Goal: Task Accomplishment & Management: Complete application form

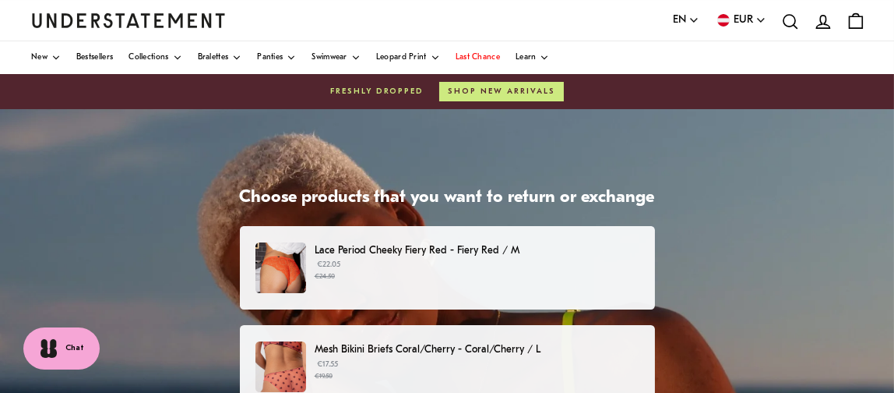
click at [485, 245] on p "Lace Period Cheeky Fiery Red - Fiery Red / M" at bounding box center [477, 250] width 324 height 16
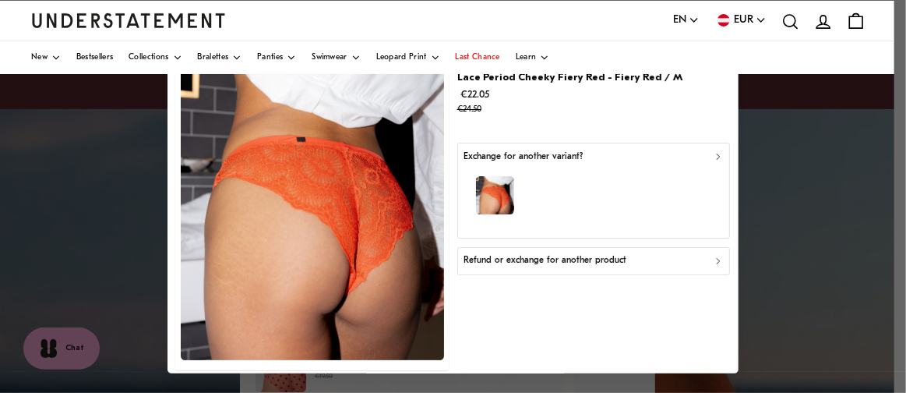
click at [609, 160] on div "Exchange for another variant?" at bounding box center [592, 157] width 259 height 15
click at [713, 155] on icon "button" at bounding box center [718, 156] width 11 height 11
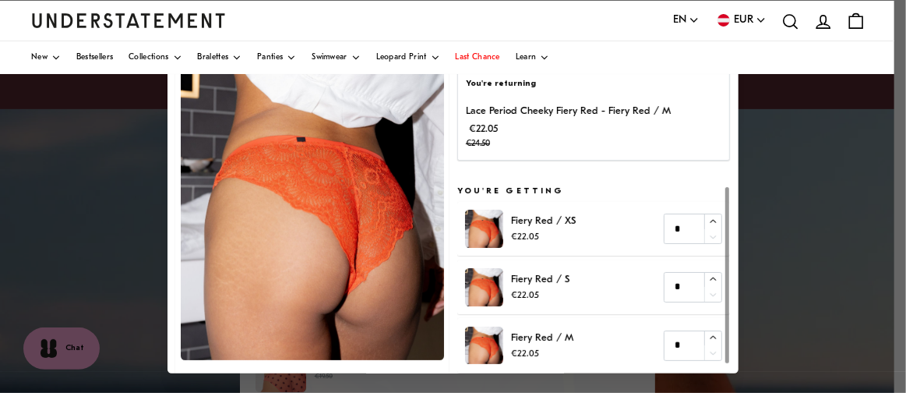
click at [772, 124] on div at bounding box center [453, 196] width 906 height 393
click at [617, 130] on p "€22.05 €24.50" at bounding box center [568, 136] width 205 height 31
click at [293, 179] on img at bounding box center [312, 197] width 263 height 328
click at [580, 116] on p "Lace Period Cheeky Fiery Red - Fiery Red / M" at bounding box center [568, 112] width 205 height 16
click at [510, 121] on p "€22.05 €24.50" at bounding box center [568, 136] width 205 height 31
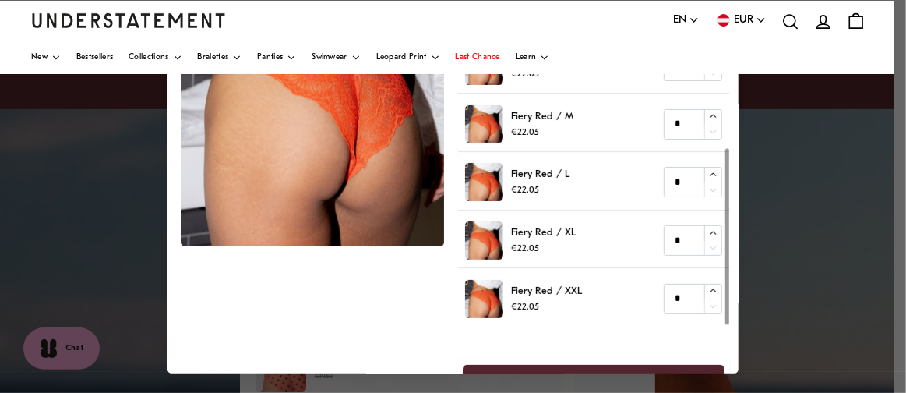
scroll to position [149, 0]
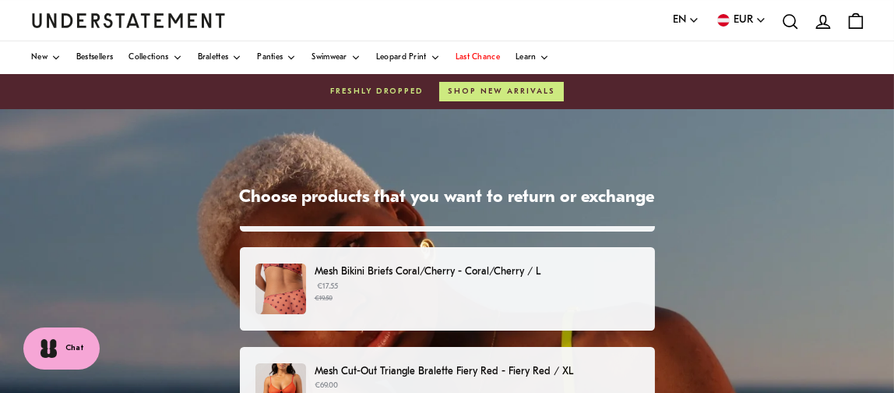
scroll to position [156, 0]
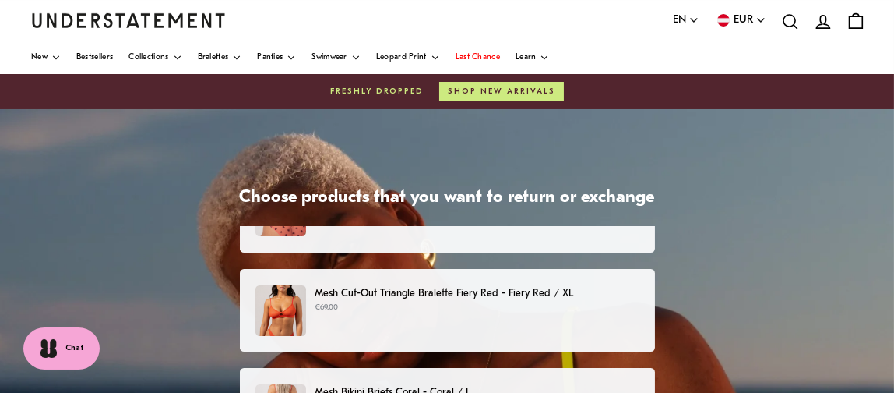
click at [393, 287] on p "Mesh Cut-Out Triangle Bralette Fiery Red - Fiery Red / XL" at bounding box center [477, 293] width 324 height 16
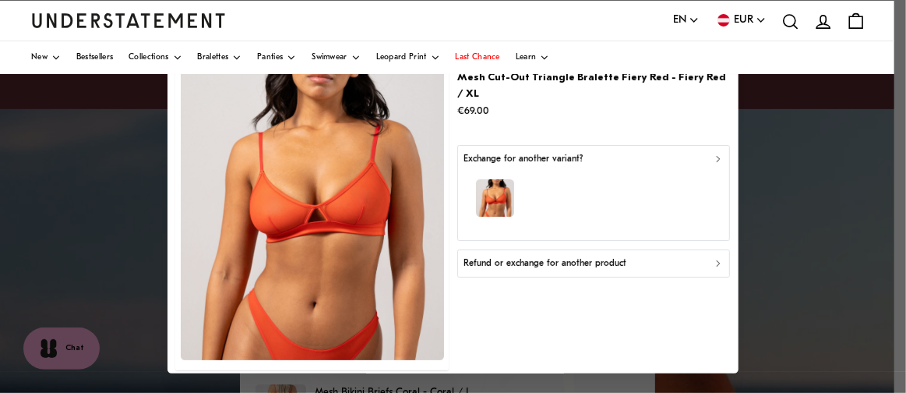
click at [557, 256] on p "Refund or exchange for another product" at bounding box center [544, 263] width 163 height 15
click at [713, 258] on icon "button" at bounding box center [718, 263] width 11 height 11
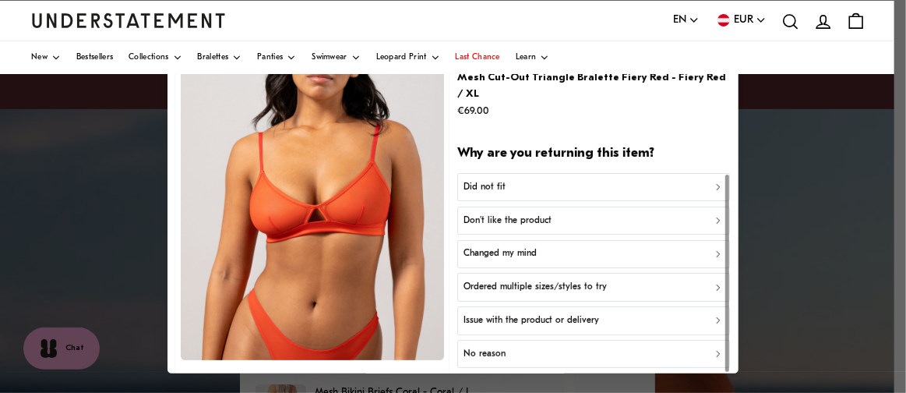
click at [552, 280] on p "Ordered multiple sizes/styles to try" at bounding box center [534, 287] width 143 height 15
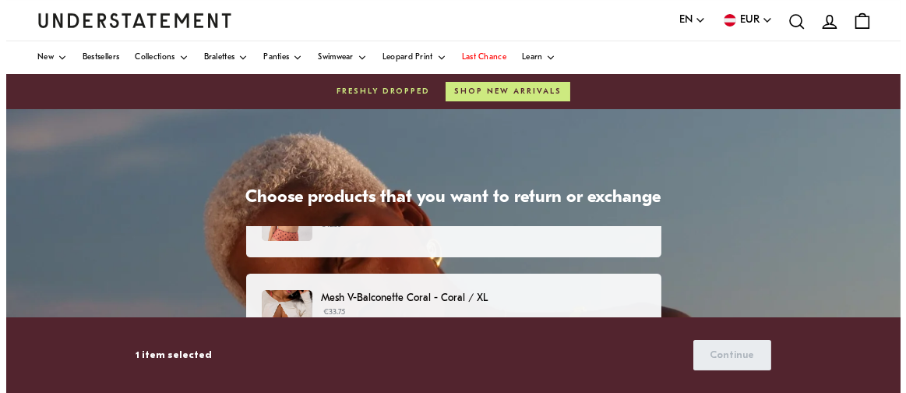
scroll to position [467, 0]
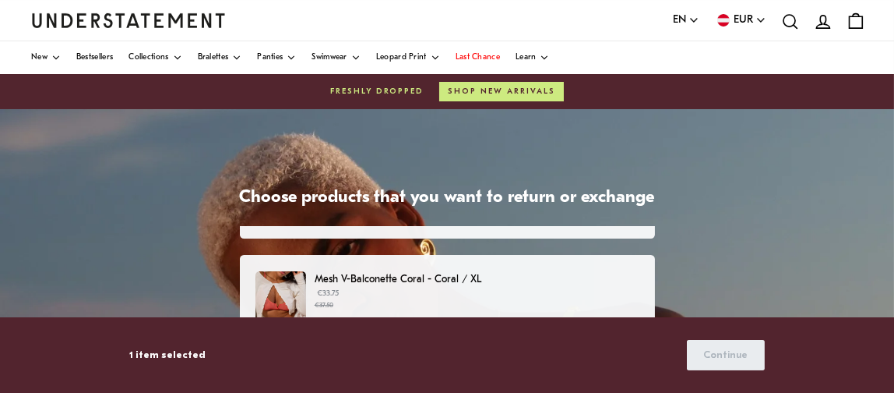
click at [481, 280] on p "Mesh V-Balconette Coral - Coral / XL" at bounding box center [477, 279] width 324 height 16
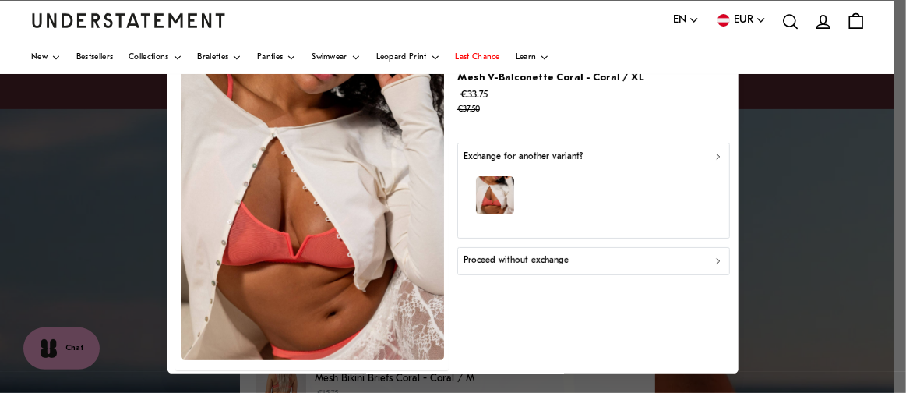
click at [571, 167] on div "button" at bounding box center [592, 198] width 259 height 68
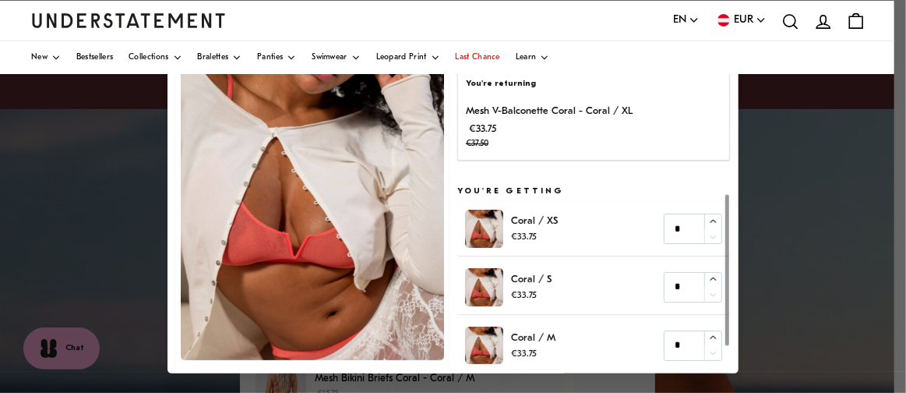
scroll to position [78, 0]
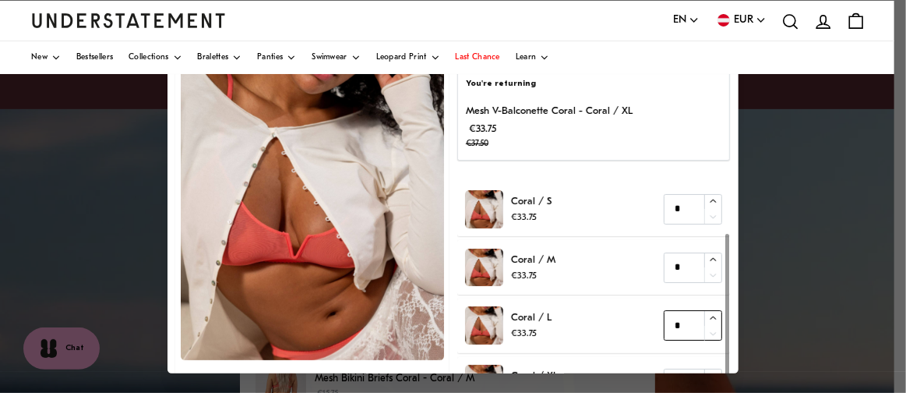
click at [667, 325] on input "*" at bounding box center [693, 326] width 58 height 30
click at [708, 317] on icon "button" at bounding box center [713, 318] width 10 height 10
click at [673, 322] on input "*" at bounding box center [693, 326] width 58 height 30
click at [708, 315] on icon "button" at bounding box center [713, 318] width 10 height 10
click at [664, 323] on input "*" at bounding box center [693, 326] width 58 height 30
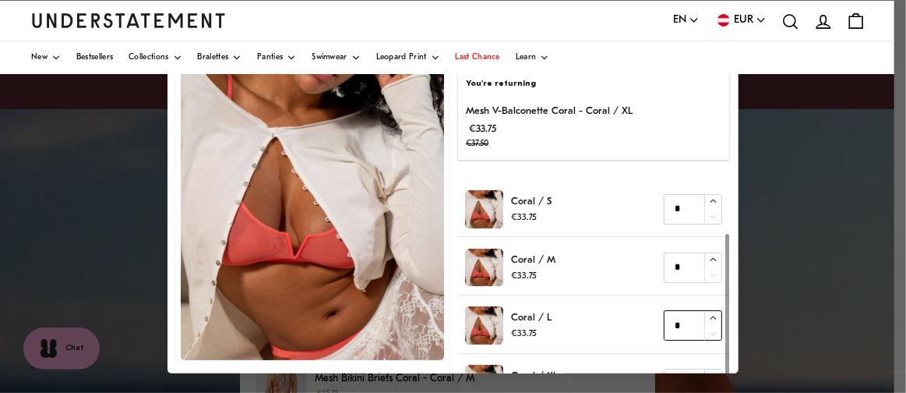
click at [671, 321] on input "*" at bounding box center [693, 326] width 58 height 30
click at [708, 313] on icon "button" at bounding box center [713, 318] width 10 height 10
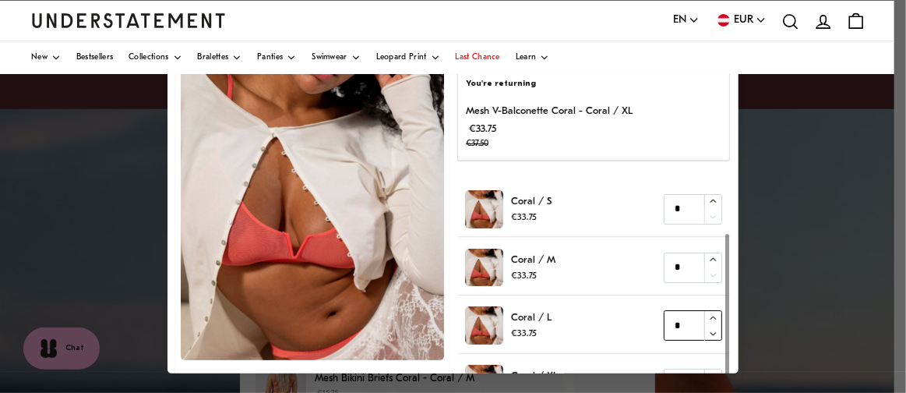
click at [708, 328] on icon "button" at bounding box center [713, 333] width 10 height 10
type input "*"
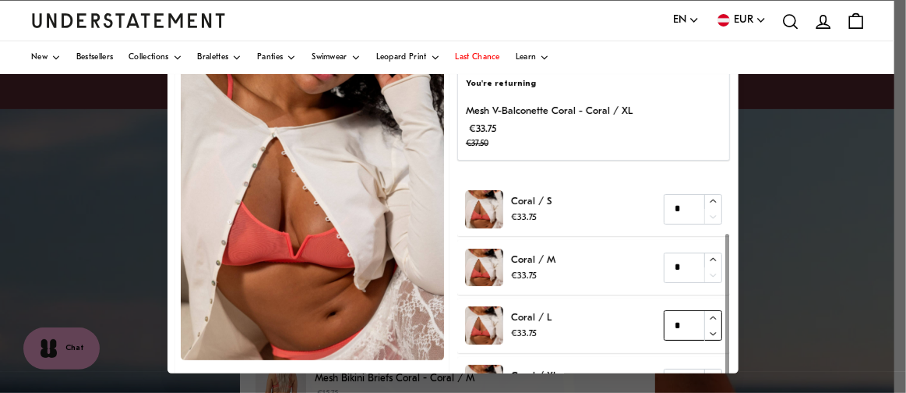
click at [708, 331] on icon "button" at bounding box center [713, 333] width 10 height 10
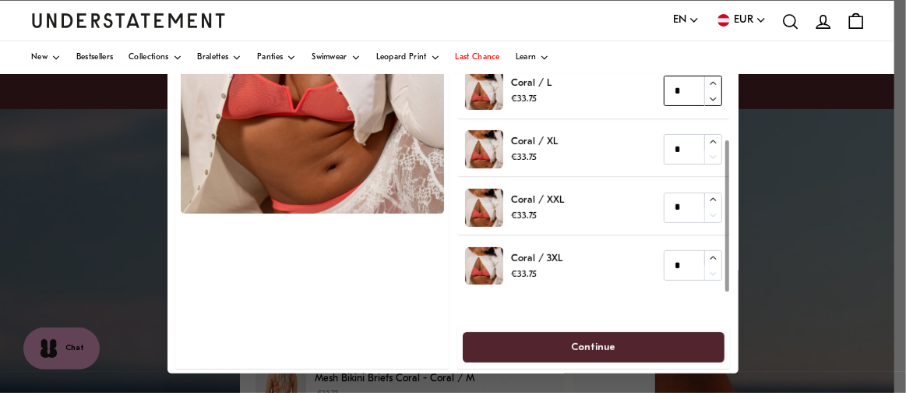
scroll to position [149, 0]
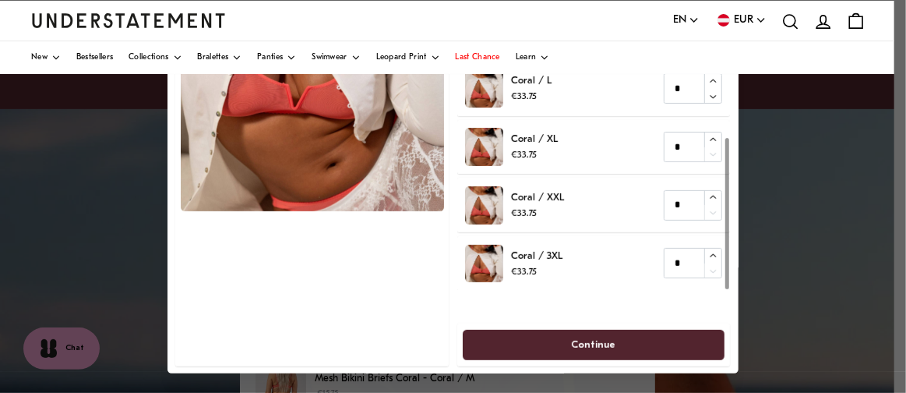
click at [592, 339] on span "Continue" at bounding box center [594, 344] width 44 height 29
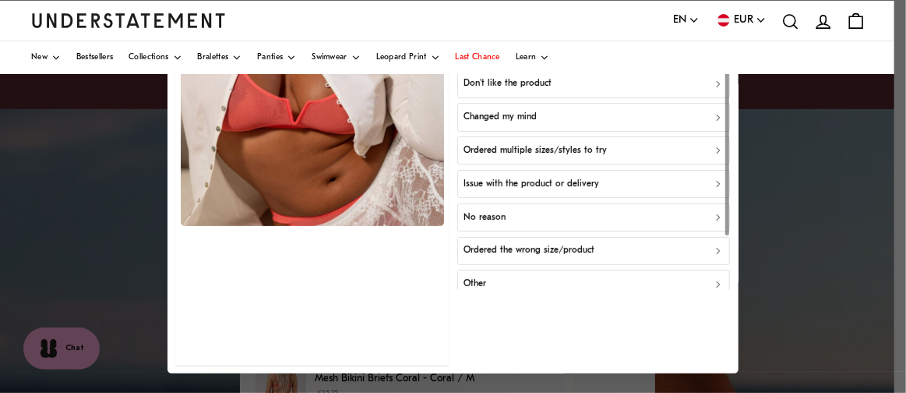
click at [540, 245] on p "Ordered the wrong size/product" at bounding box center [528, 251] width 131 height 15
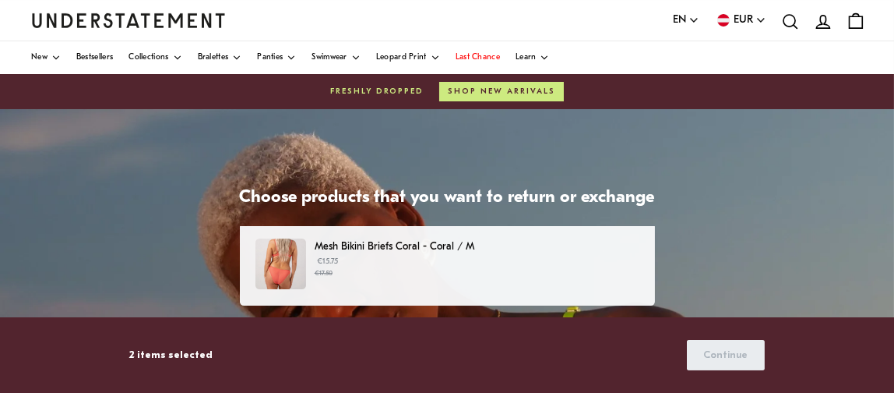
scroll to position [623, 0]
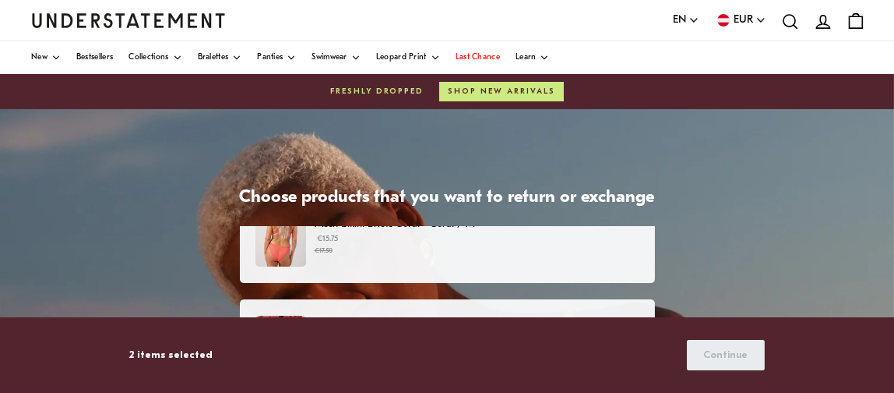
click at [364, 248] on small "€17.50" at bounding box center [477, 250] width 324 height 11
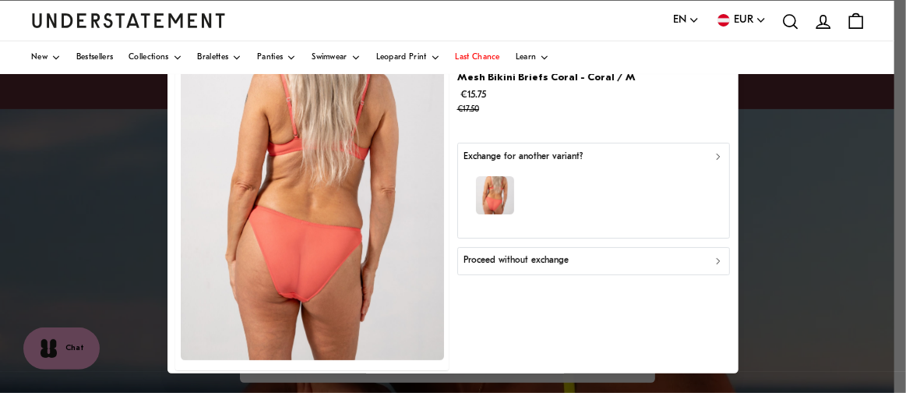
click at [519, 257] on p "Proceed without exchange" at bounding box center [515, 261] width 105 height 15
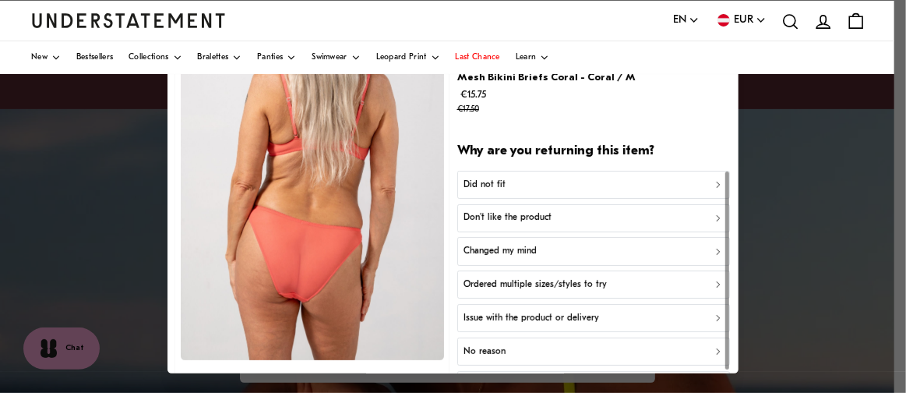
click at [499, 181] on div "Did not fit" at bounding box center [592, 185] width 259 height 15
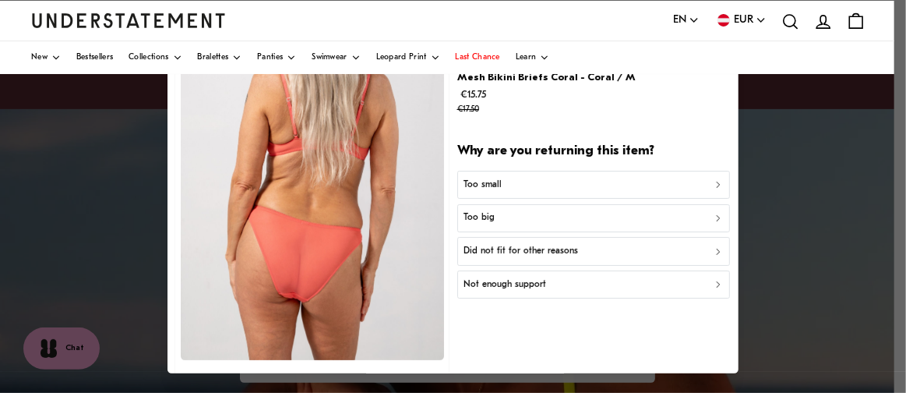
click at [493, 181] on p "Too small" at bounding box center [482, 185] width 38 height 15
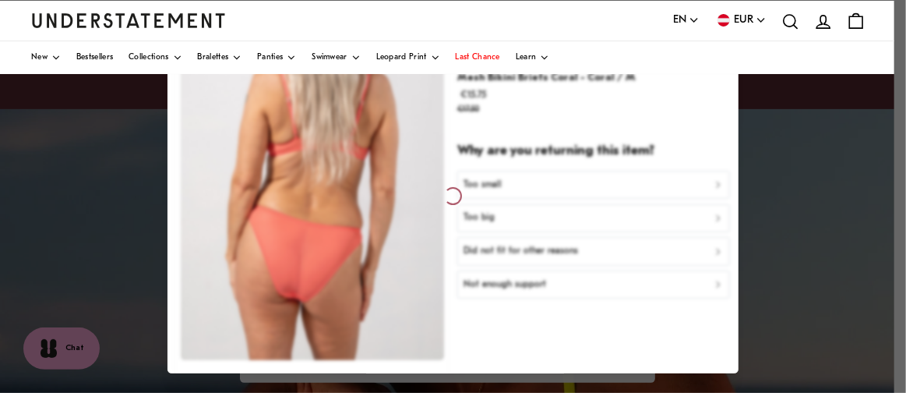
click at [701, 182] on div at bounding box center [452, 196] width 571 height 354
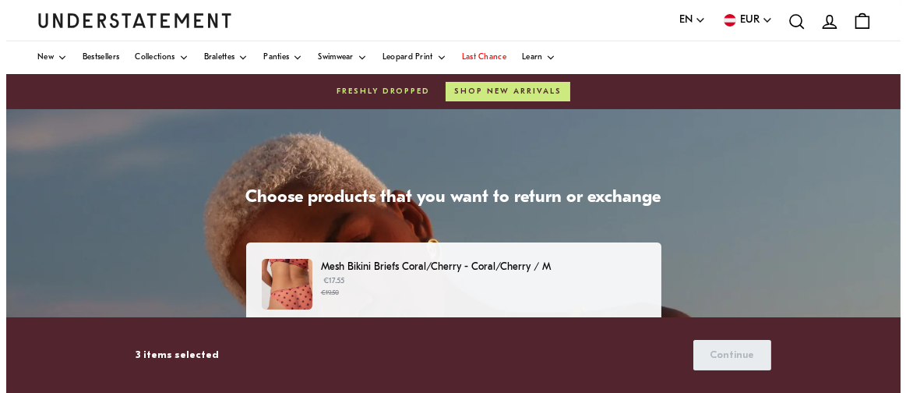
scroll to position [701, 0]
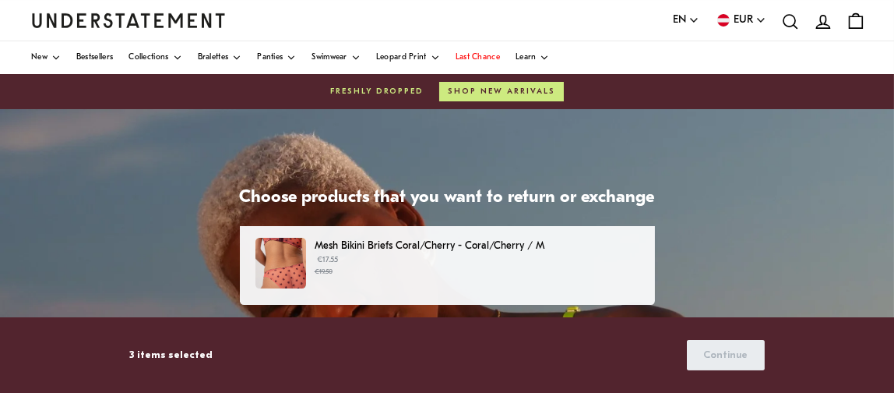
click at [444, 245] on p "Mesh Bikini Briefs Coral/Cherry - Coral/Cherry / M" at bounding box center [477, 246] width 324 height 16
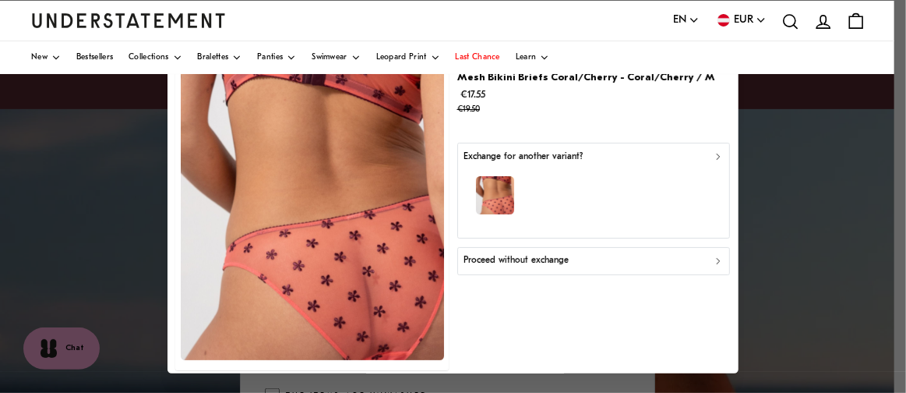
click at [542, 254] on p "Proceed without exchange" at bounding box center [515, 261] width 105 height 15
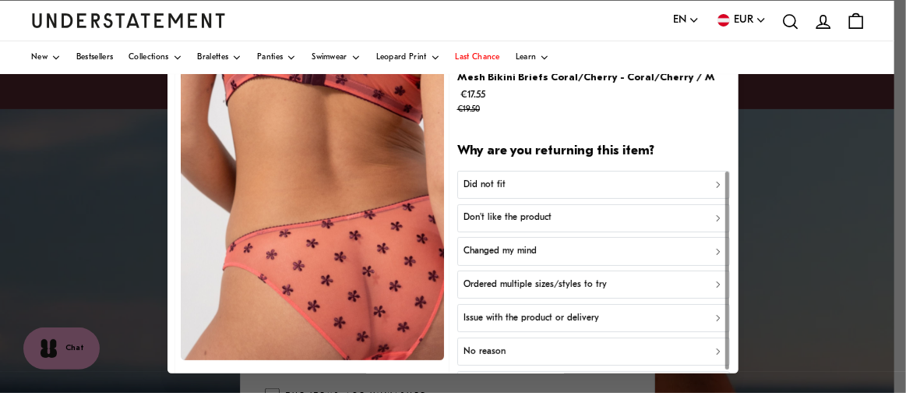
click at [512, 182] on div "Did not fit" at bounding box center [592, 185] width 259 height 15
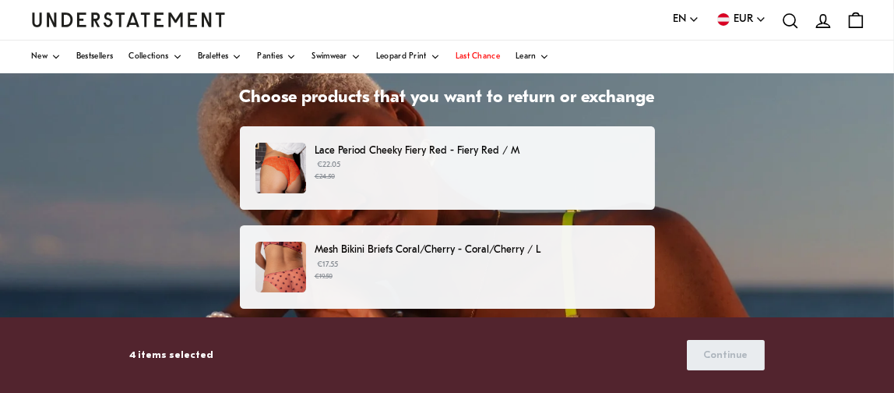
scroll to position [78, 0]
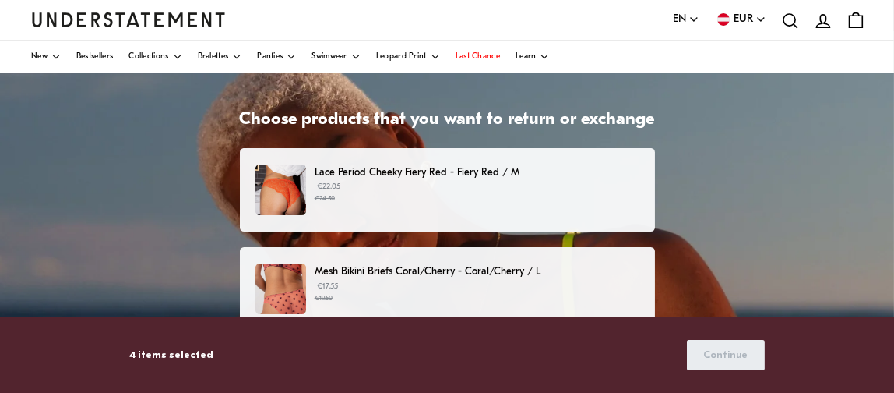
click at [443, 167] on p "Lace Period Cheeky Fiery Red - Fiery Red / M" at bounding box center [477, 172] width 324 height 16
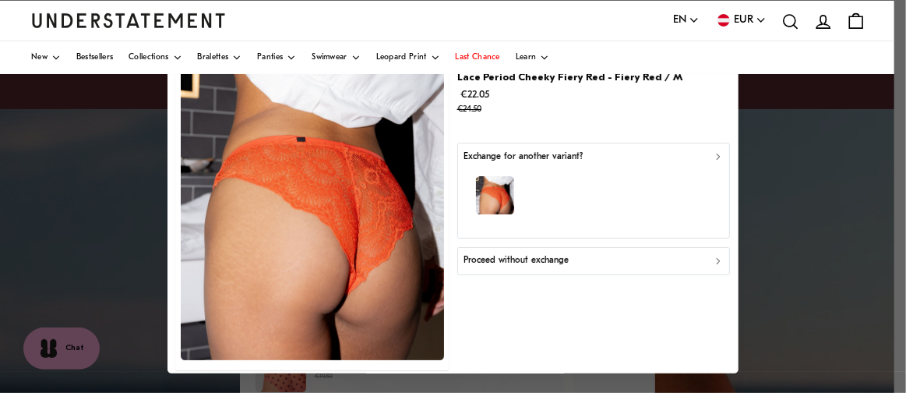
click at [557, 259] on p "Proceed without exchange" at bounding box center [515, 261] width 105 height 15
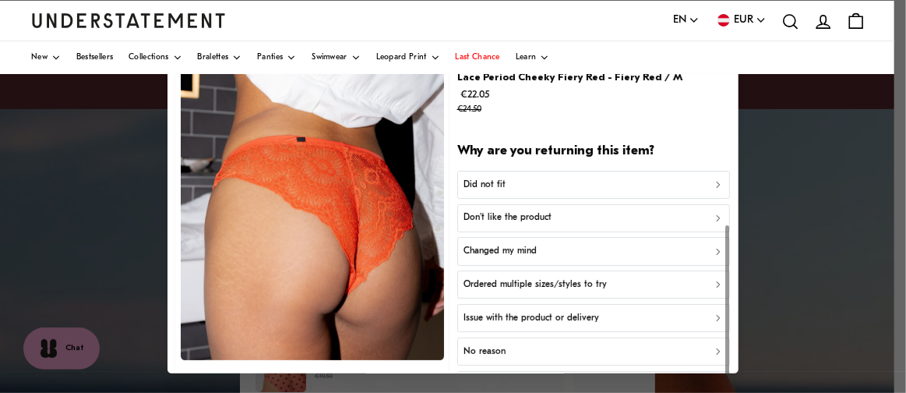
scroll to position [69, 0]
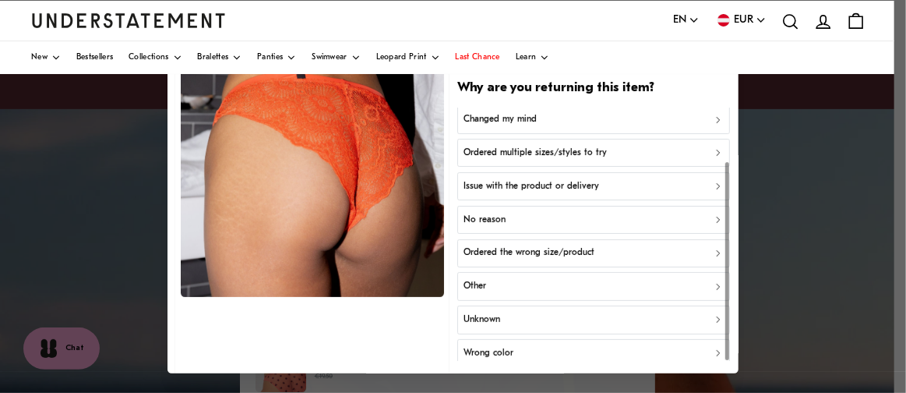
click at [474, 280] on p "Other" at bounding box center [474, 286] width 23 height 15
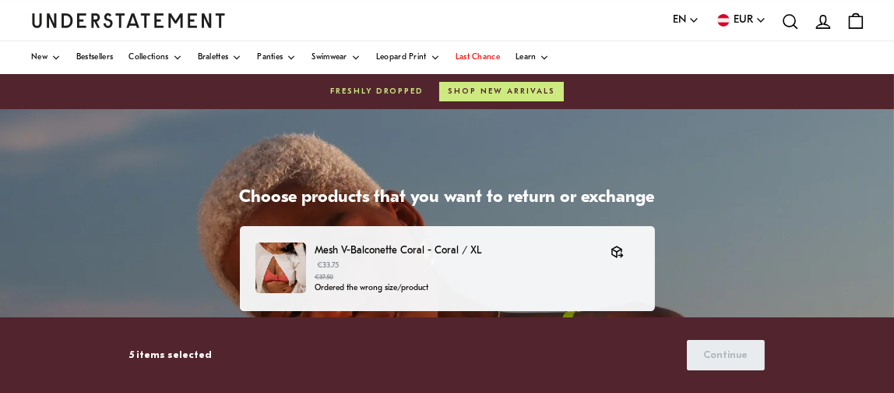
scroll to position [467, 0]
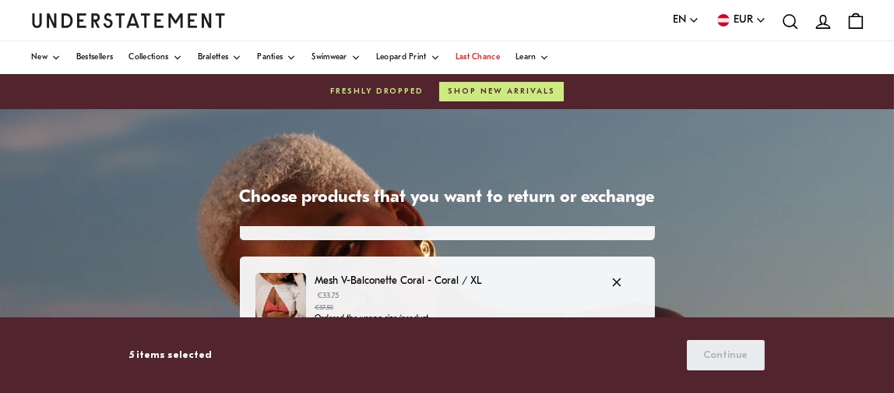
click at [421, 278] on p "Mesh V-Balconette Coral - Coral / XL" at bounding box center [455, 281] width 280 height 16
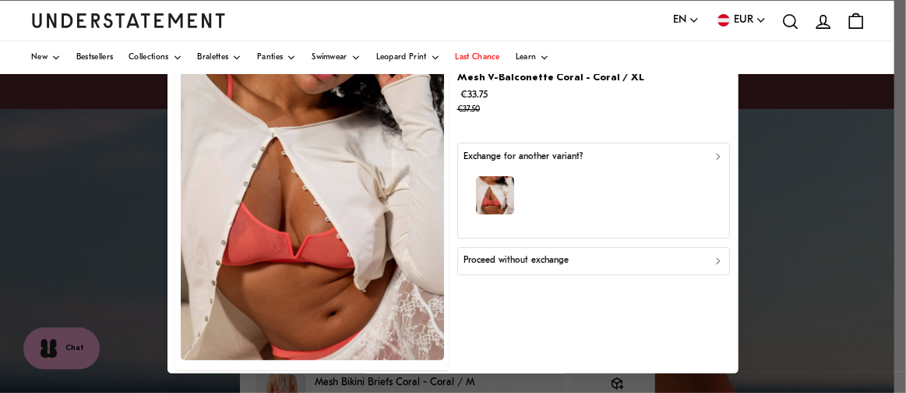
click at [519, 257] on p "Proceed without exchange" at bounding box center [515, 261] width 105 height 15
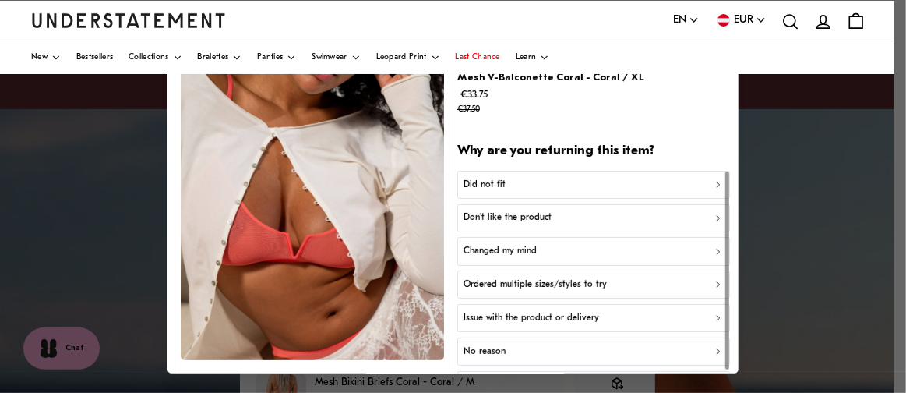
click at [512, 179] on div "Did not fit" at bounding box center [592, 185] width 259 height 15
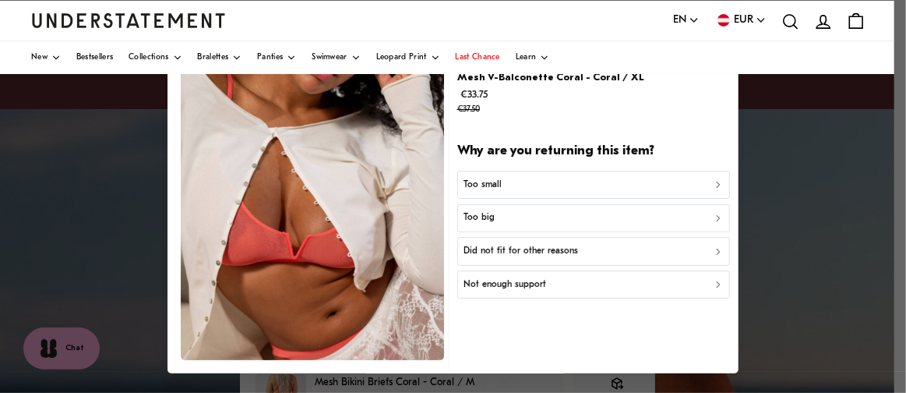
click at [488, 214] on div "Too big" at bounding box center [592, 218] width 259 height 15
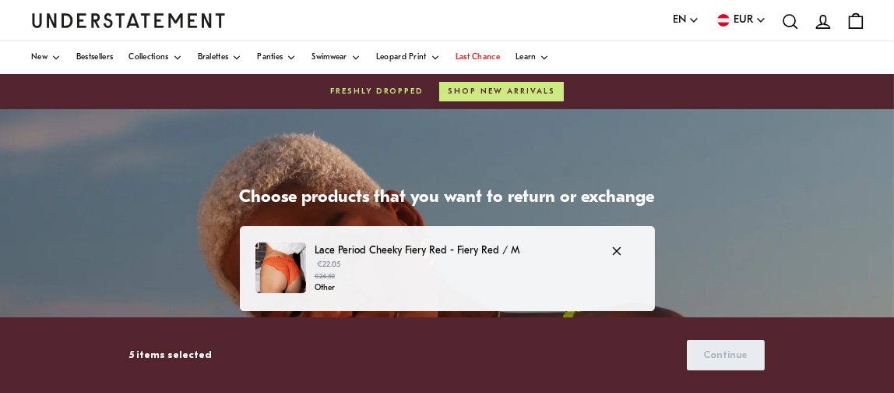
click at [428, 248] on p "Lace Period Cheeky Fiery Red - Fiery Red / M" at bounding box center [455, 250] width 280 height 16
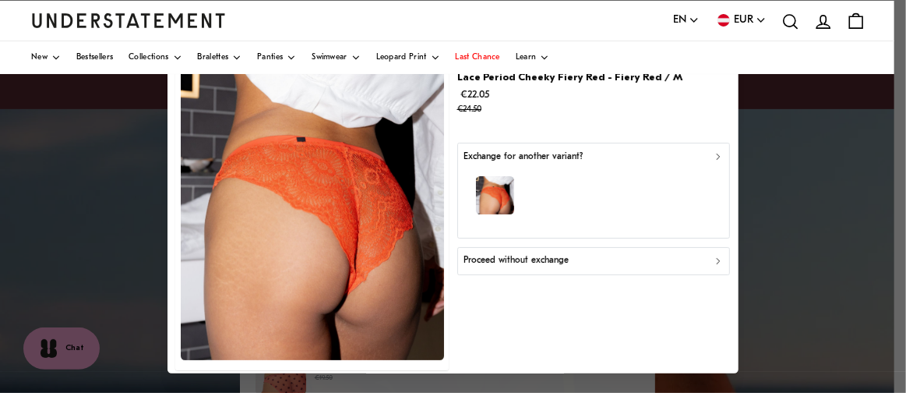
click at [520, 262] on p "Proceed without exchange" at bounding box center [515, 261] width 105 height 15
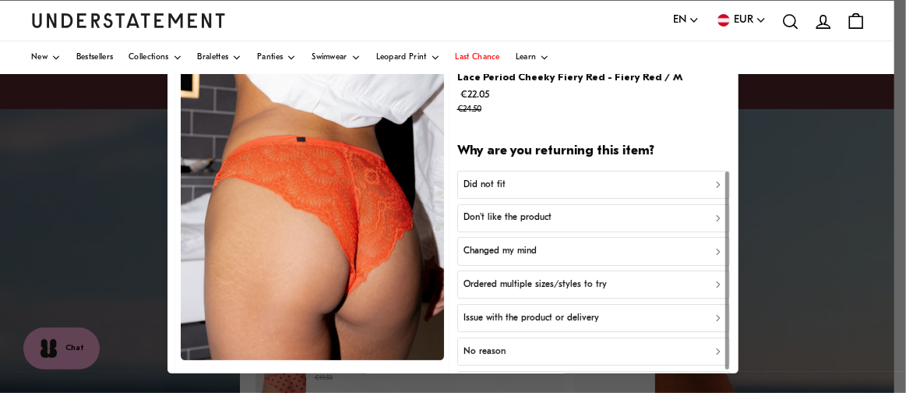
click at [487, 188] on p "Did not fit" at bounding box center [484, 185] width 42 height 15
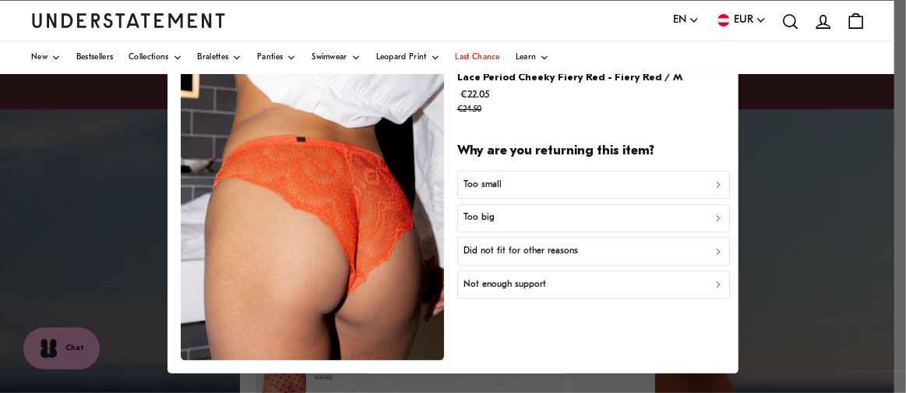
click at [499, 178] on div "Too small" at bounding box center [592, 185] width 259 height 15
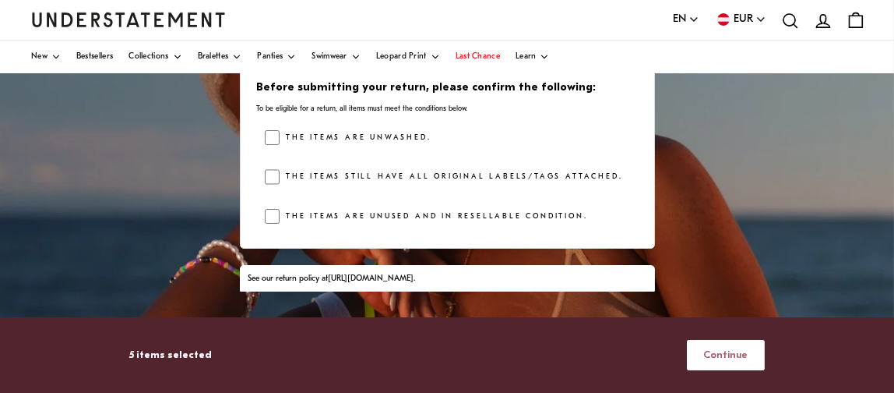
scroll to position [181, 0]
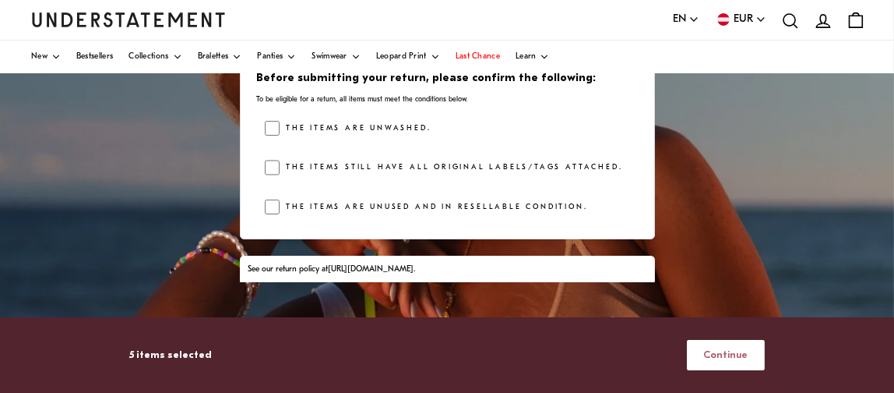
click at [735, 357] on span "Continue" at bounding box center [725, 354] width 44 height 29
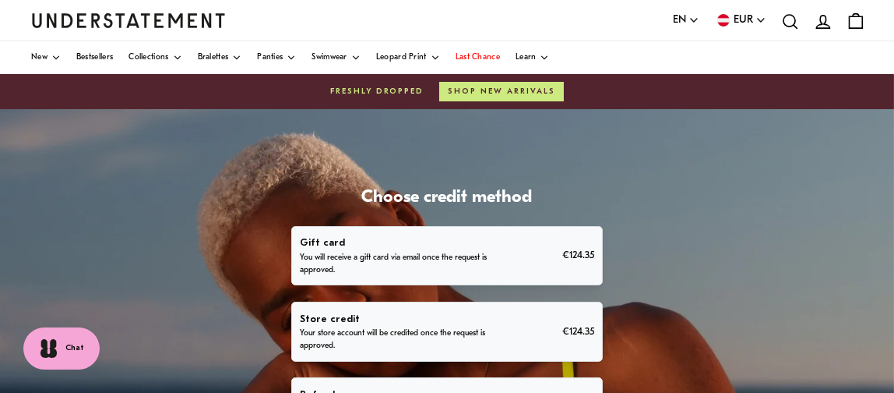
scroll to position [78, 0]
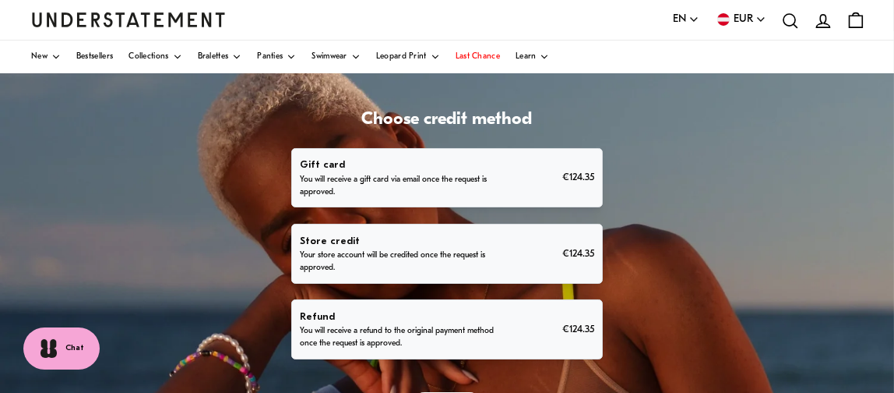
click at [393, 327] on p "You will receive a refund to the original payment method once the request is ap…" at bounding box center [398, 337] width 197 height 25
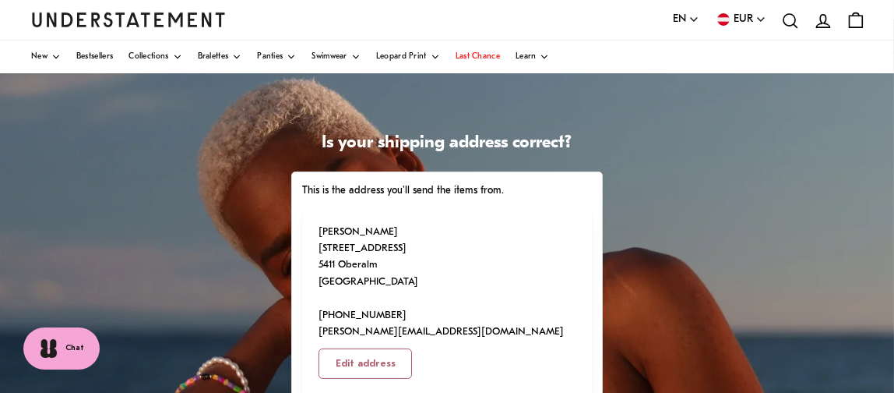
scroll to position [78, 0]
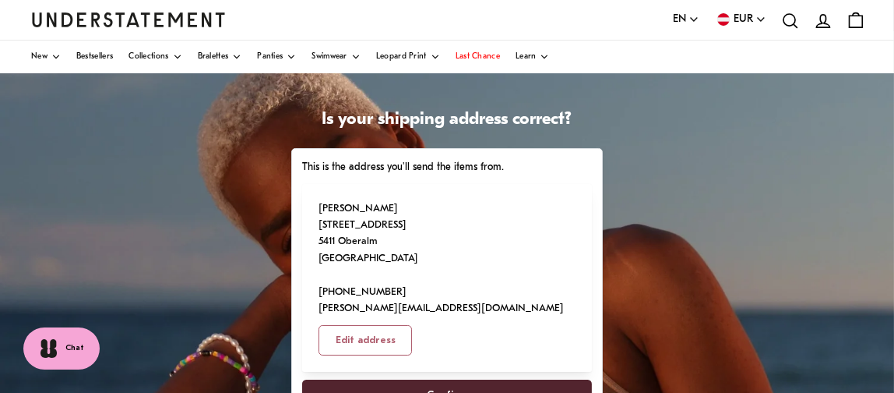
click at [445, 380] on span "Confirm" at bounding box center [448, 394] width 40 height 29
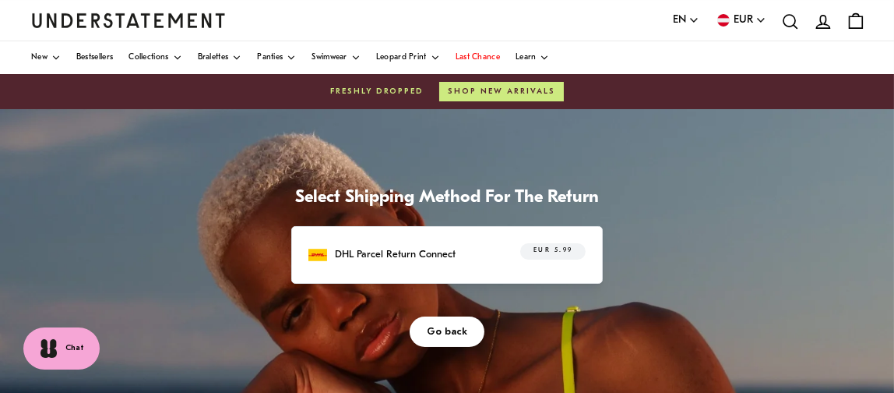
click at [538, 247] on span "EUR 5.99" at bounding box center [553, 251] width 40 height 16
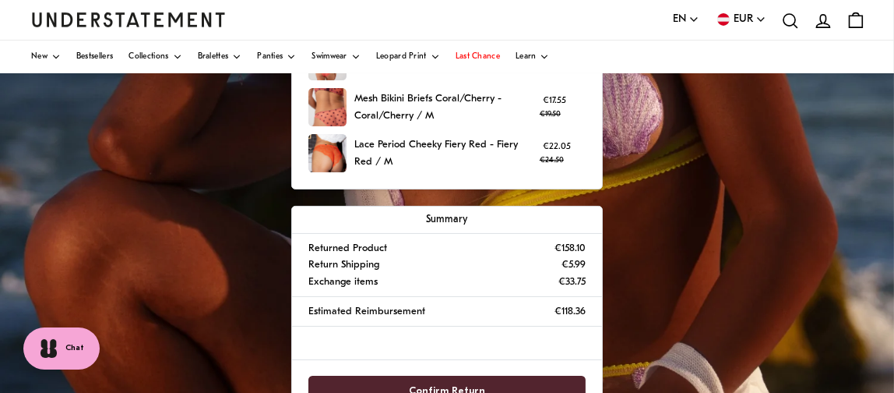
scroll to position [467, 0]
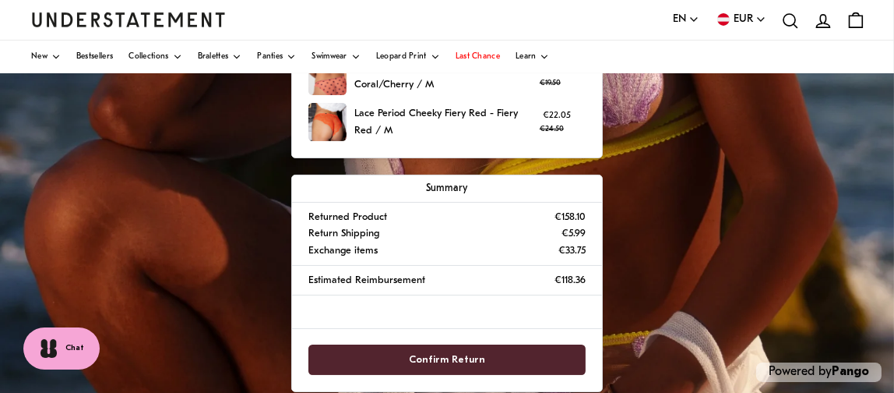
click at [366, 231] on p "Return Shipping" at bounding box center [343, 233] width 71 height 16
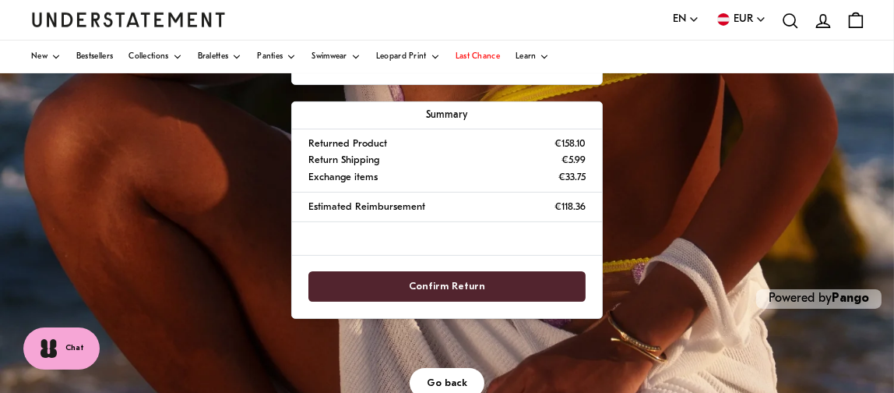
click at [439, 375] on span "Go back" at bounding box center [447, 382] width 40 height 29
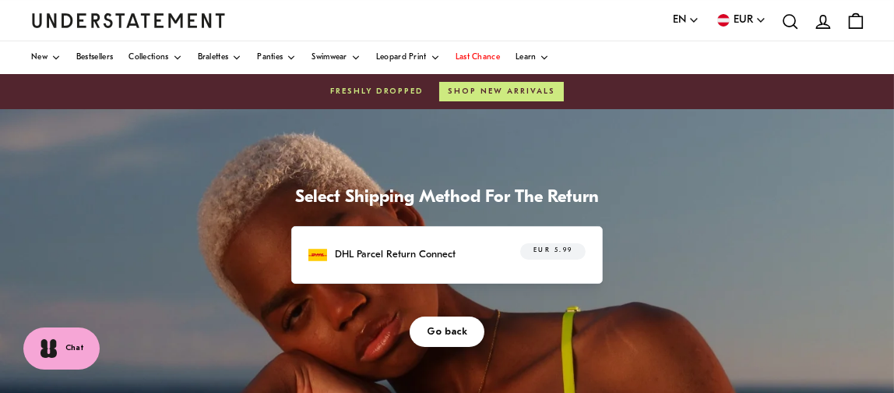
click at [316, 251] on img at bounding box center [317, 254] width 19 height 19
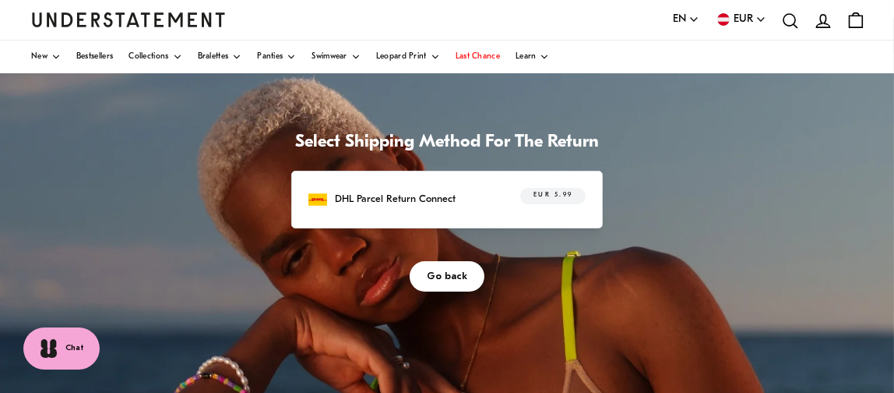
scroll to position [78, 0]
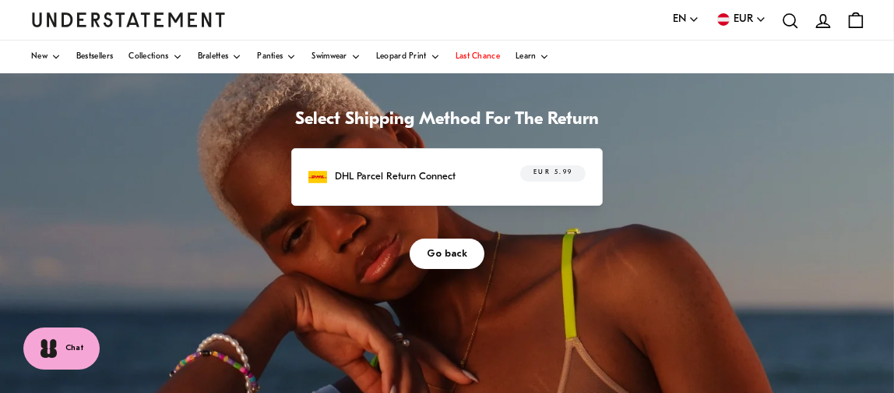
click at [450, 259] on span "Go back" at bounding box center [447, 253] width 40 height 29
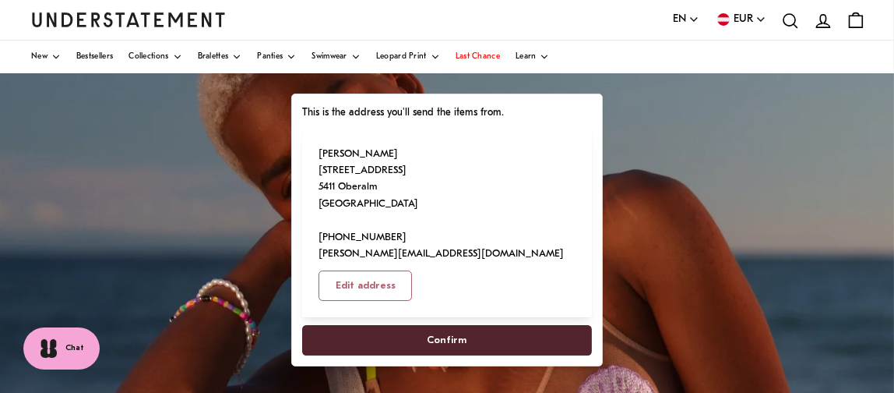
scroll to position [156, 0]
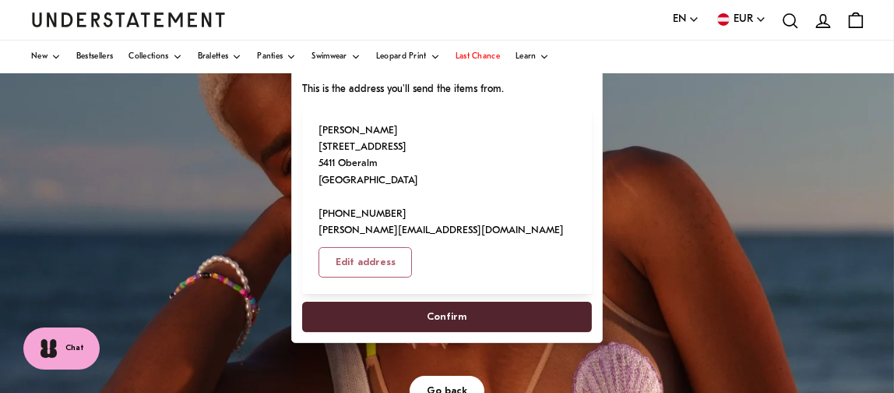
click at [438, 302] on span "Confirm" at bounding box center [448, 316] width 40 height 29
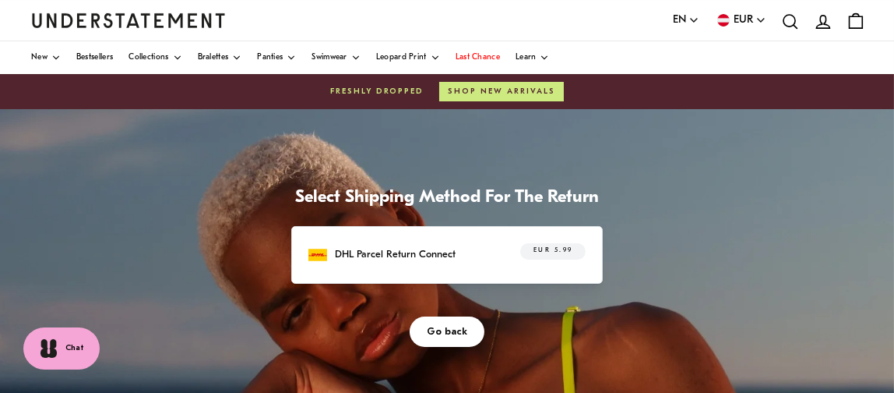
click at [448, 332] on span "Go back" at bounding box center [447, 331] width 40 height 29
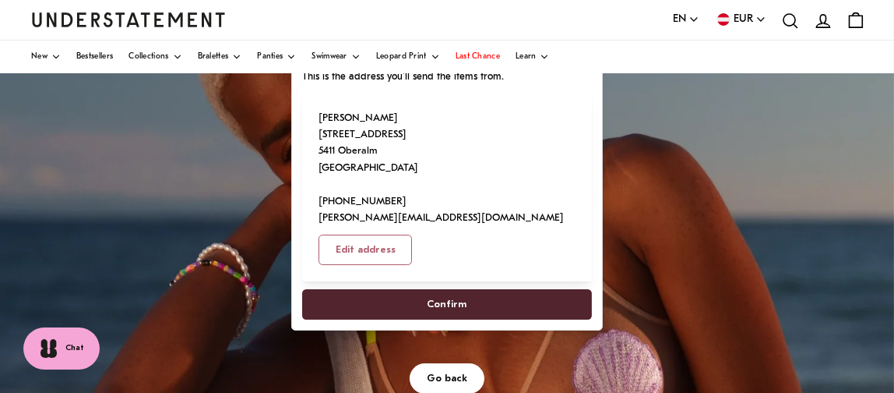
scroll to position [233, 0]
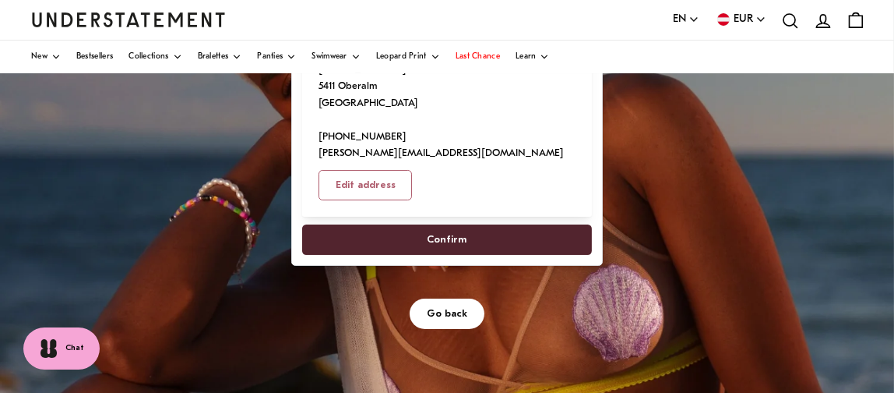
click at [440, 299] on span "Go back" at bounding box center [447, 313] width 40 height 29
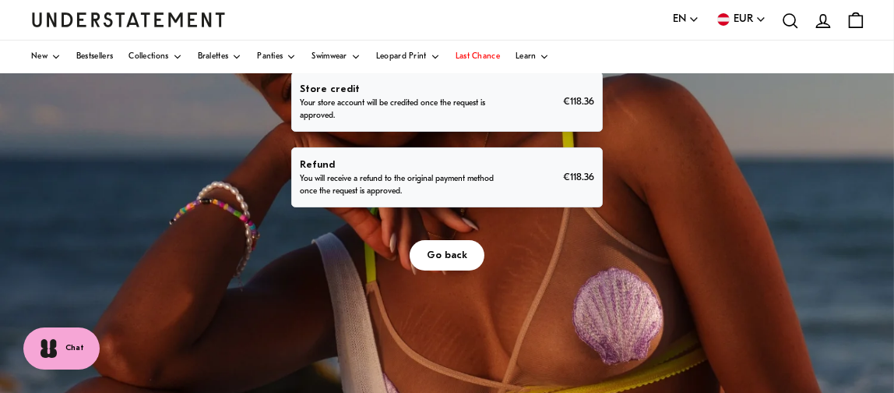
scroll to position [234, 0]
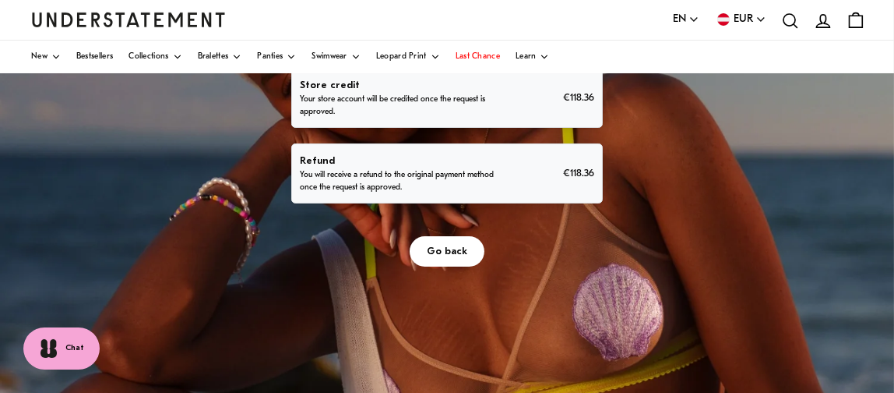
click at [448, 251] on span "Go back" at bounding box center [447, 251] width 40 height 29
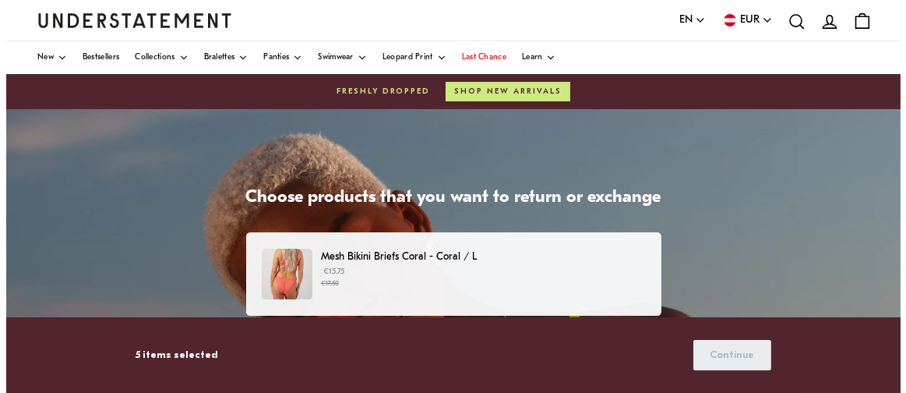
scroll to position [312, 0]
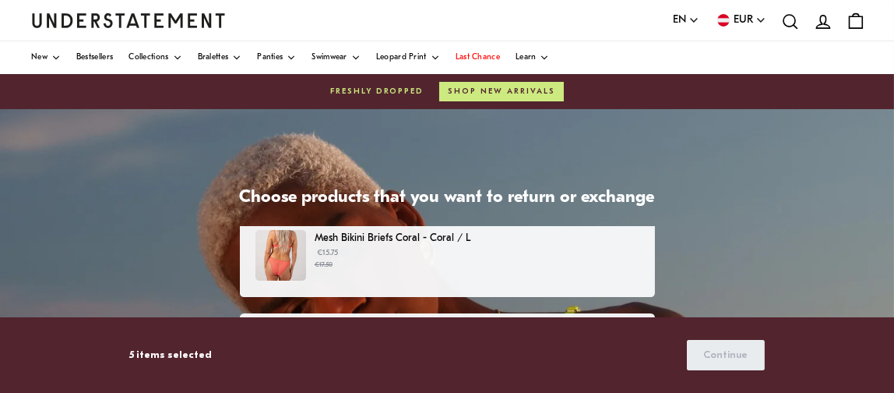
click at [400, 241] on p "Mesh Bikini Briefs Coral - Coral / L" at bounding box center [477, 238] width 324 height 16
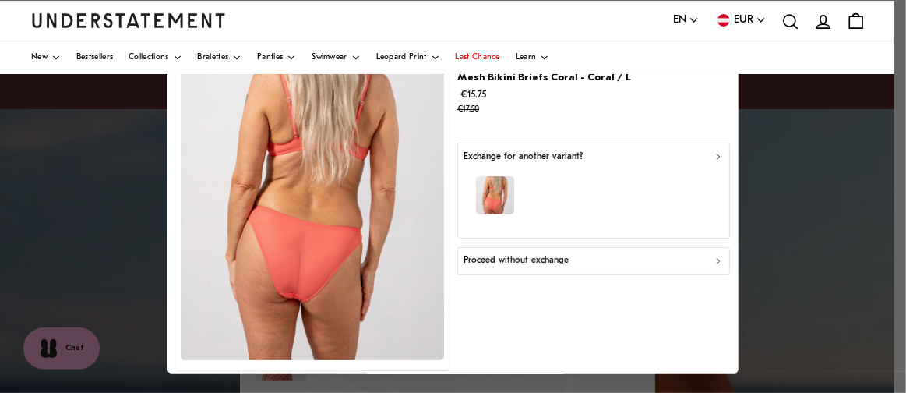
click at [497, 254] on p "Proceed without exchange" at bounding box center [515, 261] width 105 height 15
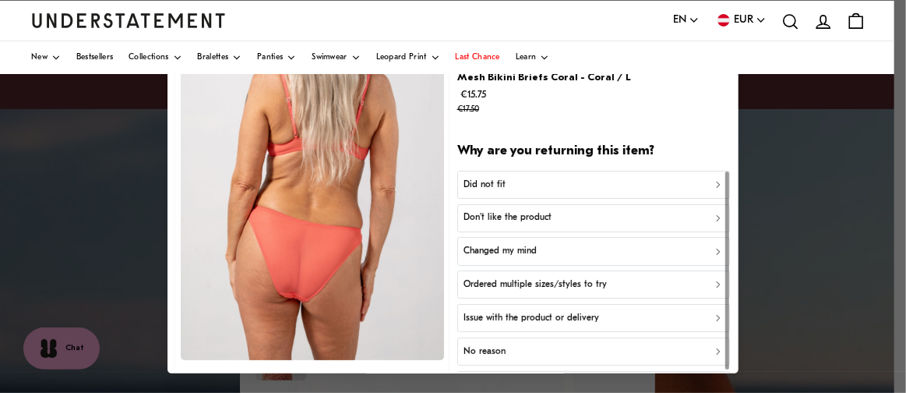
click at [484, 349] on p "No reason" at bounding box center [484, 351] width 42 height 15
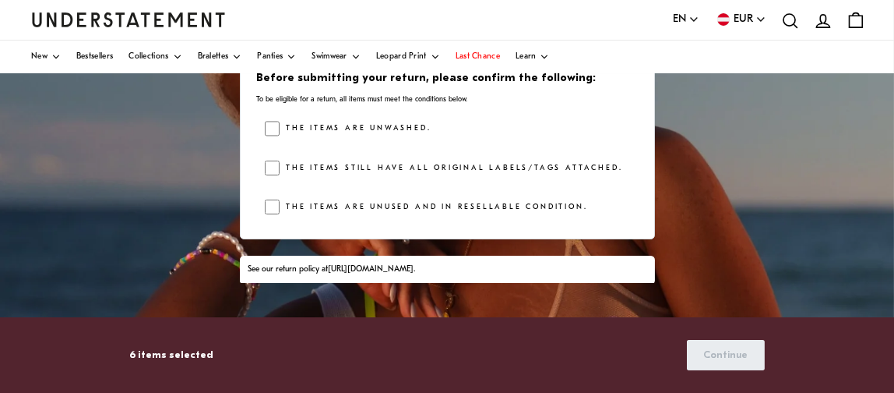
scroll to position [181, 0]
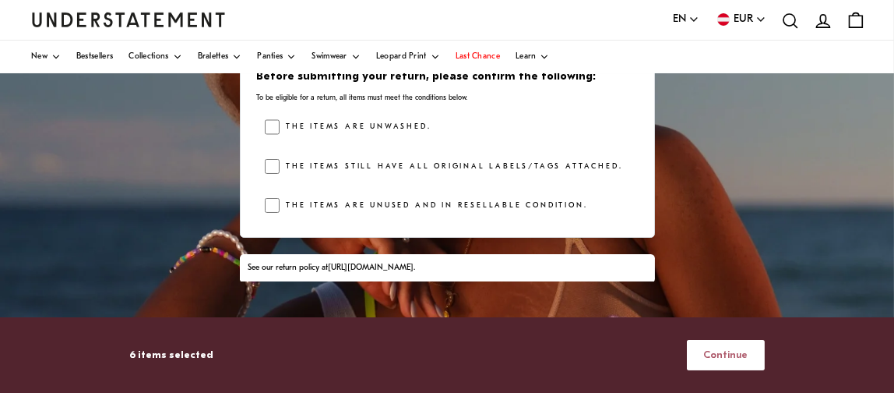
click at [712, 345] on span "Continue" at bounding box center [725, 354] width 44 height 29
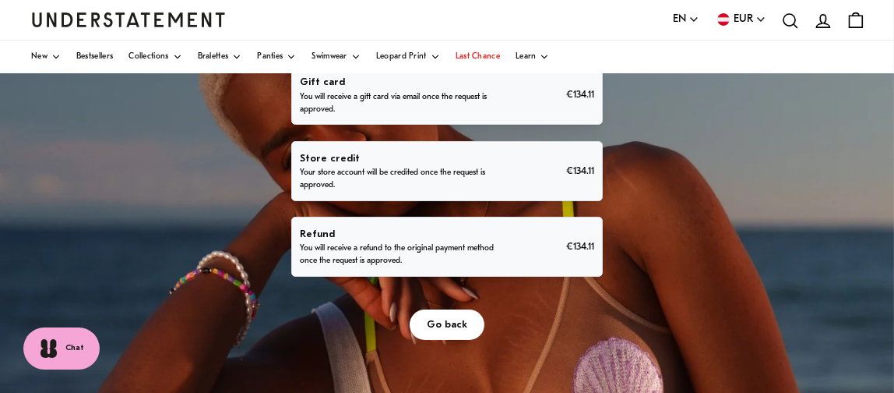
scroll to position [183, 0]
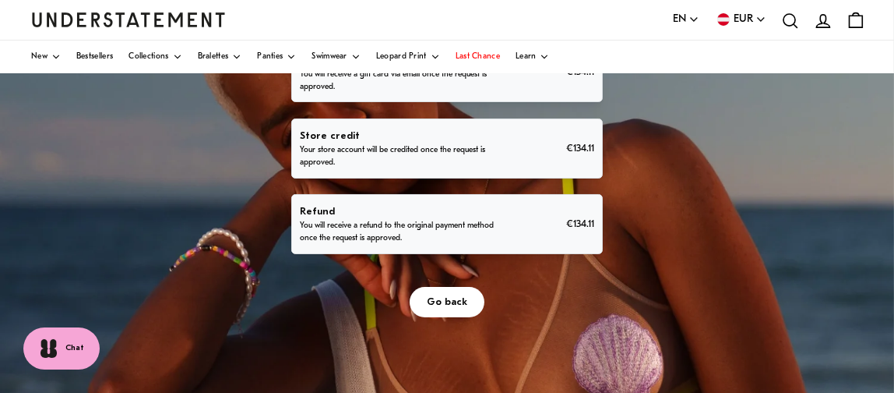
click at [407, 226] on p "You will receive a refund to the original payment method once the request is ap…" at bounding box center [400, 232] width 201 height 25
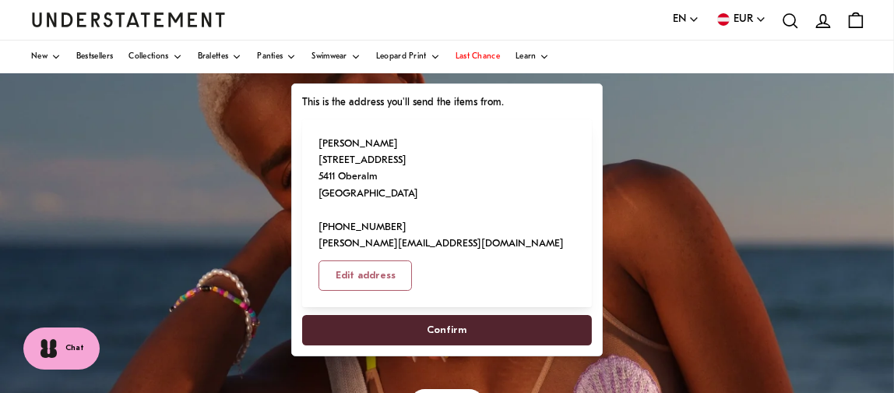
scroll to position [156, 0]
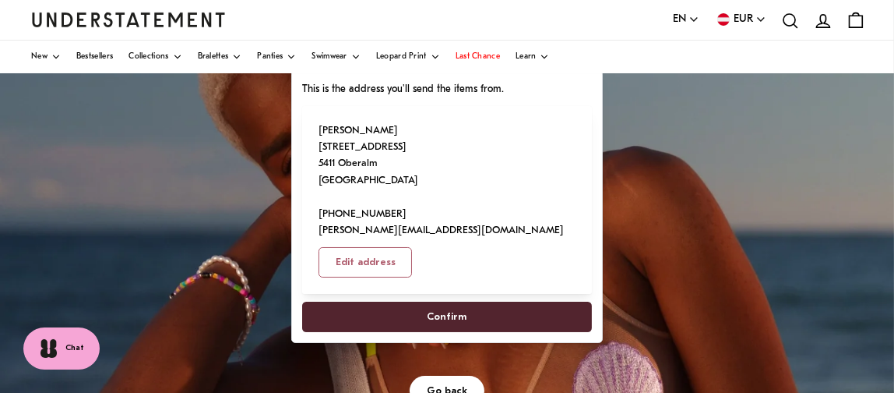
click at [450, 302] on span "Confirm" at bounding box center [448, 316] width 40 height 29
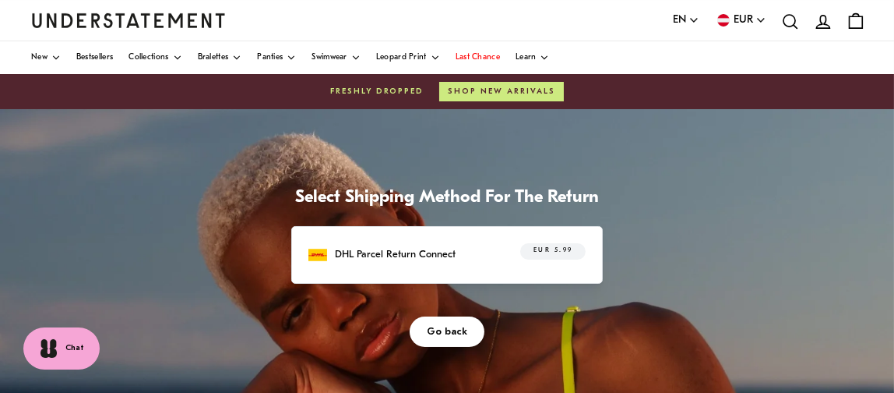
click at [447, 326] on span "Go back" at bounding box center [447, 331] width 40 height 29
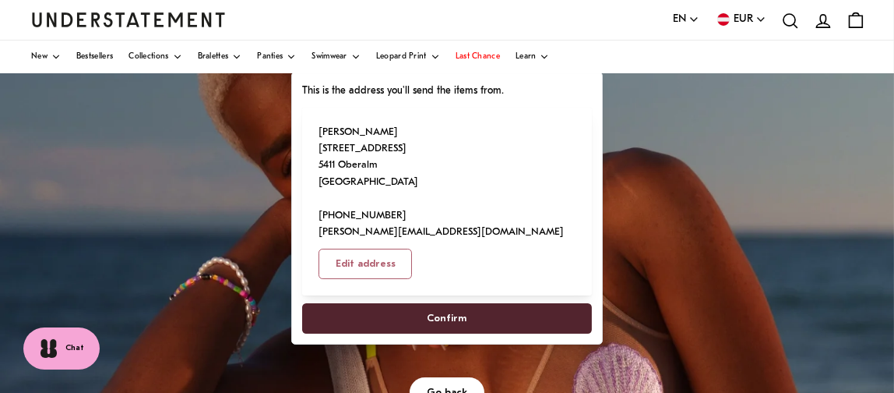
scroll to position [156, 0]
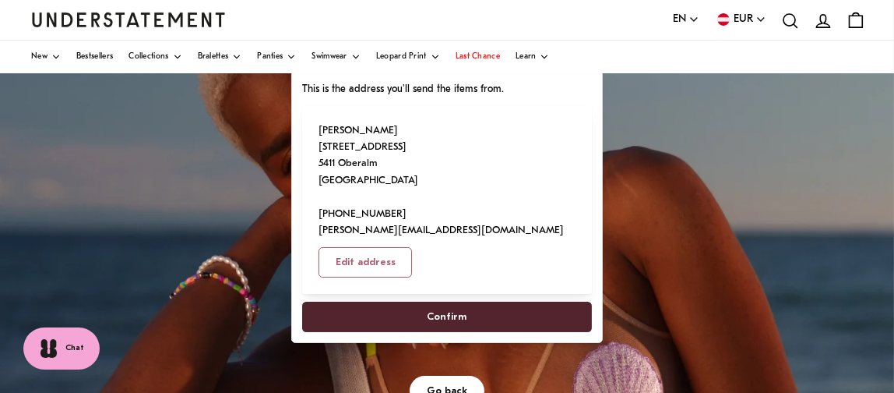
click at [437, 376] on span "Go back" at bounding box center [447, 390] width 40 height 29
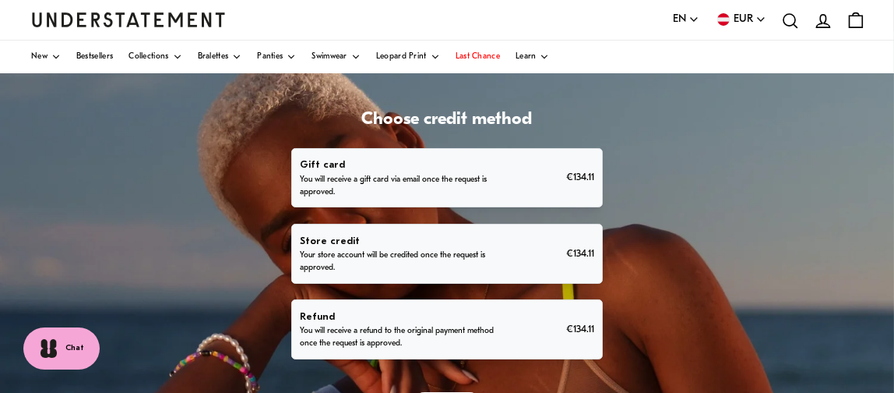
scroll to position [156, 0]
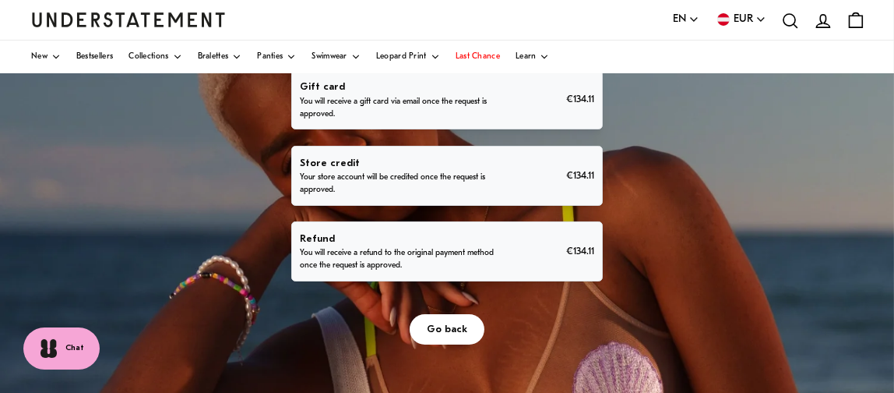
click at [435, 322] on span "Go back" at bounding box center [447, 329] width 40 height 29
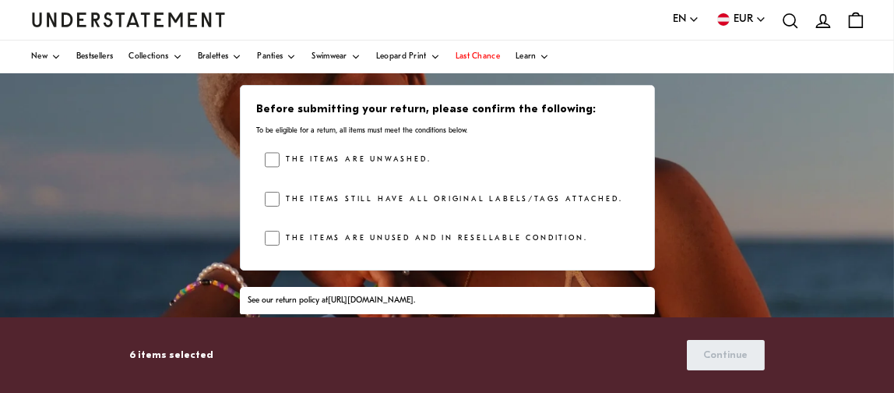
scroll to position [152, 0]
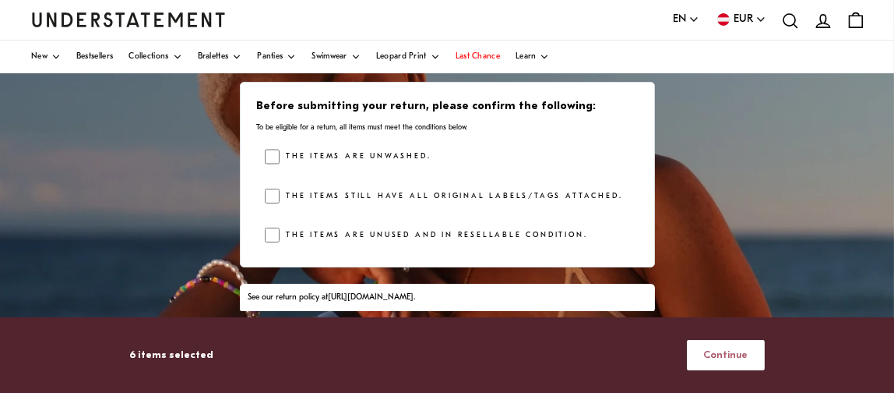
click at [733, 356] on span "Continue" at bounding box center [725, 354] width 44 height 29
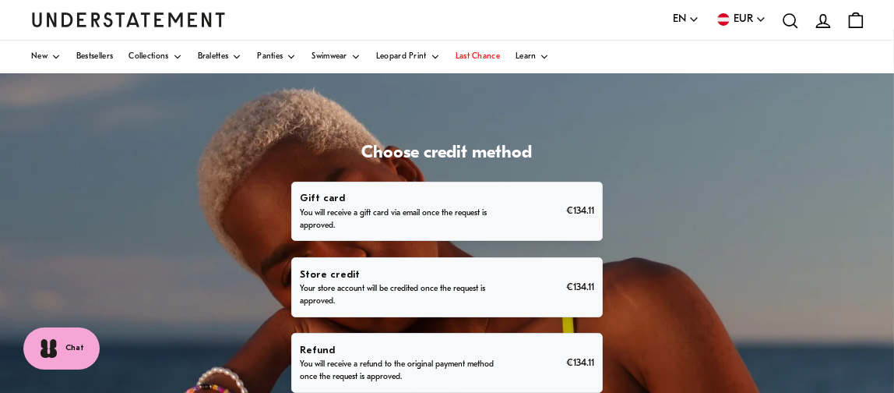
scroll to position [78, 0]
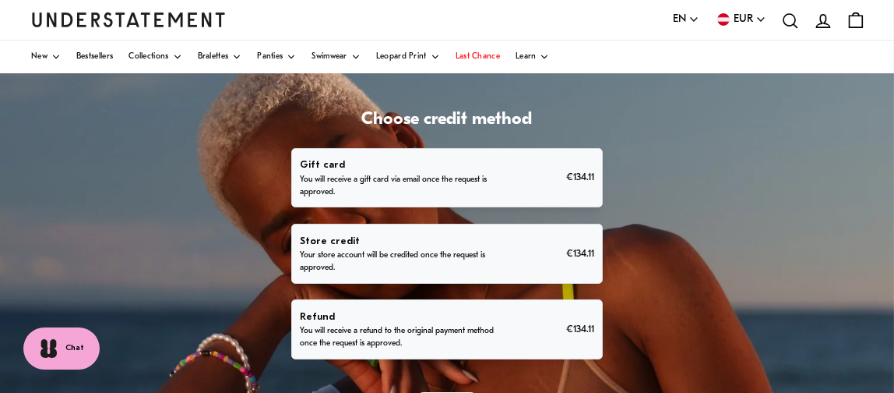
click at [370, 325] on p "You will receive a refund to the original payment method once the request is ap…" at bounding box center [400, 337] width 201 height 25
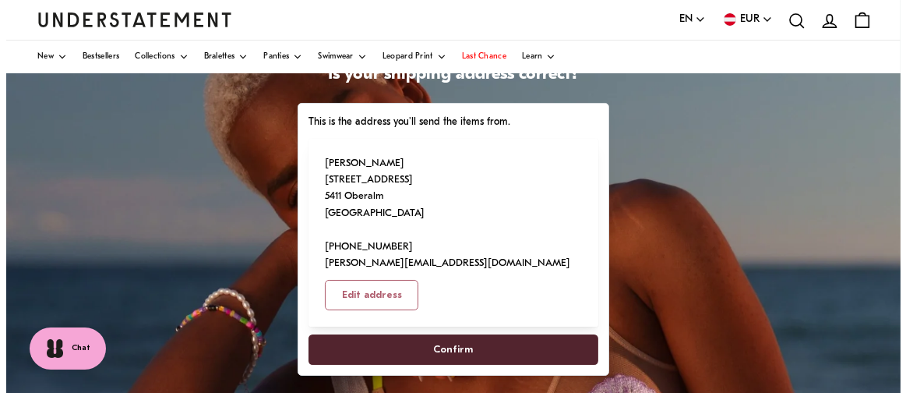
scroll to position [156, 0]
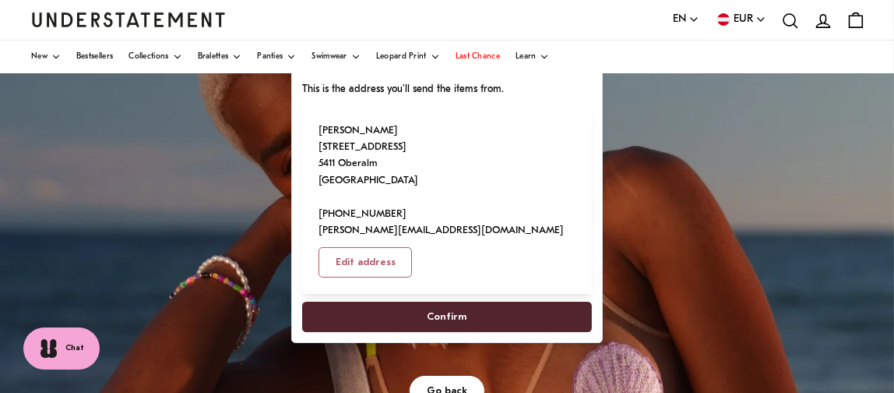
drag, startPoint x: 537, startPoint y: 177, endPoint x: 410, endPoint y: 197, distance: 129.3
click at [407, 199] on div "[PERSON_NAME] [STREET_ADDRESS] [PHONE_NUMBER] [PERSON_NAME][EMAIL_ADDRESS][DOMA…" at bounding box center [447, 199] width 257 height 155
click at [396, 248] on span "Edit address" at bounding box center [366, 262] width 60 height 29
select select "**"
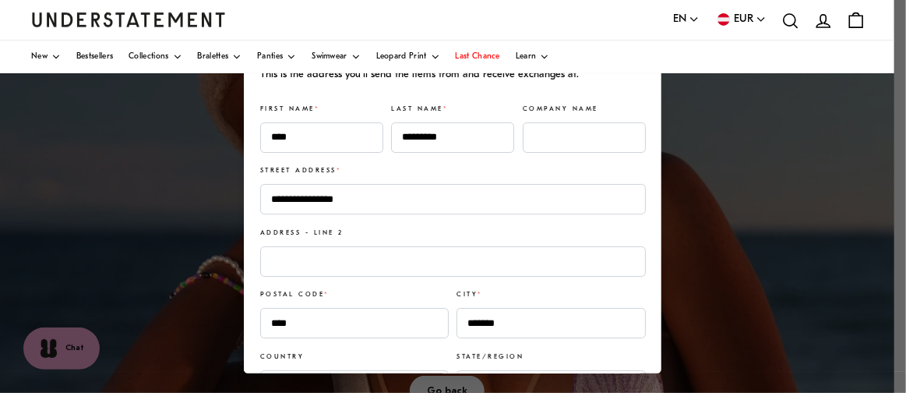
scroll to position [0, 0]
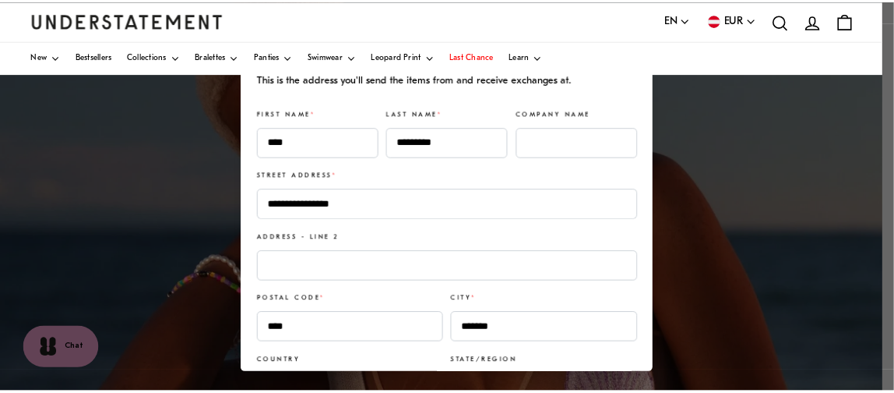
scroll to position [78, 0]
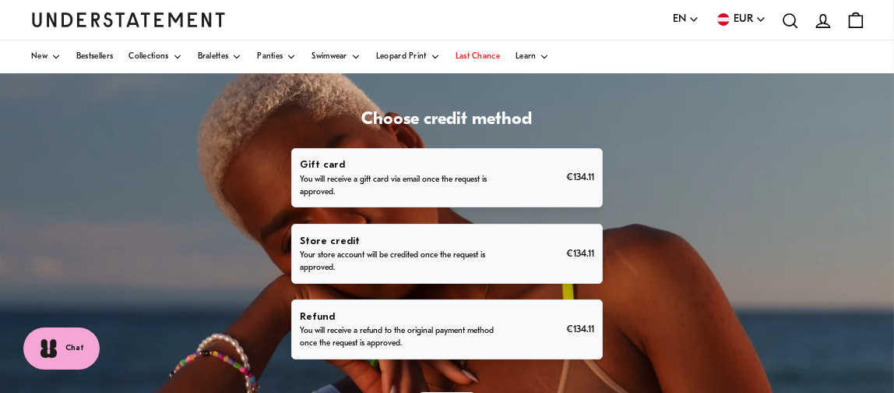
click at [382, 322] on p "Refund" at bounding box center [400, 316] width 201 height 16
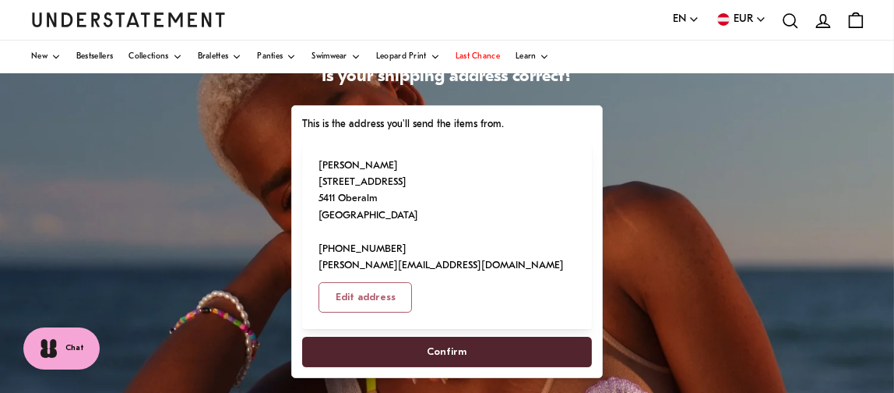
scroll to position [156, 0]
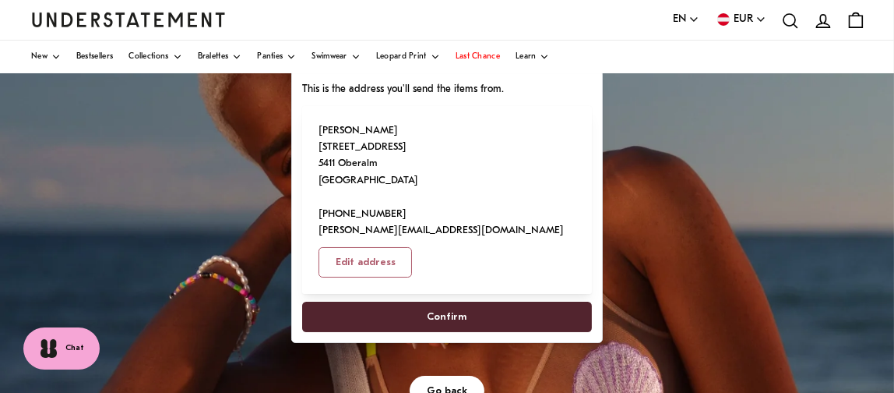
click at [455, 302] on span "Confirm" at bounding box center [448, 316] width 40 height 29
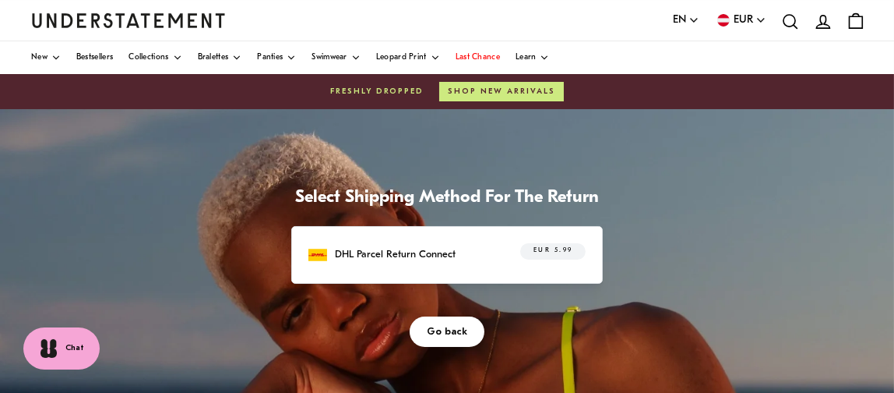
scroll to position [78, 0]
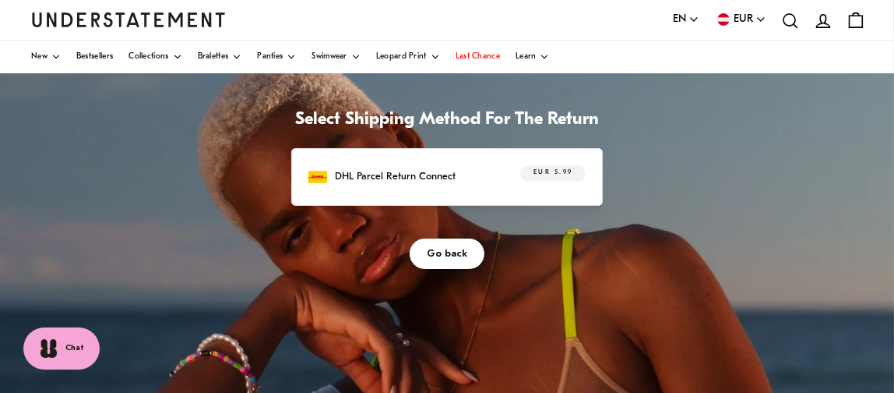
click at [426, 176] on p "DHL Parcel Return Connect" at bounding box center [395, 176] width 121 height 16
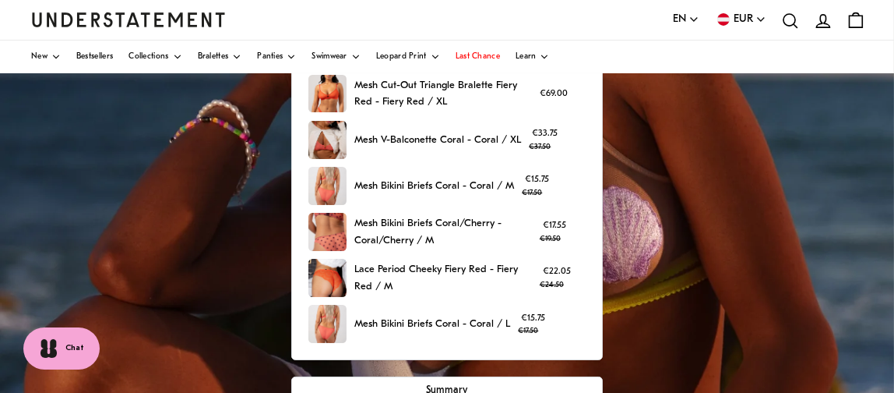
scroll to position [233, 0]
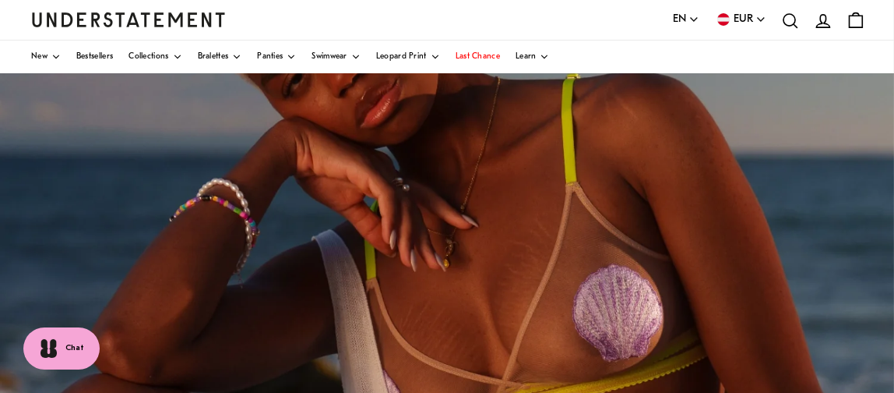
scroll to position [78, 0]
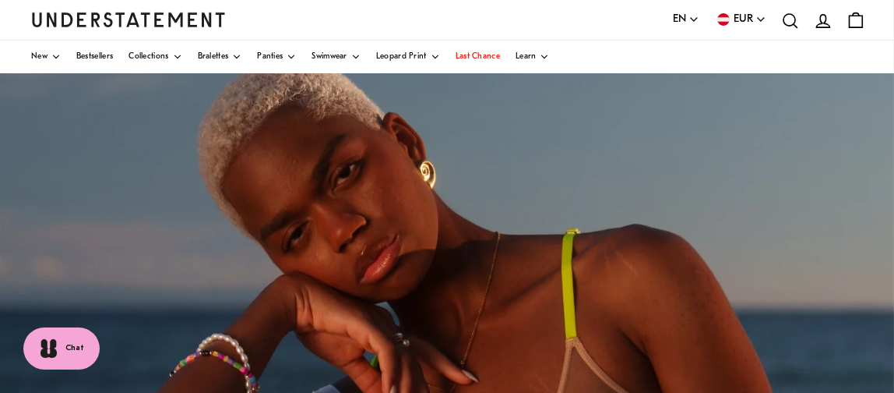
scroll to position [156, 0]
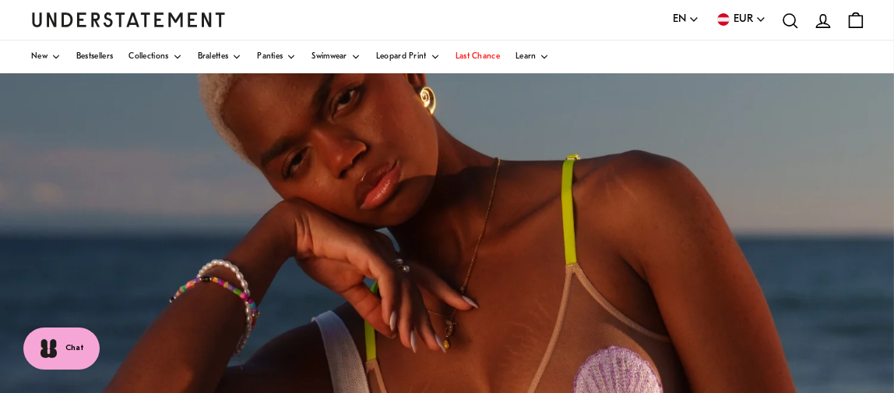
scroll to position [156, 0]
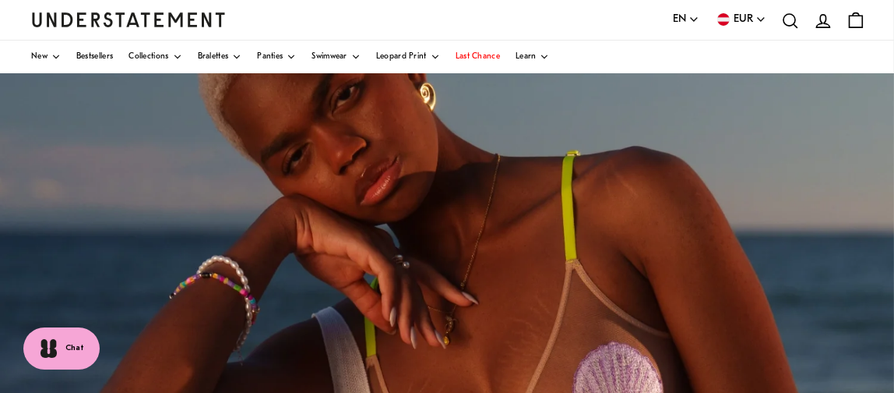
scroll to position [183, 0]
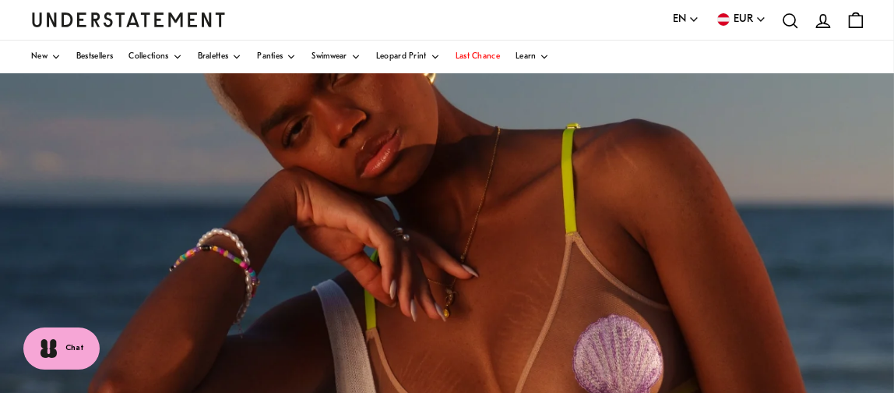
scroll to position [181, 0]
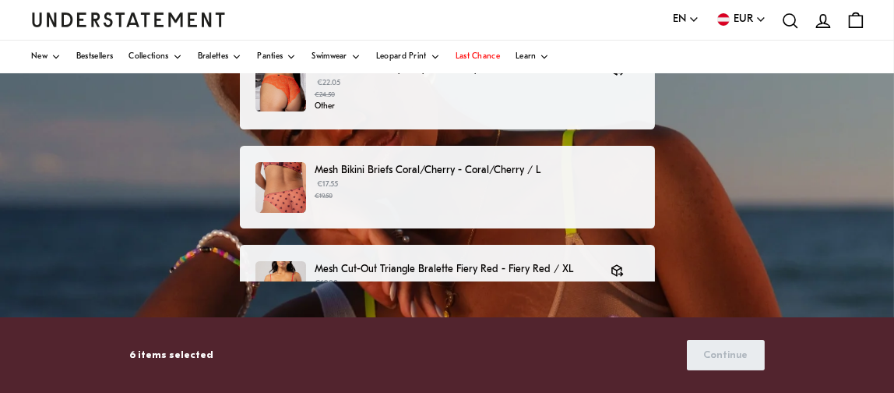
drag, startPoint x: 91, startPoint y: 7, endPoint x: 743, endPoint y: 154, distance: 668.3
click at [743, 154] on div "Choose products that you want to return or exchange Lace Period Cheeky Fiery Re…" at bounding box center [447, 317] width 894 height 779
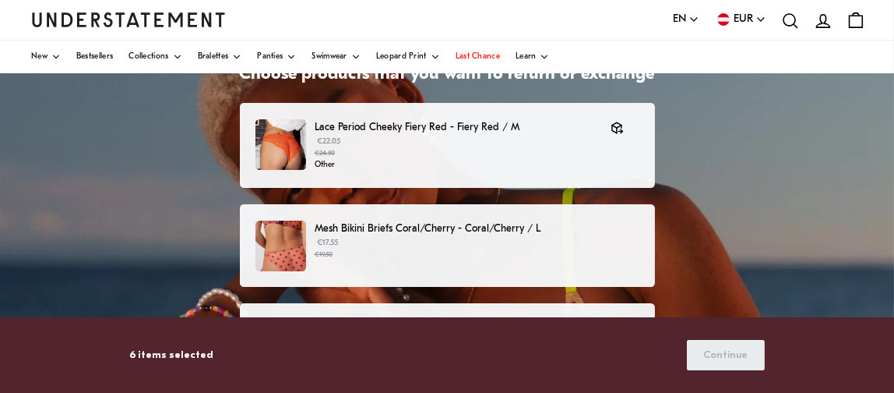
scroll to position [104, 0]
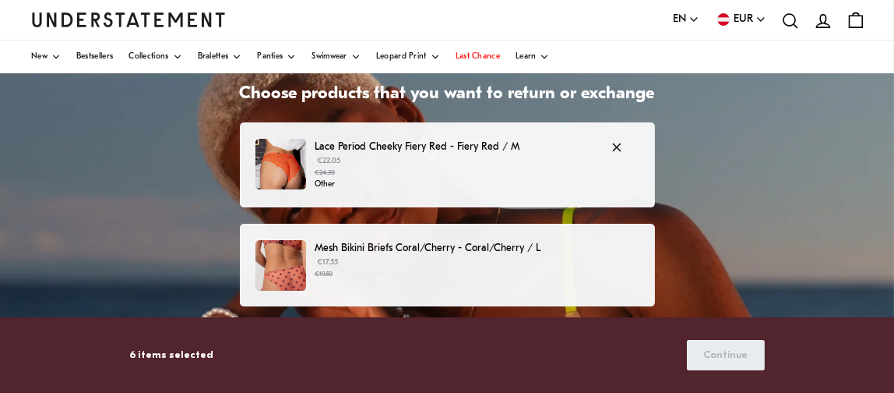
click at [362, 146] on p "Lace Period Cheeky Fiery Red - Fiery Red / M" at bounding box center [455, 147] width 280 height 16
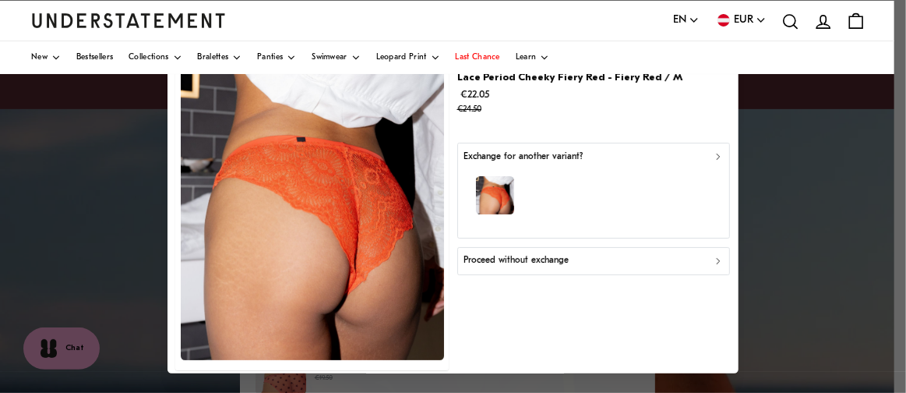
click at [544, 259] on p "Proceed without exchange" at bounding box center [515, 261] width 105 height 15
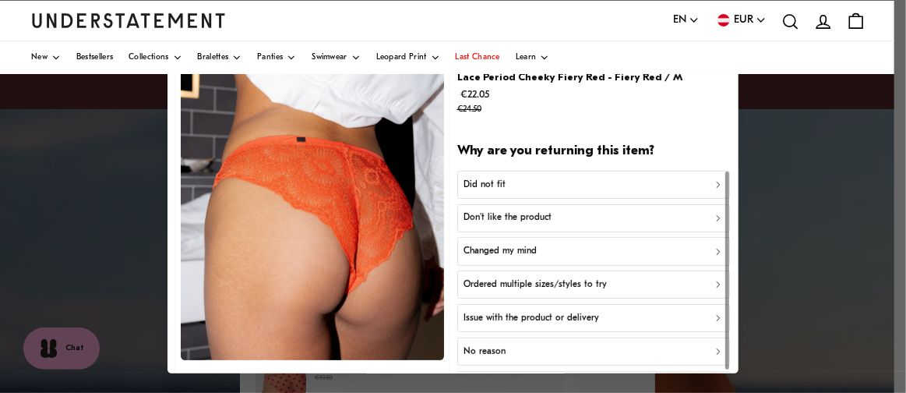
click at [488, 182] on p "Did not fit" at bounding box center [484, 185] width 42 height 15
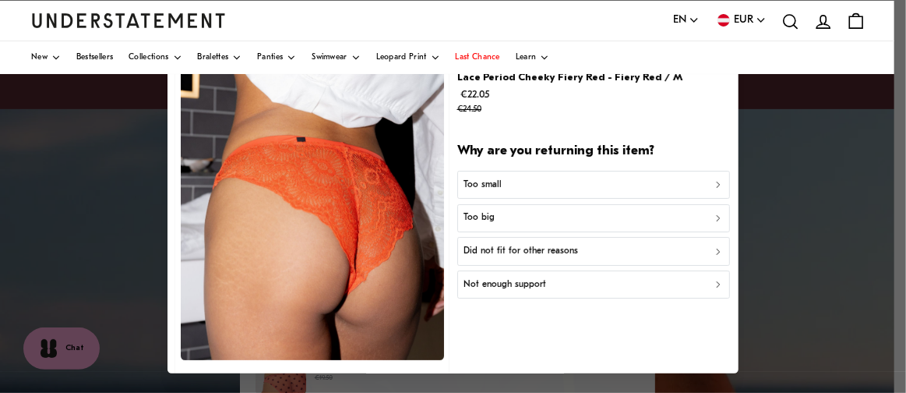
click at [540, 247] on p "Did not fit for other reasons" at bounding box center [520, 251] width 114 height 15
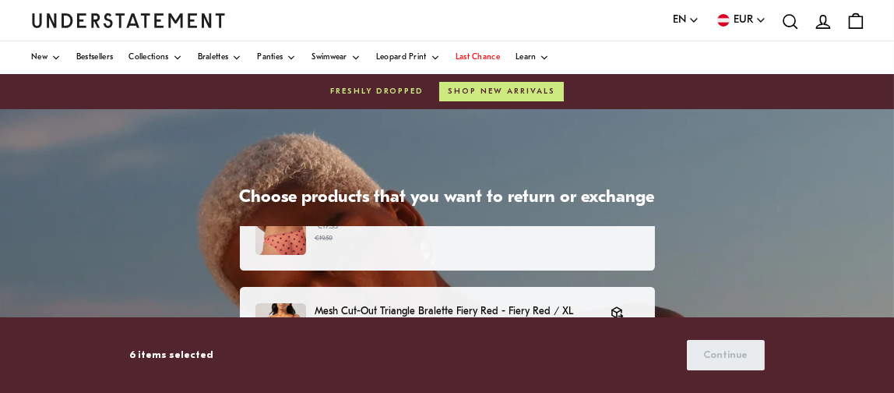
scroll to position [156, 0]
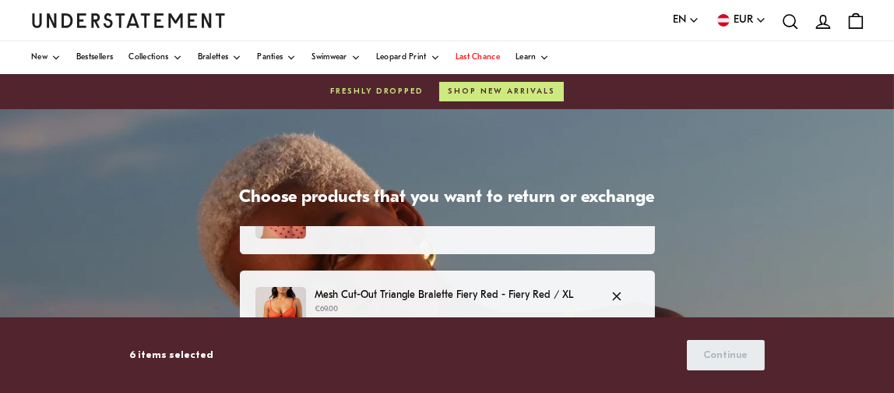
click at [394, 292] on p "Mesh Cut-Out Triangle Bralette Fiery Red - Fiery Red / XL" at bounding box center [455, 295] width 280 height 16
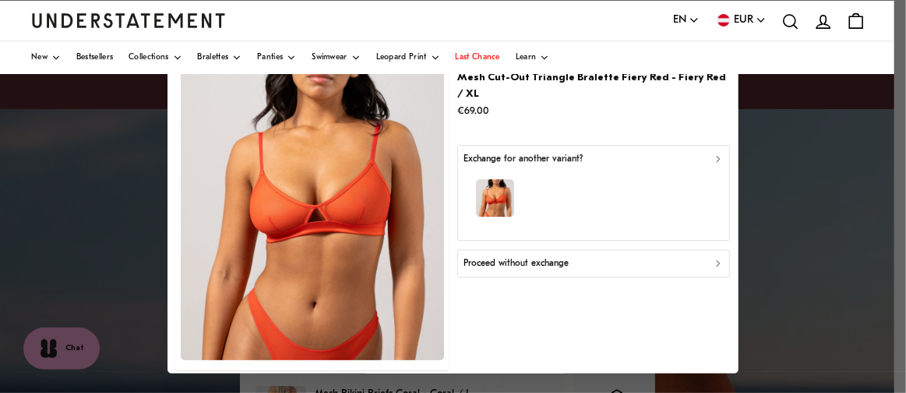
click at [515, 256] on p "Proceed without exchange" at bounding box center [515, 263] width 105 height 15
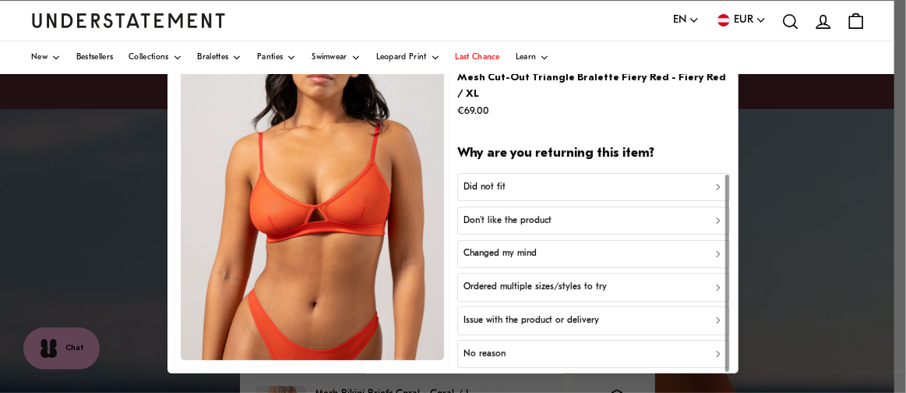
click at [481, 180] on p "Did not fit" at bounding box center [484, 187] width 42 height 15
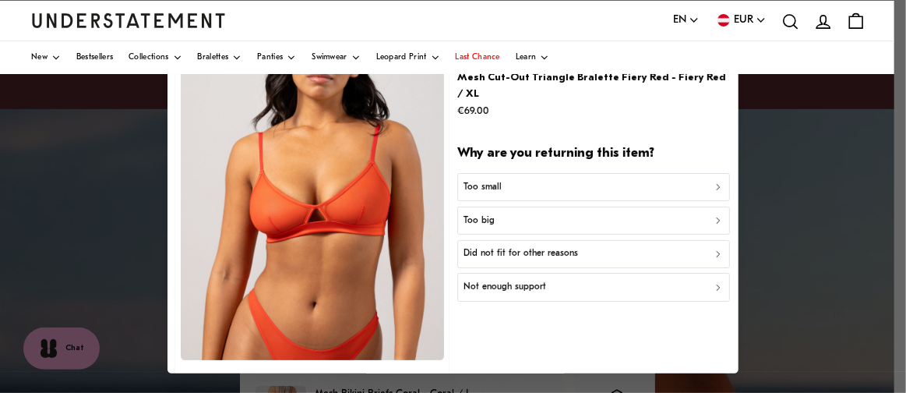
click at [480, 247] on p "Did not fit for other reasons" at bounding box center [520, 254] width 114 height 15
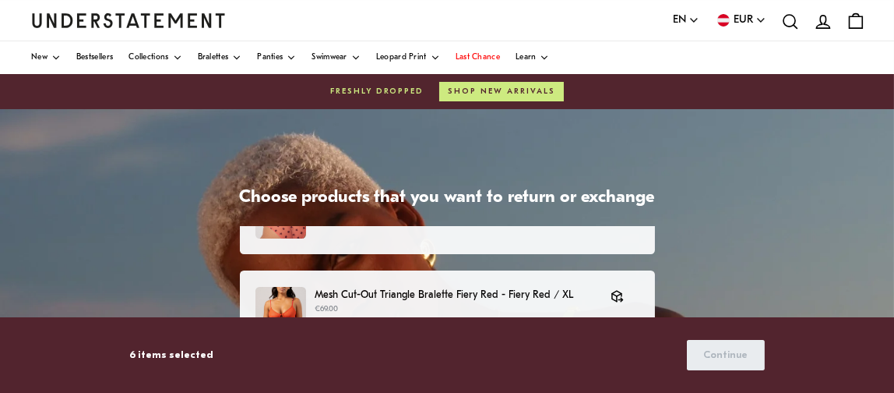
scroll to position [233, 0]
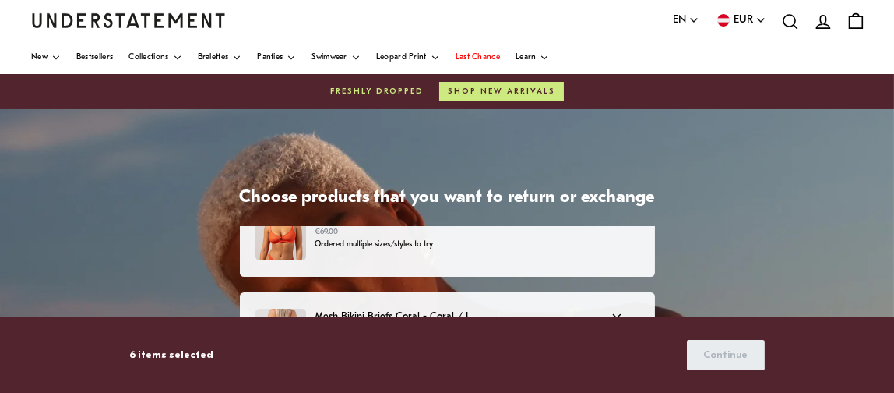
click at [471, 306] on div "Mesh Bikini Briefs Coral - Coral / L €15.75 €17.50 No reason" at bounding box center [447, 334] width 415 height 85
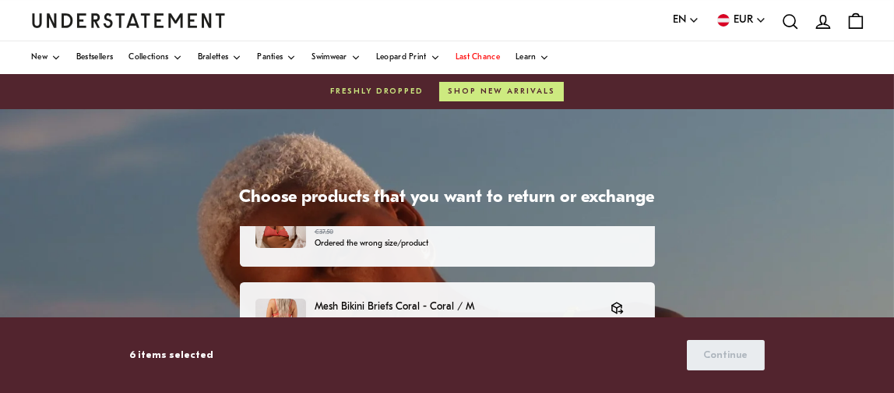
scroll to position [623, 0]
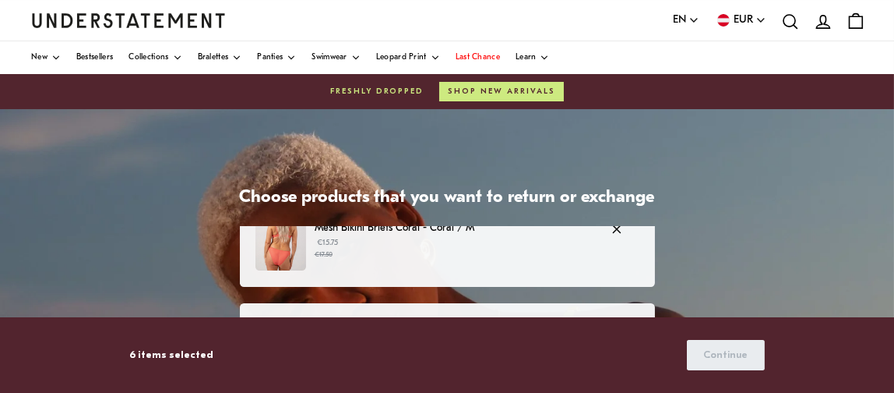
click at [378, 248] on p "€15.75 €17.50" at bounding box center [455, 248] width 280 height 23
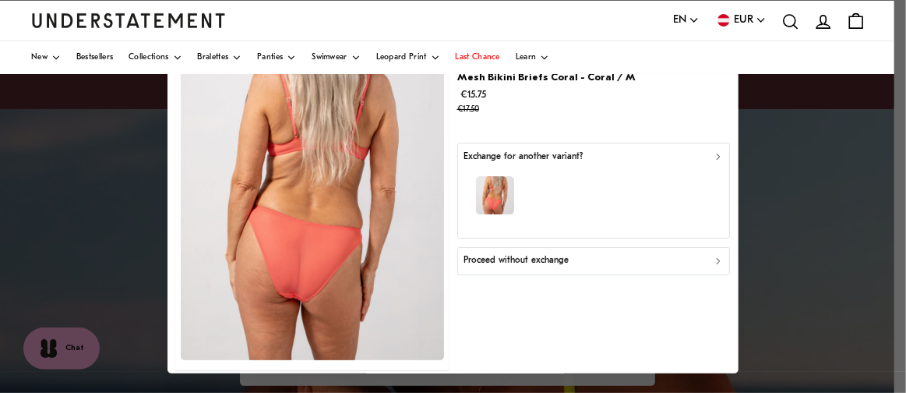
click at [529, 261] on p "Proceed without exchange" at bounding box center [515, 261] width 105 height 15
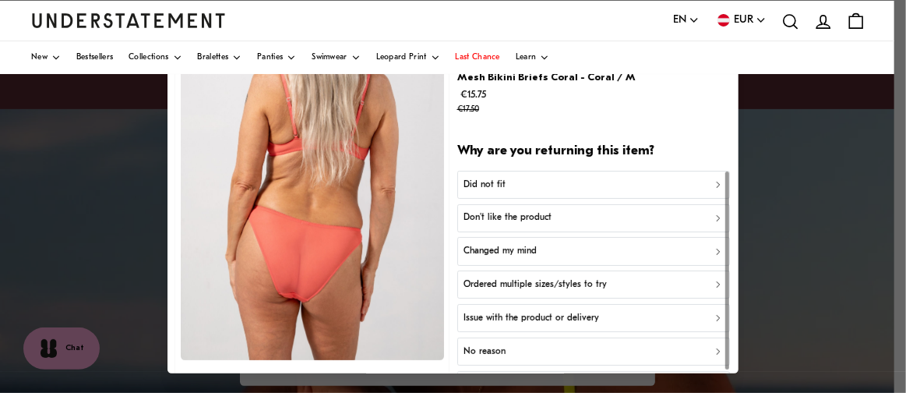
click at [509, 281] on p "Ordered multiple sizes/styles to try" at bounding box center [534, 284] width 143 height 15
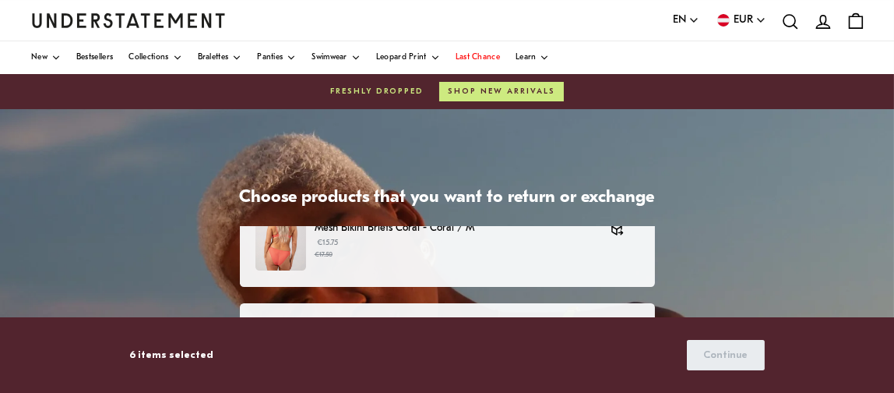
scroll to position [701, 0]
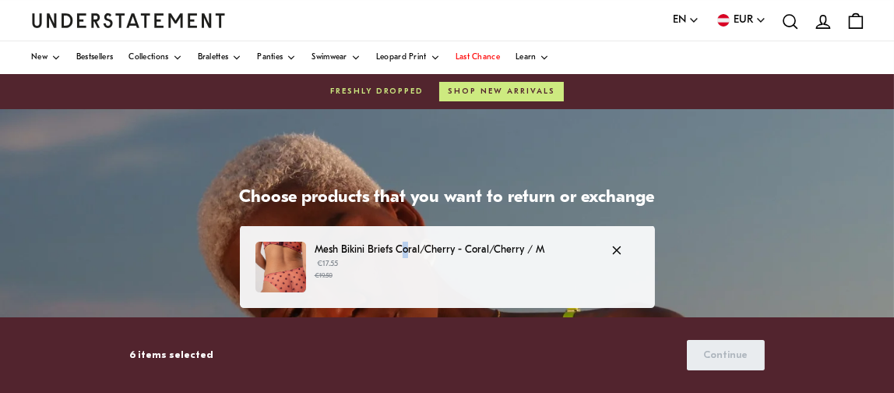
click at [407, 244] on p "Mesh Bikini Briefs Coral/Cherry - Coral/Cherry / M" at bounding box center [455, 249] width 280 height 16
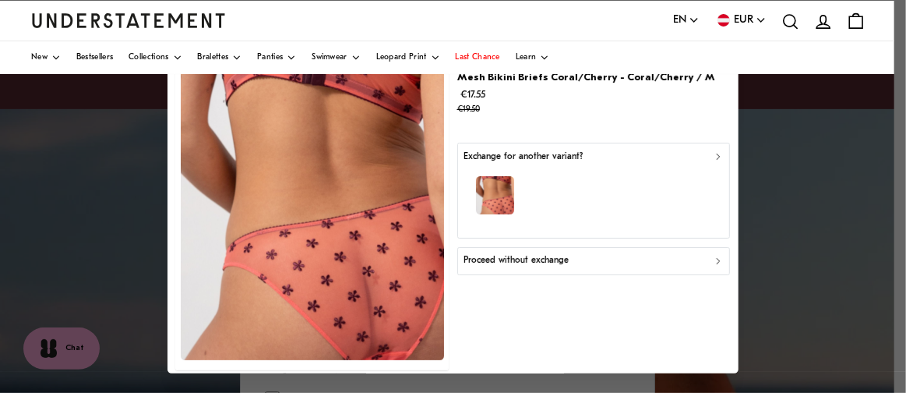
click at [475, 255] on p "Proceed without exchange" at bounding box center [515, 261] width 105 height 15
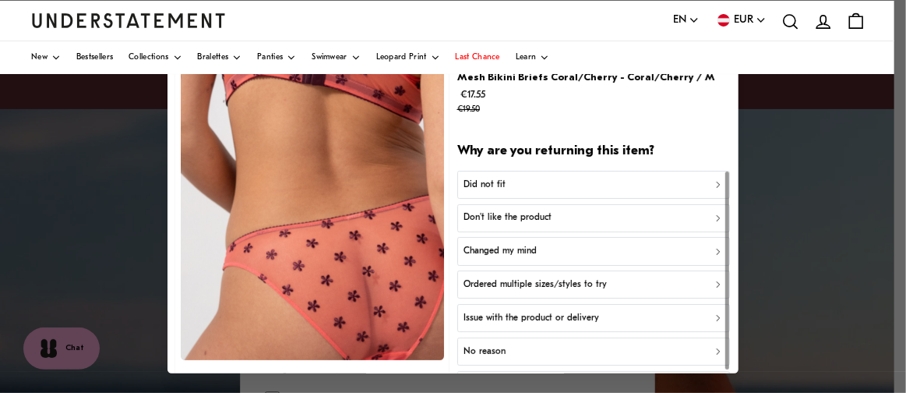
click at [503, 277] on p "Ordered multiple sizes/styles to try" at bounding box center [534, 284] width 143 height 15
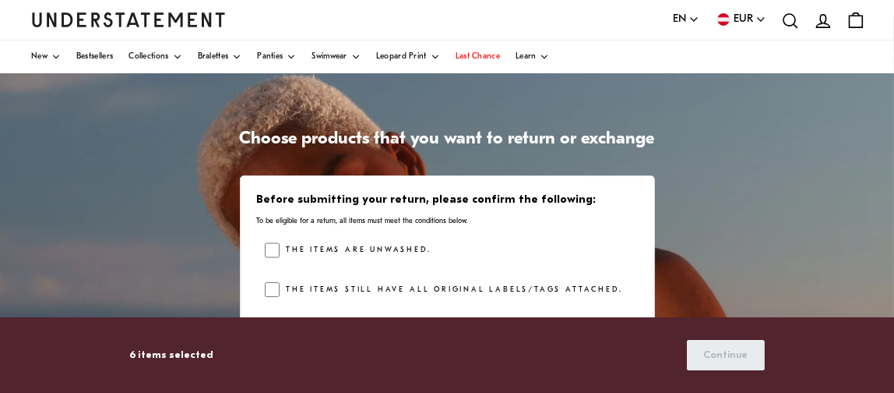
scroll to position [78, 0]
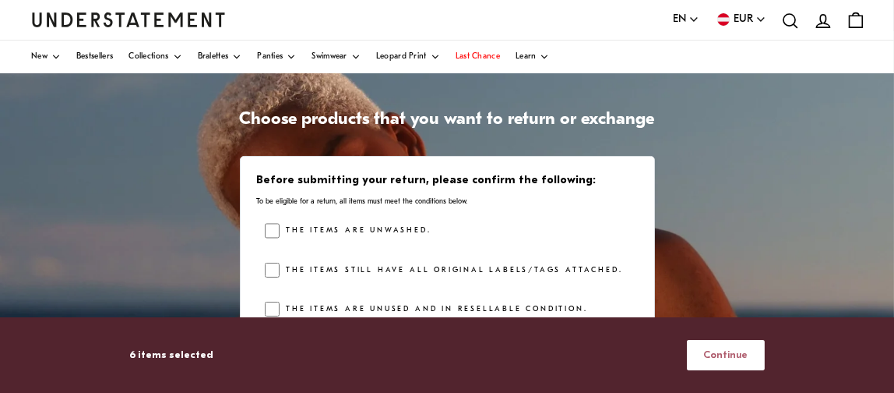
click at [731, 352] on span "Continue" at bounding box center [725, 354] width 44 height 29
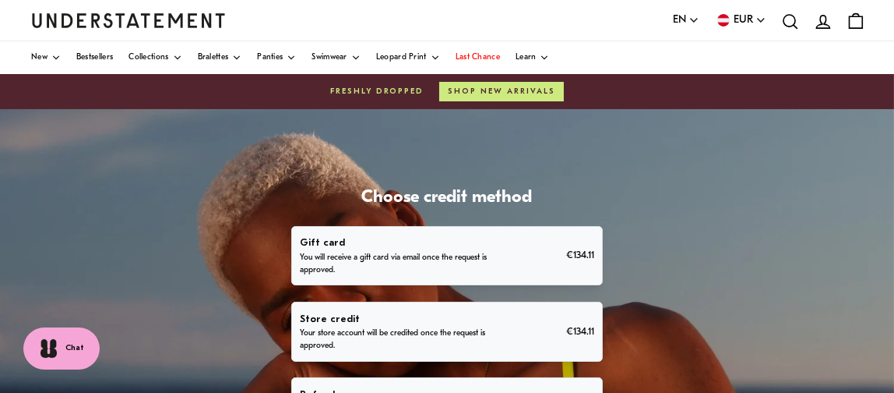
scroll to position [78, 0]
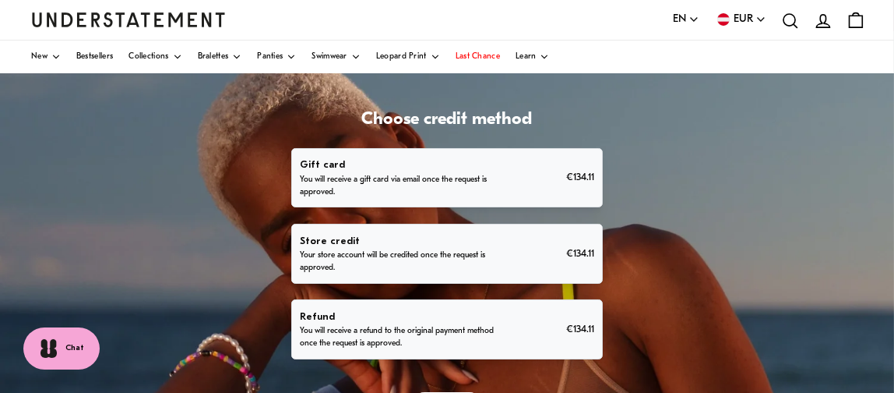
click at [400, 316] on p "Refund" at bounding box center [400, 316] width 201 height 16
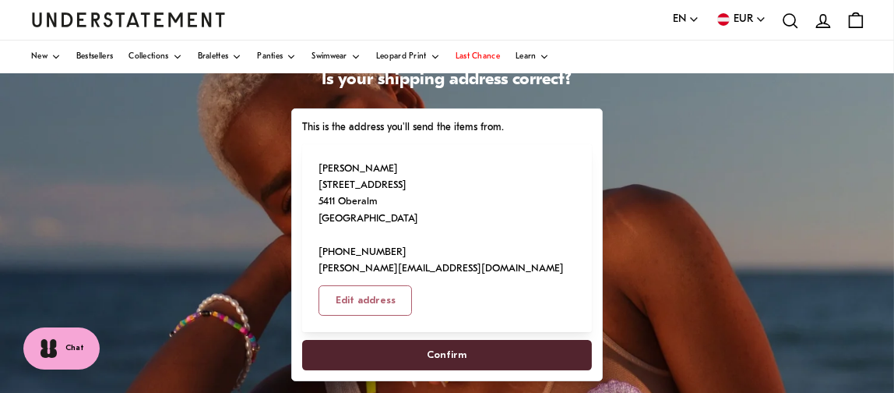
scroll to position [156, 0]
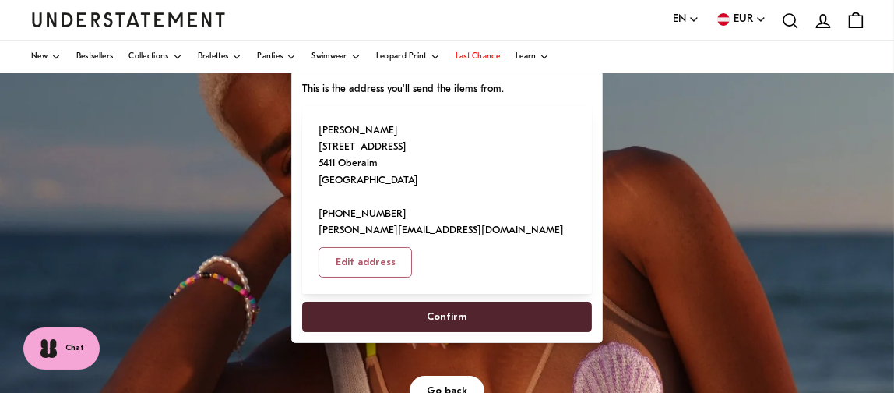
click at [450, 302] on span "Confirm" at bounding box center [448, 316] width 40 height 29
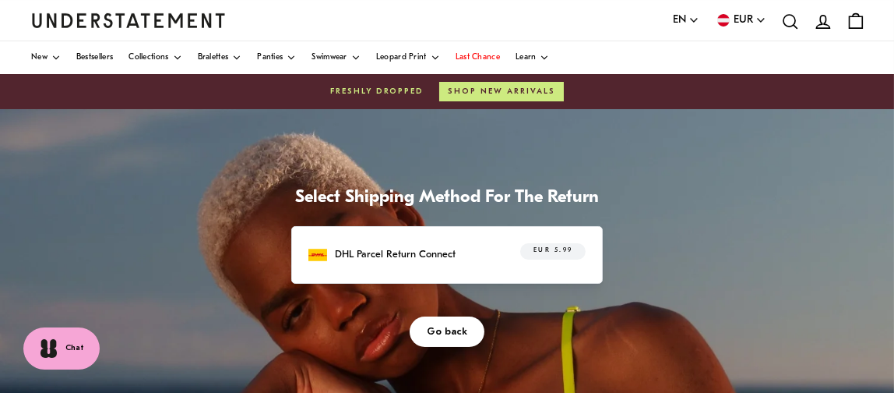
click at [448, 261] on p "DHL Parcel Return Connect" at bounding box center [395, 254] width 121 height 16
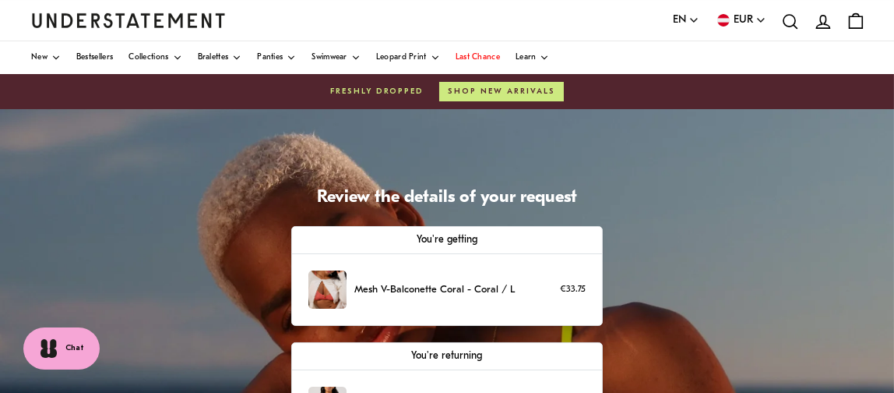
click at [333, 288] on img at bounding box center [327, 289] width 38 height 38
click at [373, 287] on p "Mesh V-Balconette Coral - Coral / L" at bounding box center [434, 289] width 160 height 16
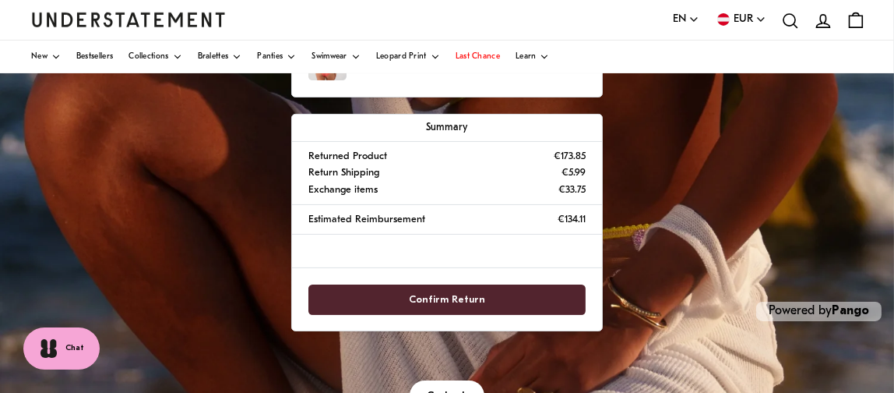
scroll to position [586, 0]
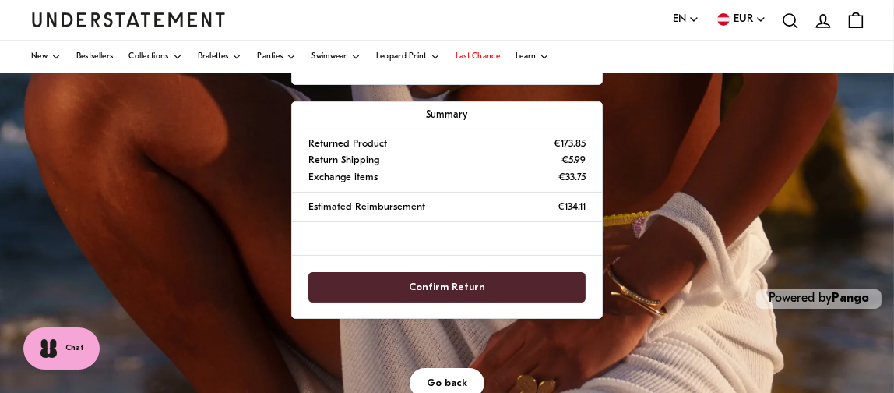
click at [447, 378] on span "Go back" at bounding box center [447, 382] width 40 height 29
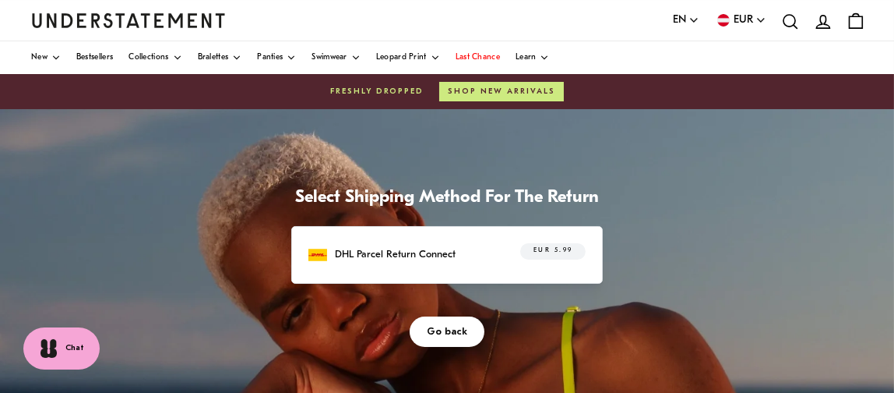
click at [445, 334] on span "Go back" at bounding box center [447, 331] width 40 height 29
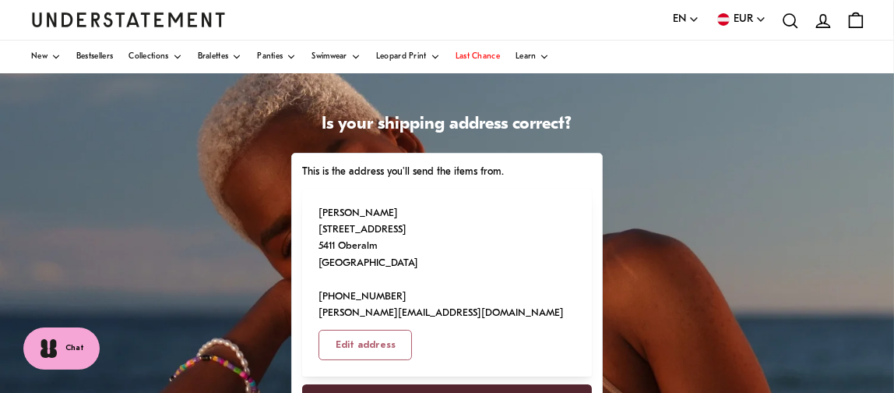
scroll to position [156, 0]
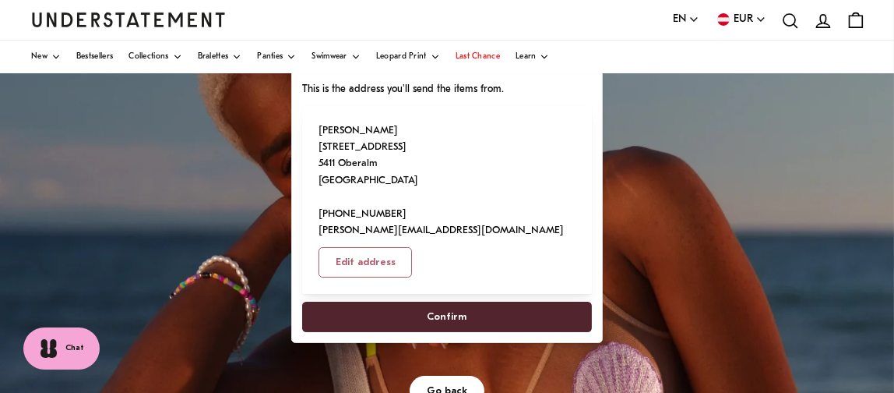
click at [447, 376] on span "Go back" at bounding box center [447, 390] width 40 height 29
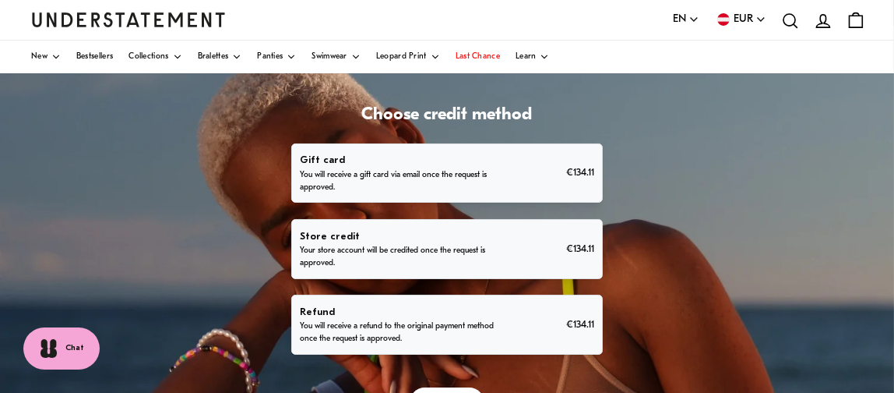
scroll to position [156, 0]
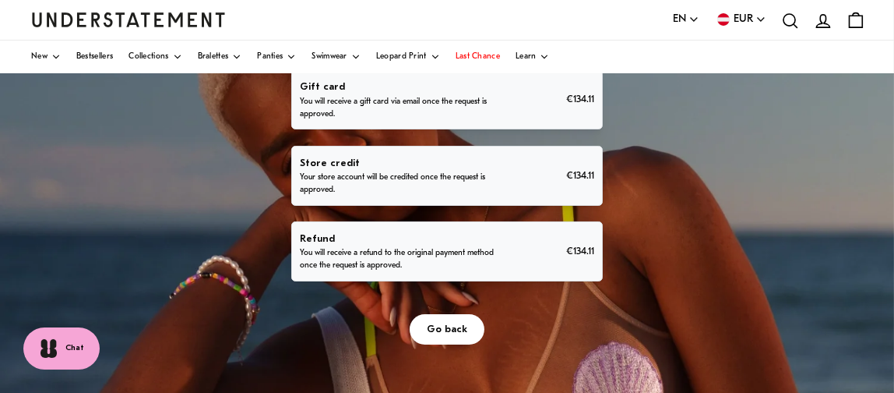
click at [448, 330] on span "Go back" at bounding box center [447, 329] width 40 height 29
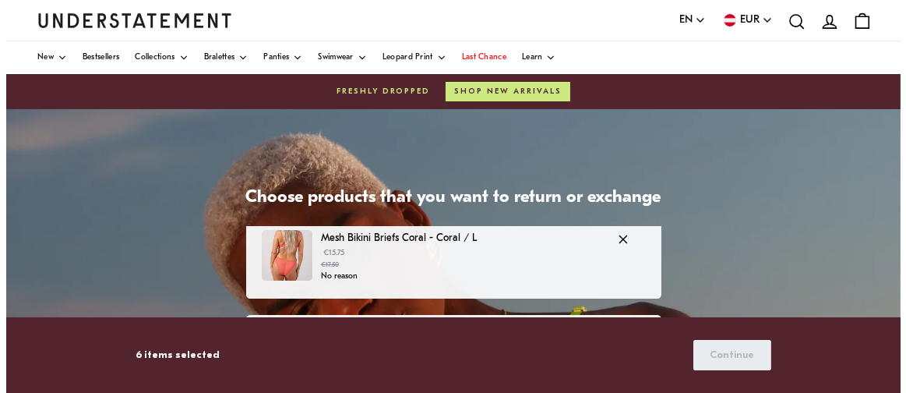
scroll to position [389, 0]
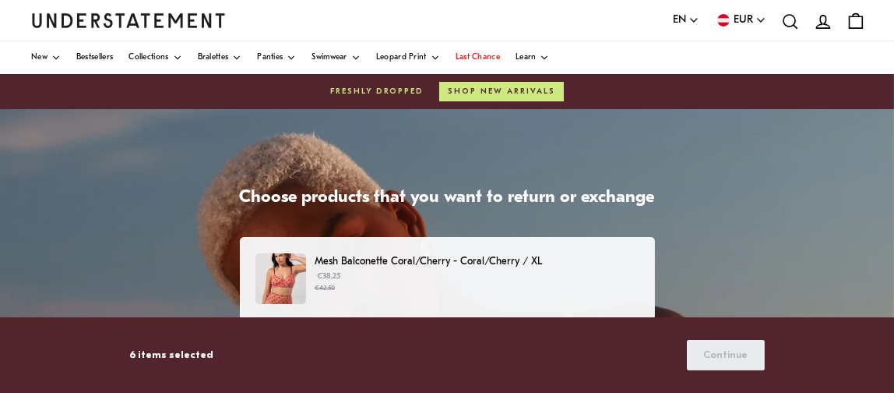
click at [406, 270] on p "€38.25 €42.50" at bounding box center [477, 281] width 324 height 23
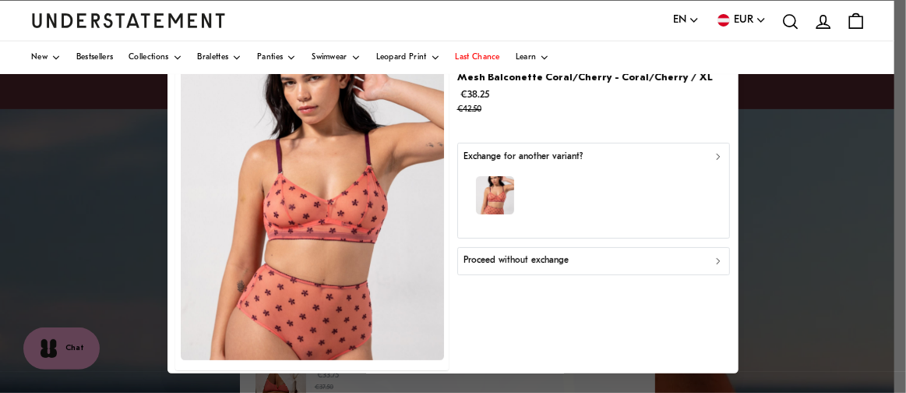
click at [571, 167] on div "button" at bounding box center [592, 198] width 259 height 68
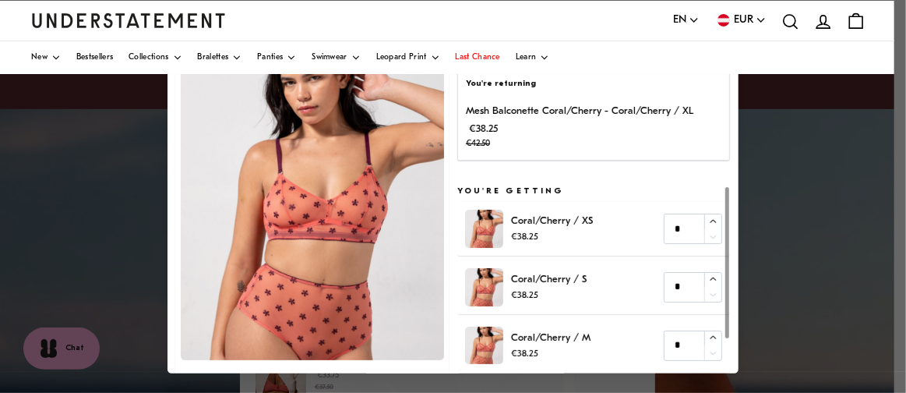
click at [581, 340] on p "Coral/Cherry / M" at bounding box center [550, 337] width 79 height 16
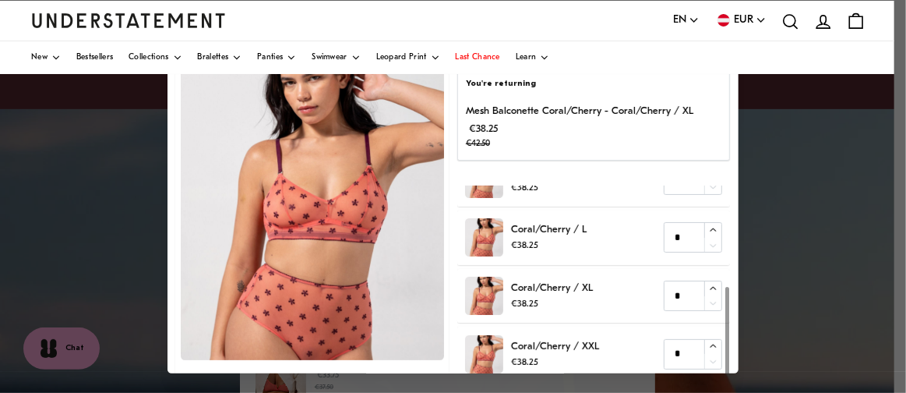
click at [551, 111] on p "Mesh Balconette Coral/Cherry - Coral/Cherry / XL" at bounding box center [579, 112] width 227 height 16
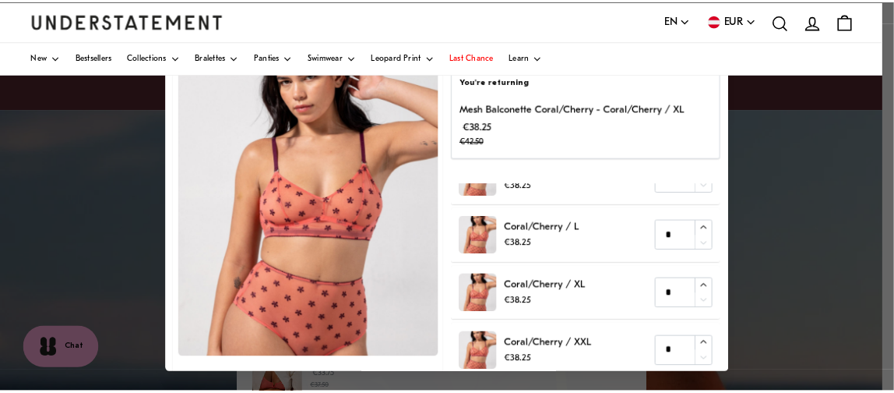
scroll to position [0, 0]
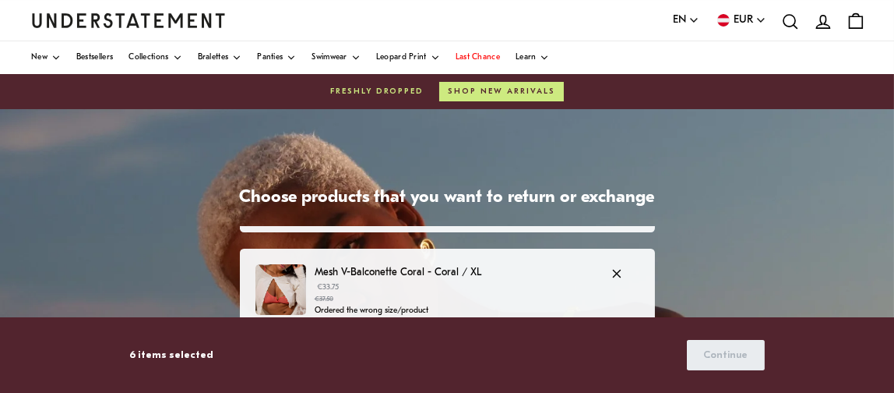
scroll to position [467, 0]
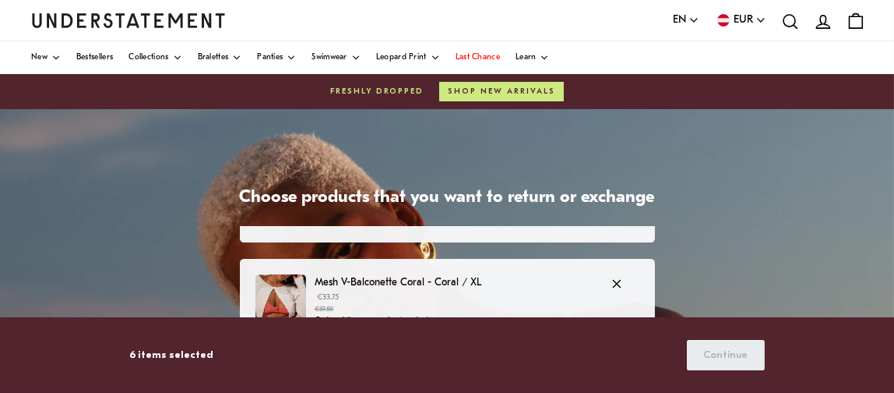
click at [387, 283] on p "Mesh V-Balconette Coral - Coral / XL" at bounding box center [455, 282] width 280 height 16
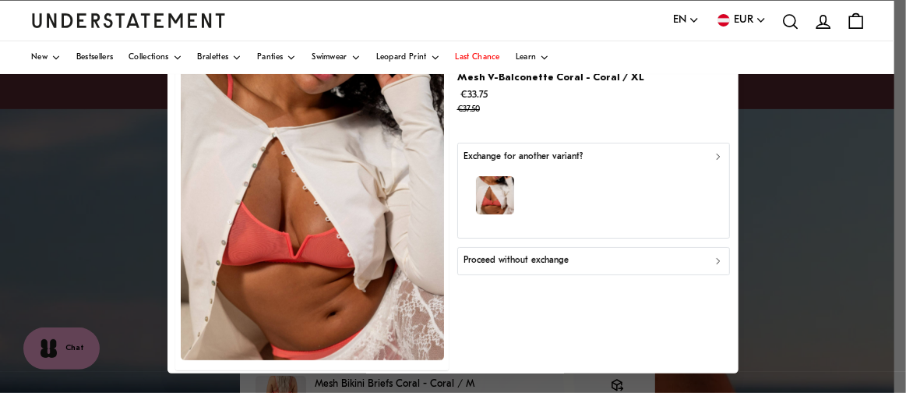
click at [529, 259] on p "Proceed without exchange" at bounding box center [515, 261] width 105 height 15
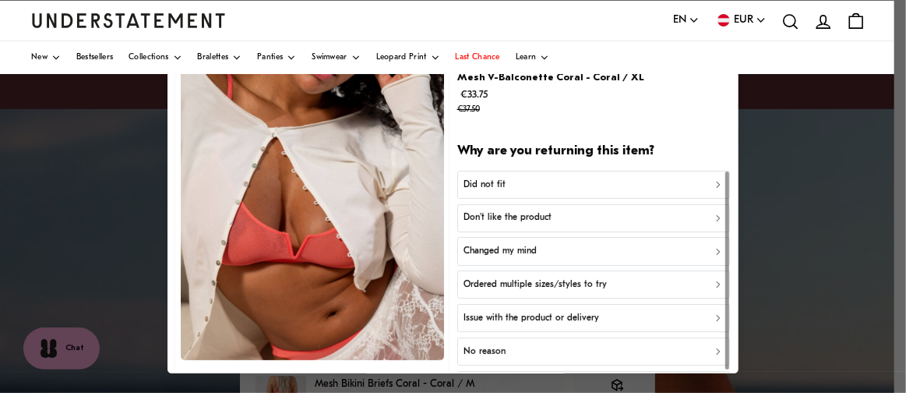
click at [515, 278] on p "Ordered multiple sizes/styles to try" at bounding box center [534, 284] width 143 height 15
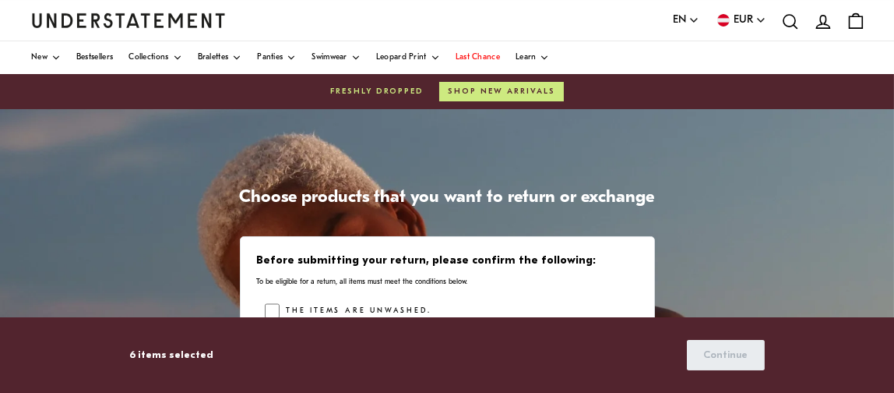
scroll to position [791, 0]
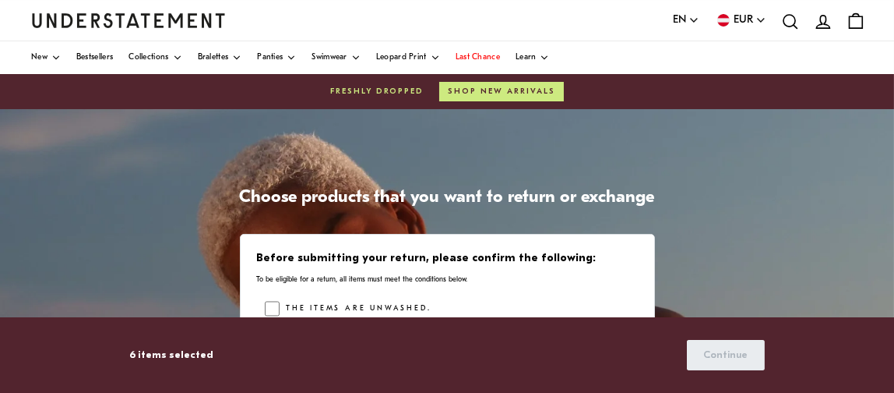
drag, startPoint x: 274, startPoint y: 299, endPoint x: 295, endPoint y: 295, distance: 21.4
click at [274, 298] on div "Before submitting your return, please confirm the following: To be eligible for…" at bounding box center [447, 326] width 415 height 185
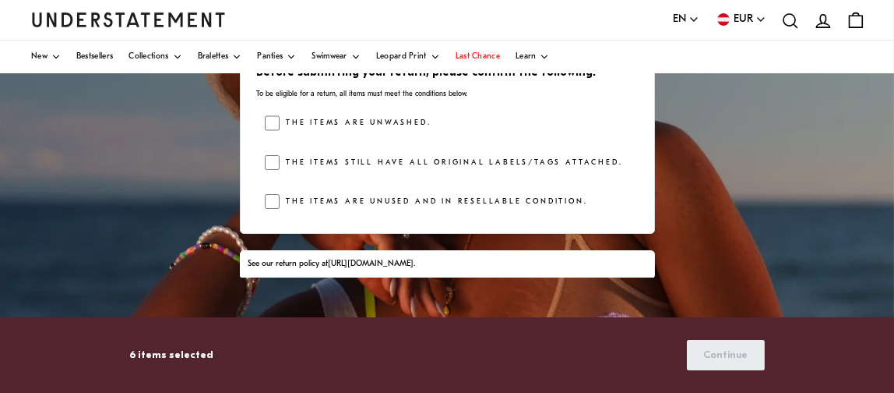
scroll to position [187, 0]
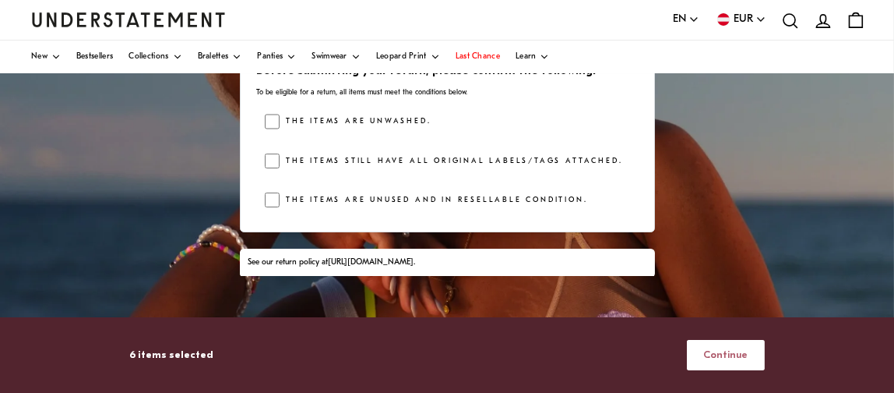
click at [727, 350] on span "Continue" at bounding box center [725, 354] width 44 height 29
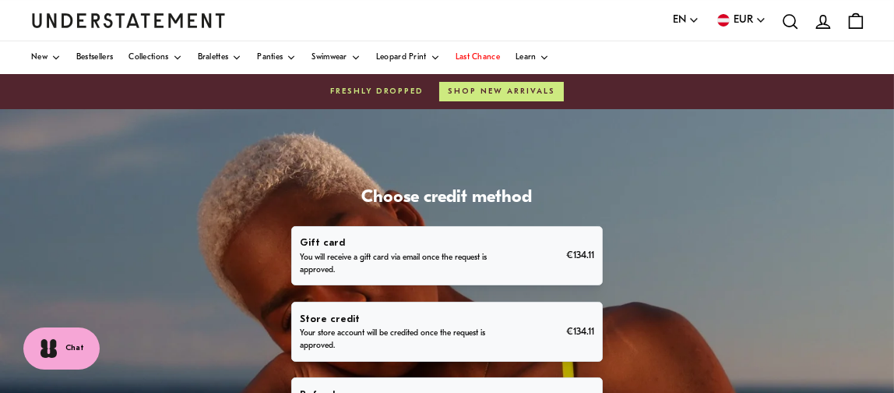
scroll to position [78, 0]
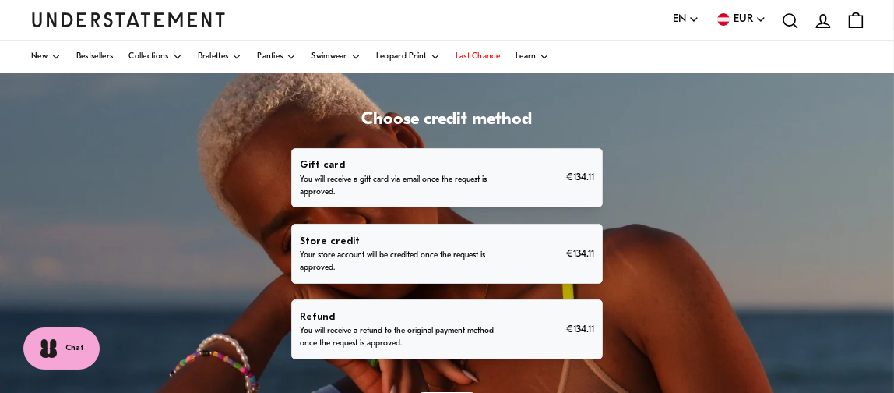
click at [411, 321] on p "Refund" at bounding box center [400, 316] width 201 height 16
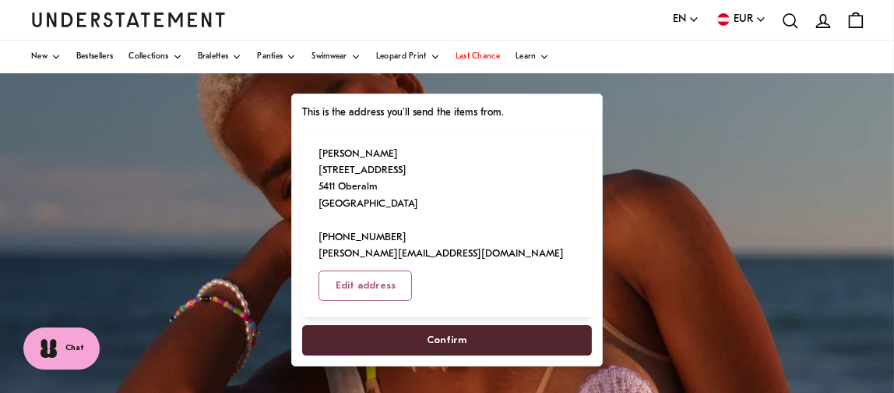
scroll to position [156, 0]
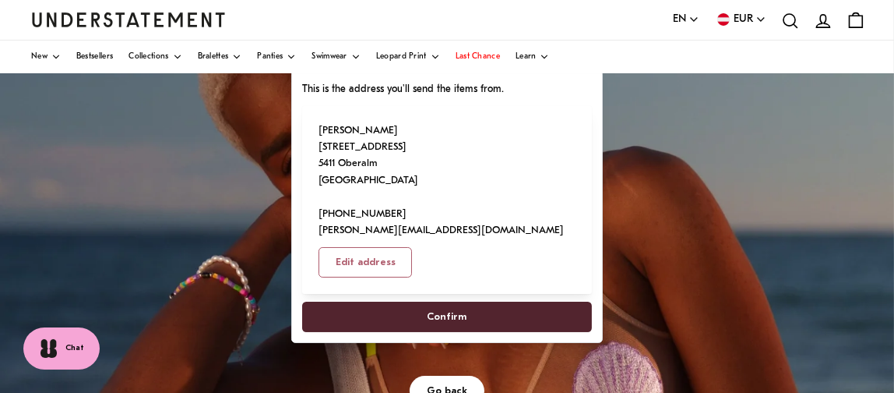
click at [452, 302] on span "Confirm" at bounding box center [448, 316] width 40 height 29
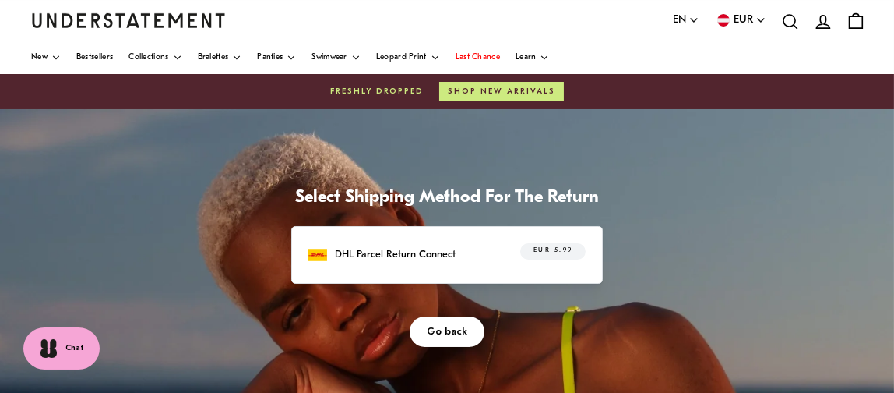
click at [435, 254] on p "DHL Parcel Return Connect" at bounding box center [395, 254] width 121 height 16
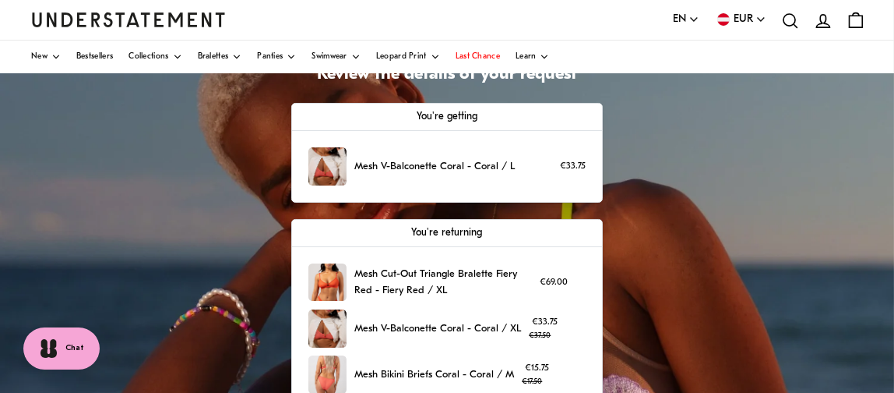
scroll to position [156, 0]
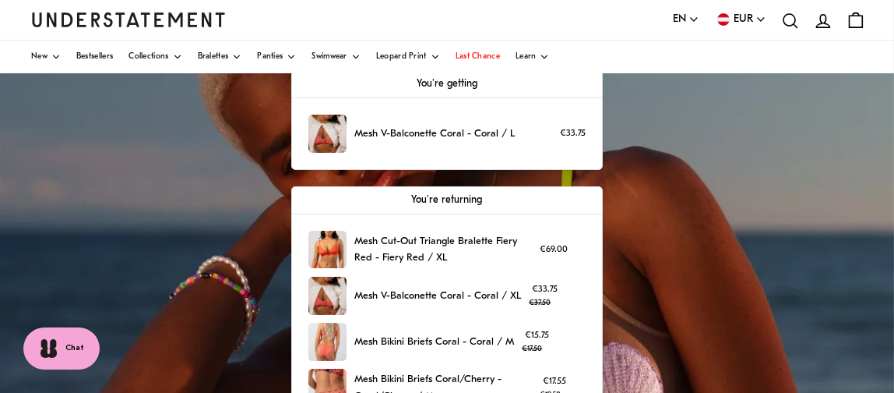
click at [409, 125] on p "Mesh V-Balconette Coral - Coral / L" at bounding box center [434, 133] width 160 height 16
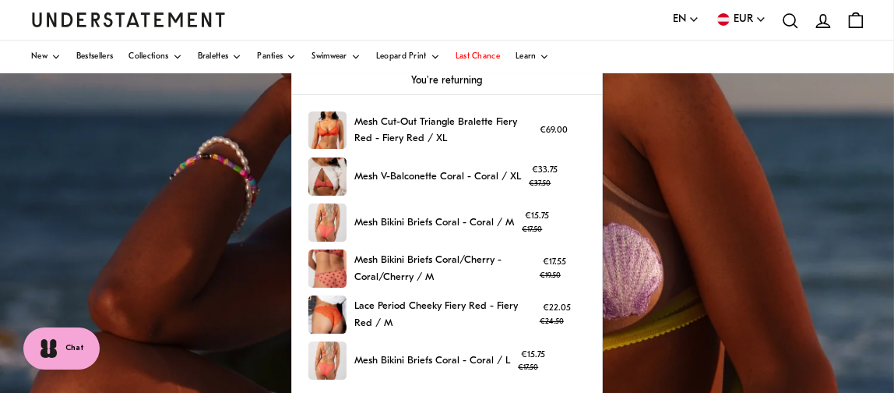
scroll to position [0, 0]
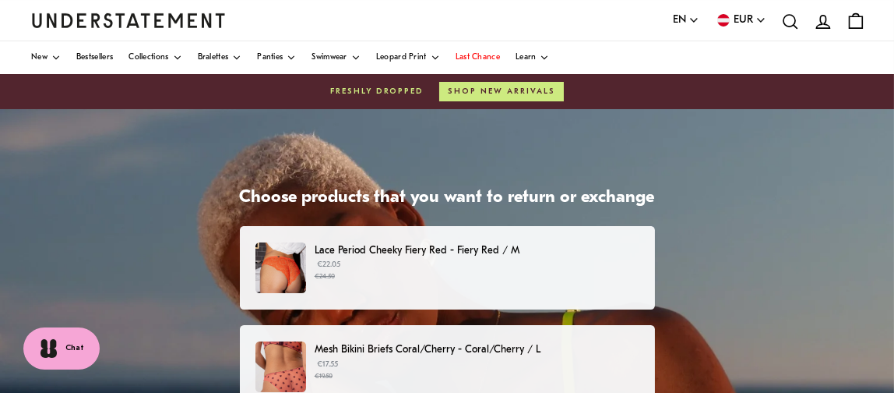
click at [426, 248] on p "Lace Period Cheeky Fiery Red - Fiery Red / M" at bounding box center [477, 250] width 324 height 16
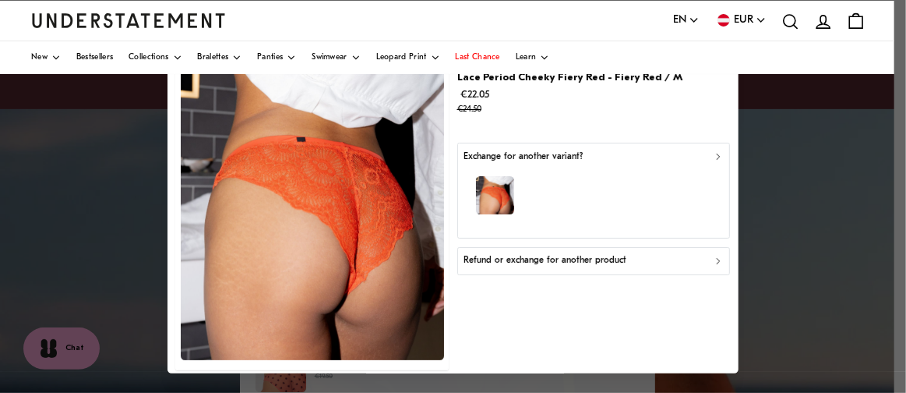
click at [530, 260] on p "Refund or exchange for another product" at bounding box center [544, 261] width 163 height 15
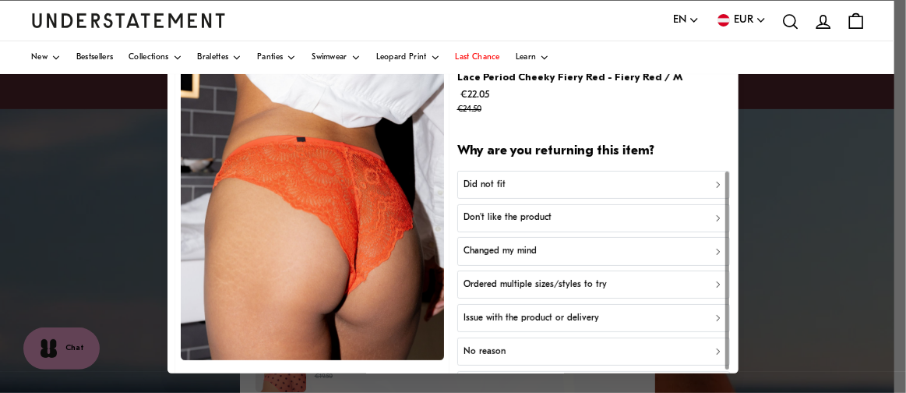
click at [516, 183] on div "Did not fit" at bounding box center [592, 185] width 259 height 15
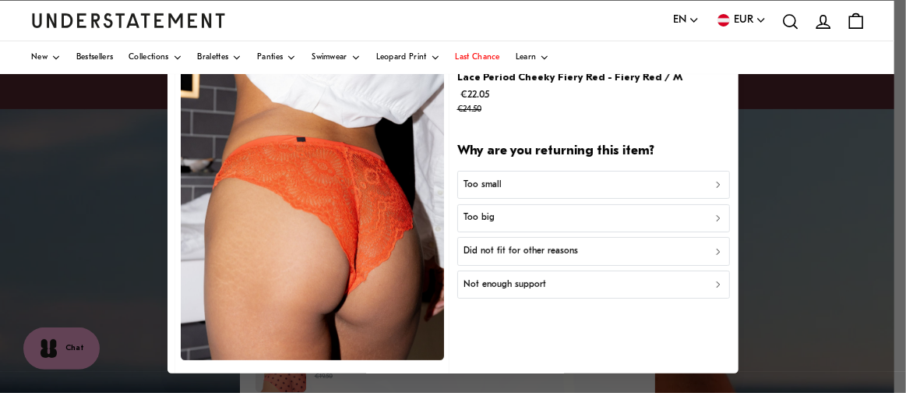
click at [519, 250] on p "Did not fit for other reasons" at bounding box center [520, 251] width 114 height 15
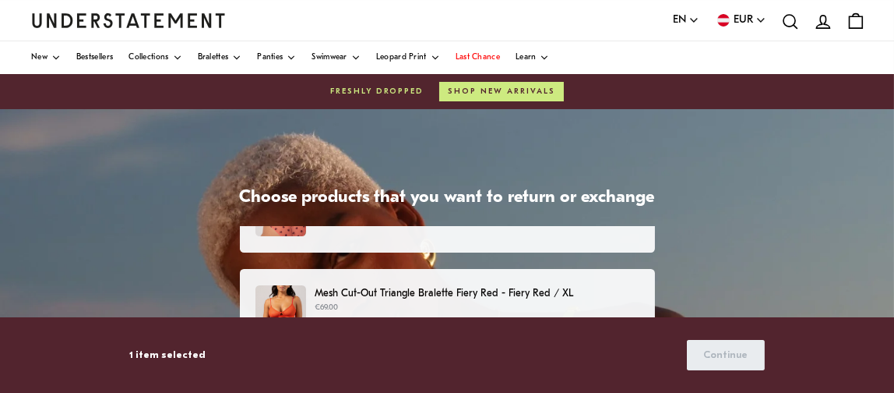
scroll to position [233, 0]
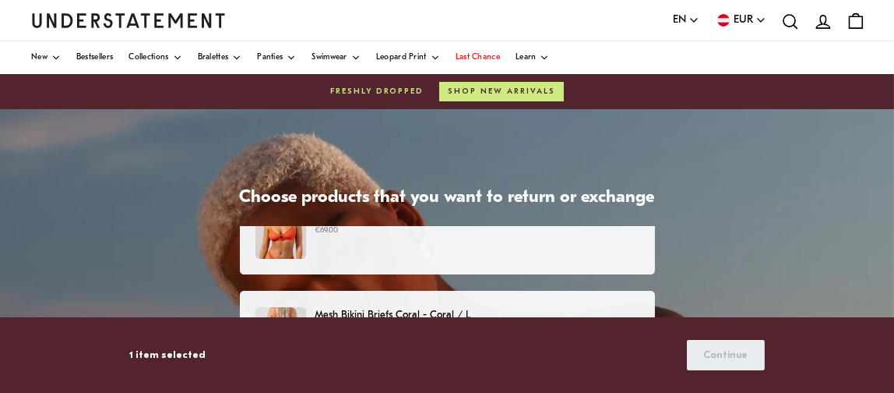
click at [382, 249] on div "Mesh Cut-Out Triangle Bralette Fiery Red - Fiery Red / XL €69.00" at bounding box center [446, 233] width 382 height 51
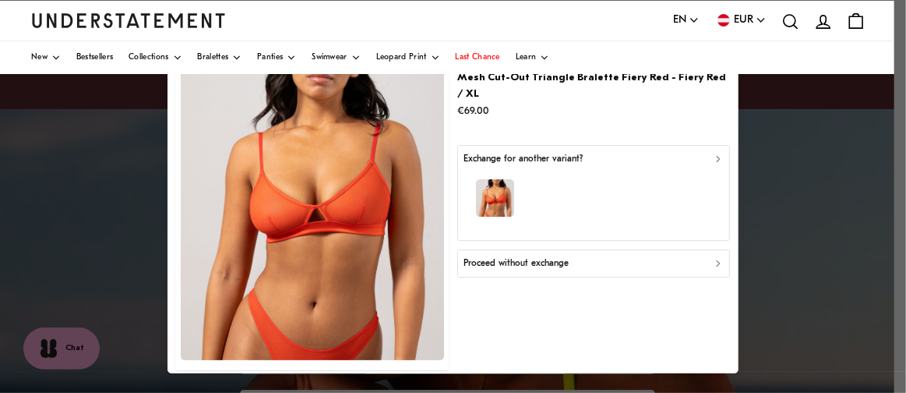
click at [504, 256] on p "Proceed without exchange" at bounding box center [515, 263] width 105 height 15
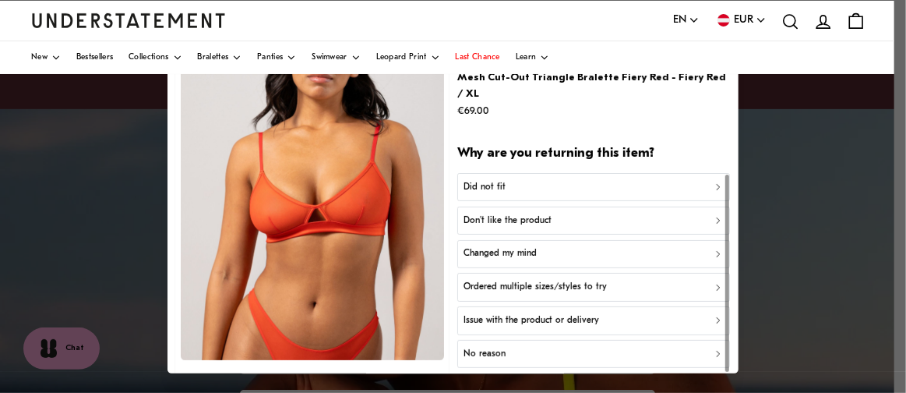
drag, startPoint x: 506, startPoint y: 167, endPoint x: 509, endPoint y: 263, distance: 96.6
click at [495, 280] on div "Did not fit Don't like the product Changed my mind Ordered multiple sizes/style…" at bounding box center [593, 337] width 273 height 329
click at [509, 280] on p "Ordered multiple sizes/styles to try" at bounding box center [534, 287] width 143 height 15
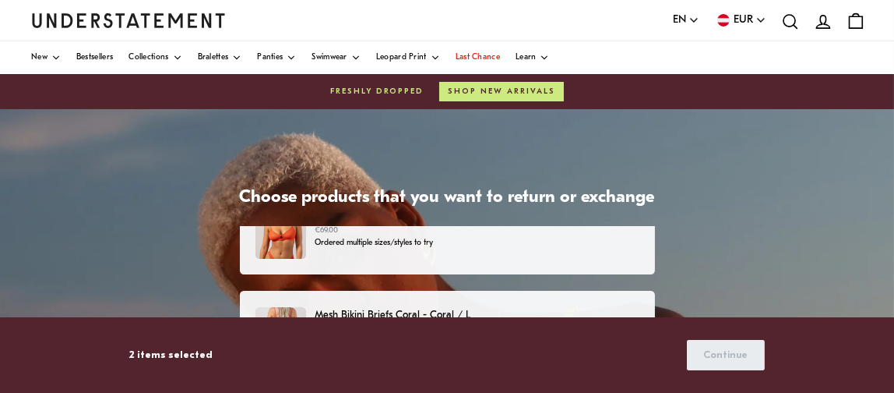
click at [435, 241] on p "Ordered multiple sizes/styles to try" at bounding box center [455, 243] width 280 height 12
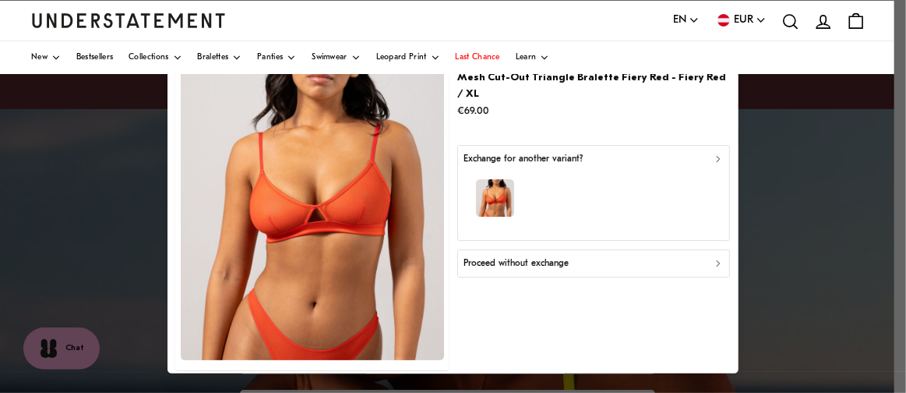
click at [486, 256] on p "Proceed without exchange" at bounding box center [515, 263] width 105 height 15
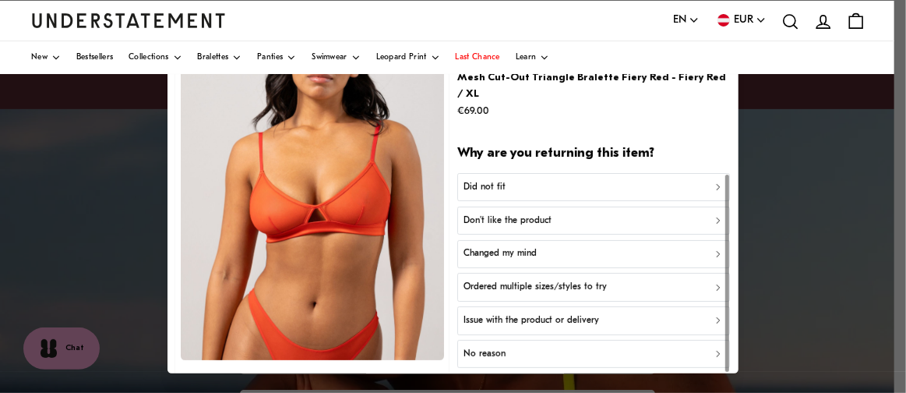
click at [506, 280] on p "Ordered multiple sizes/styles to try" at bounding box center [534, 287] width 143 height 15
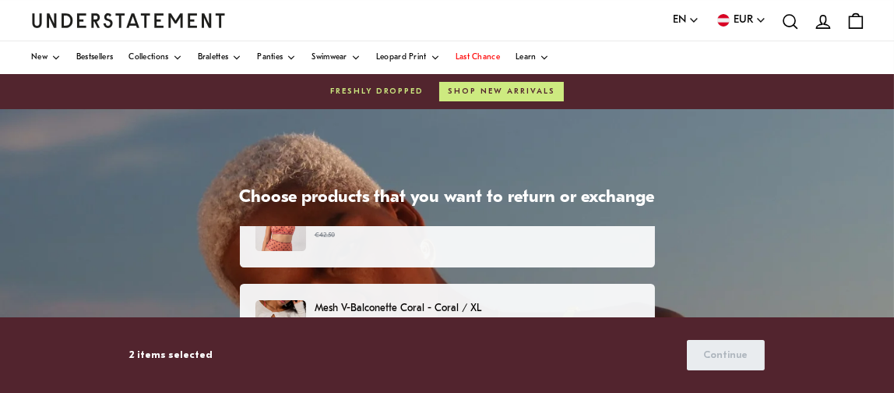
scroll to position [467, 0]
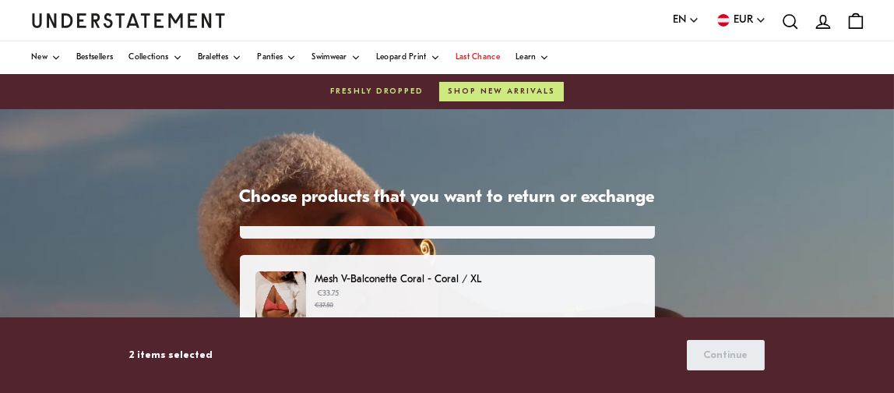
click at [436, 283] on p "Mesh V-Balconette Coral - Coral / XL" at bounding box center [477, 279] width 324 height 16
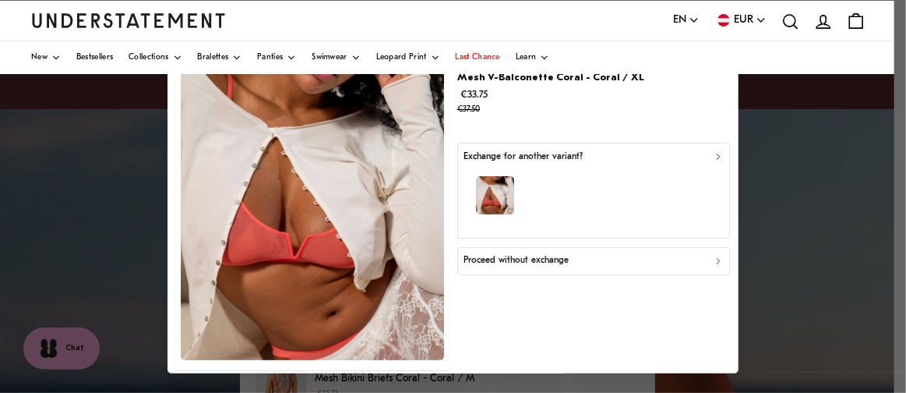
click at [516, 262] on p "Proceed without exchange" at bounding box center [515, 261] width 105 height 15
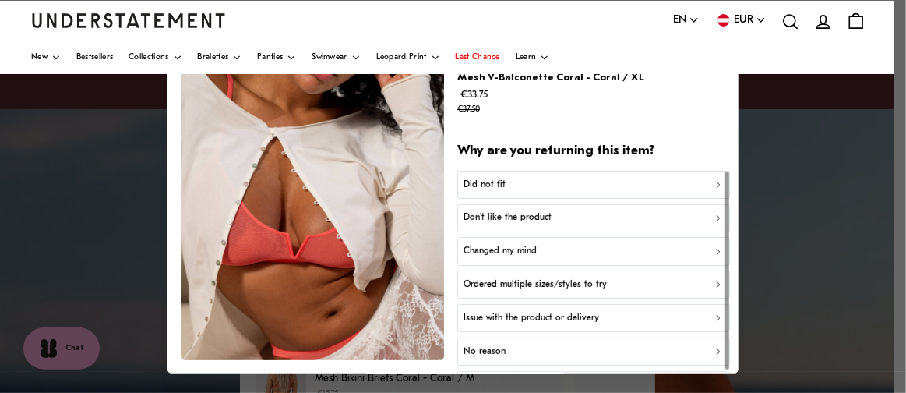
click at [514, 278] on p "Ordered multiple sizes/styles to try" at bounding box center [534, 284] width 143 height 15
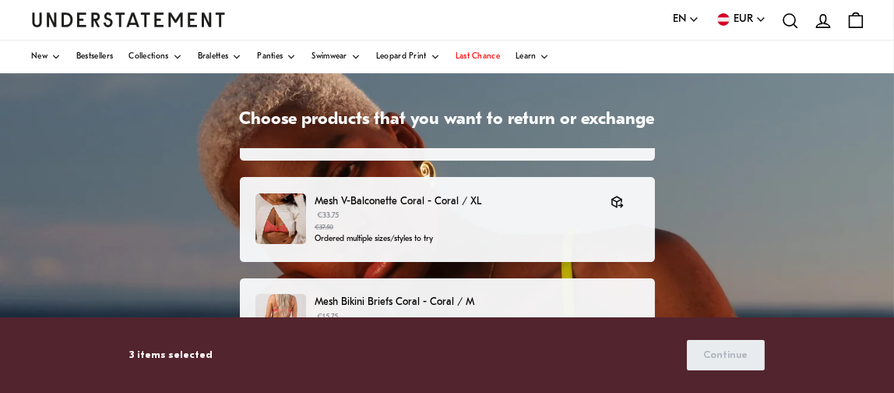
scroll to position [701, 0]
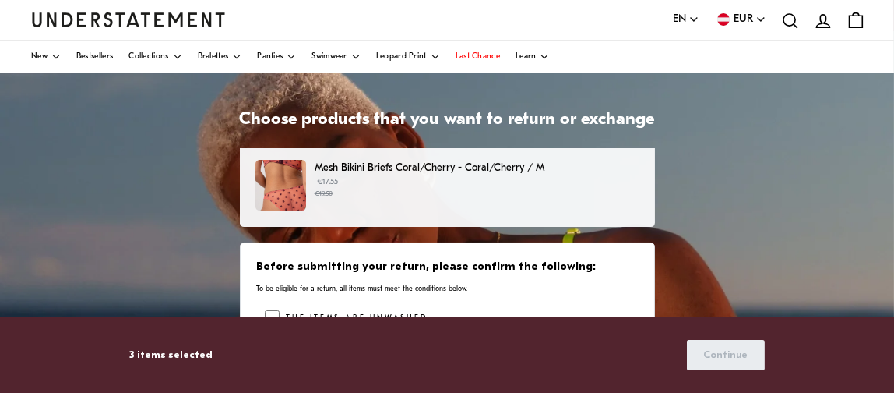
click at [379, 168] on p "Mesh Bikini Briefs Coral/Cherry - Coral/Cherry / M" at bounding box center [477, 168] width 324 height 16
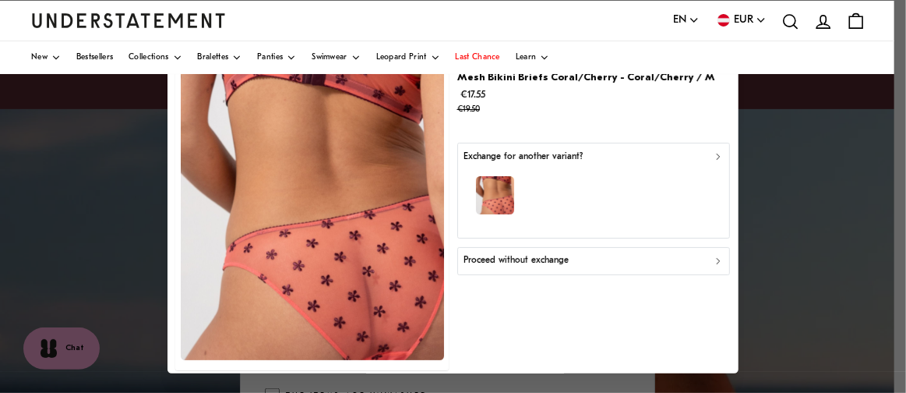
click at [495, 256] on p "Proceed without exchange" at bounding box center [515, 261] width 105 height 15
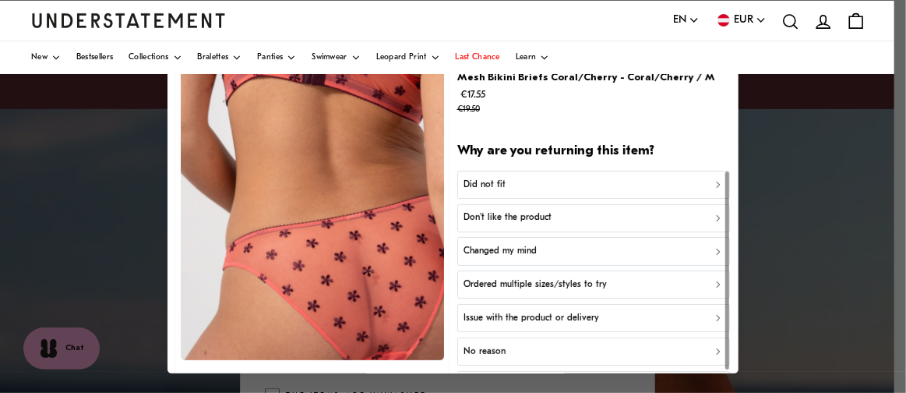
click at [506, 283] on p "Ordered multiple sizes/styles to try" at bounding box center [534, 284] width 143 height 15
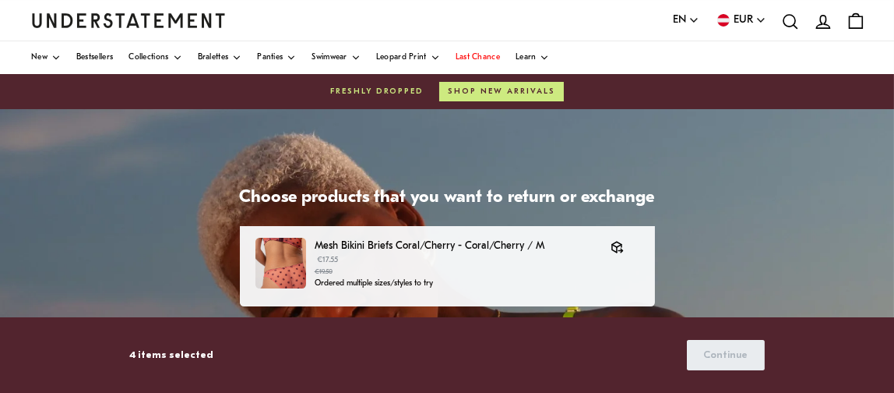
click at [405, 246] on p "Mesh Bikini Briefs Coral/Cherry - Coral/Cherry / M" at bounding box center [455, 246] width 280 height 16
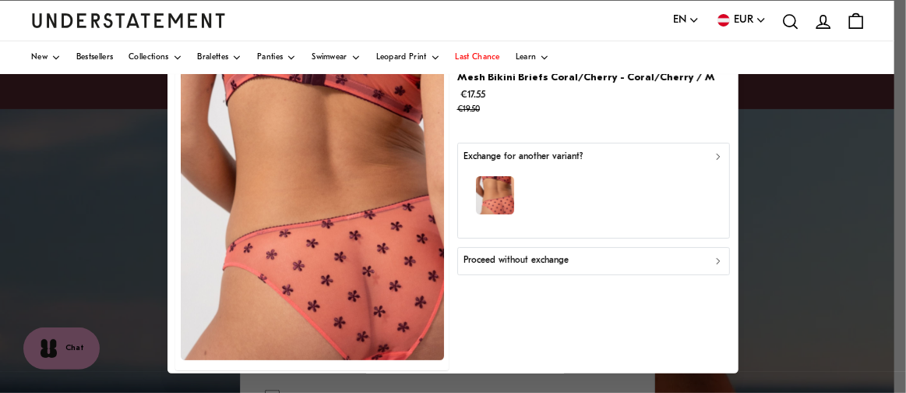
click at [532, 254] on p "Proceed without exchange" at bounding box center [515, 261] width 105 height 15
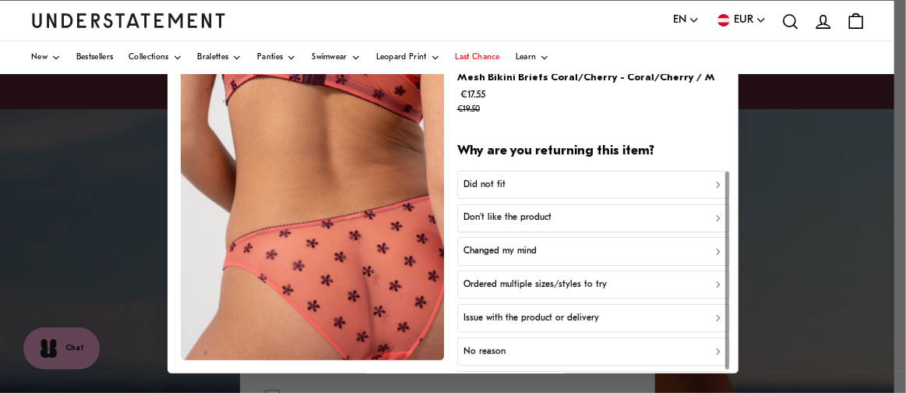
click at [523, 280] on p "Ordered multiple sizes/styles to try" at bounding box center [534, 284] width 143 height 15
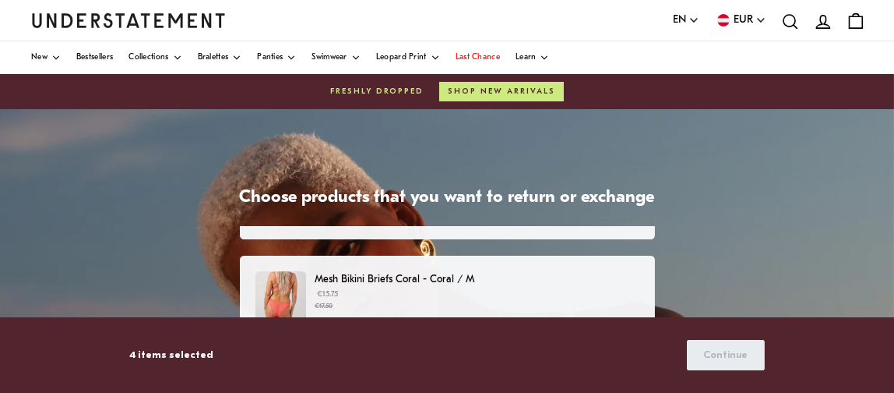
scroll to position [556, 0]
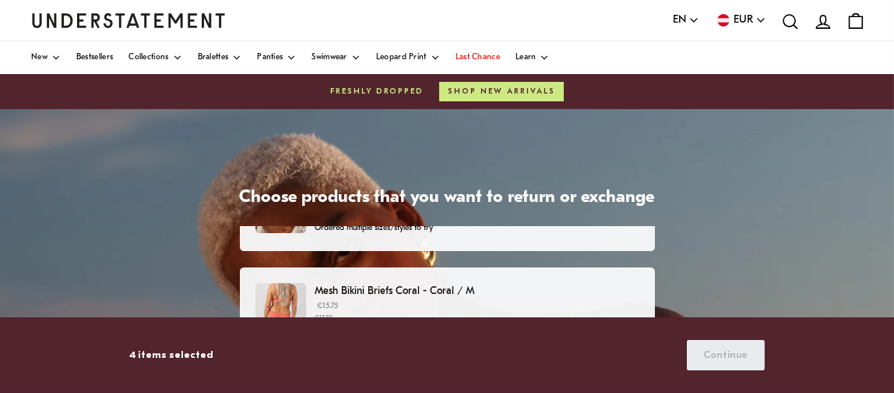
click at [441, 283] on p "Mesh Bikini Briefs Coral - Coral / M" at bounding box center [477, 291] width 324 height 16
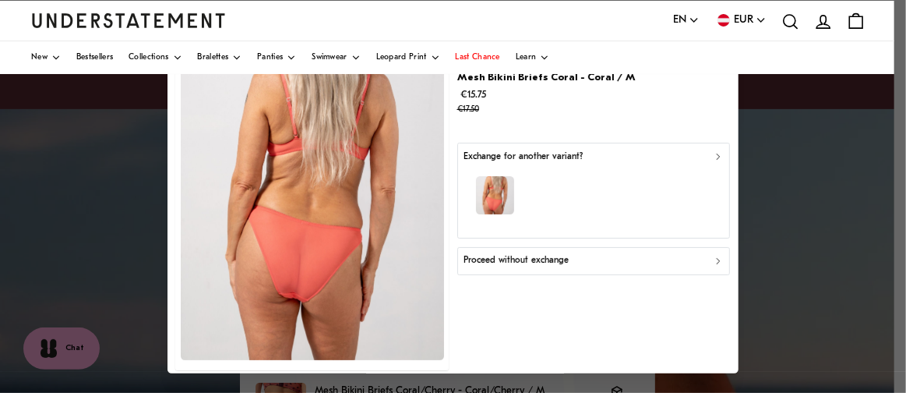
click at [490, 262] on p "Proceed without exchange" at bounding box center [515, 261] width 105 height 15
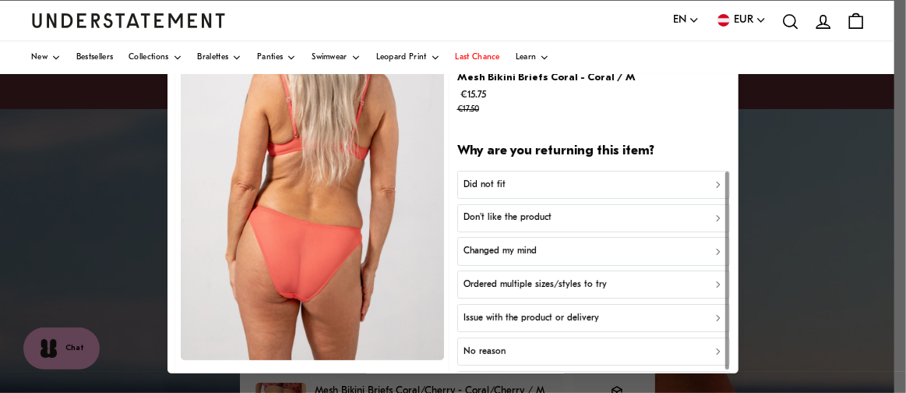
click at [522, 280] on p "Ordered multiple sizes/styles to try" at bounding box center [534, 284] width 143 height 15
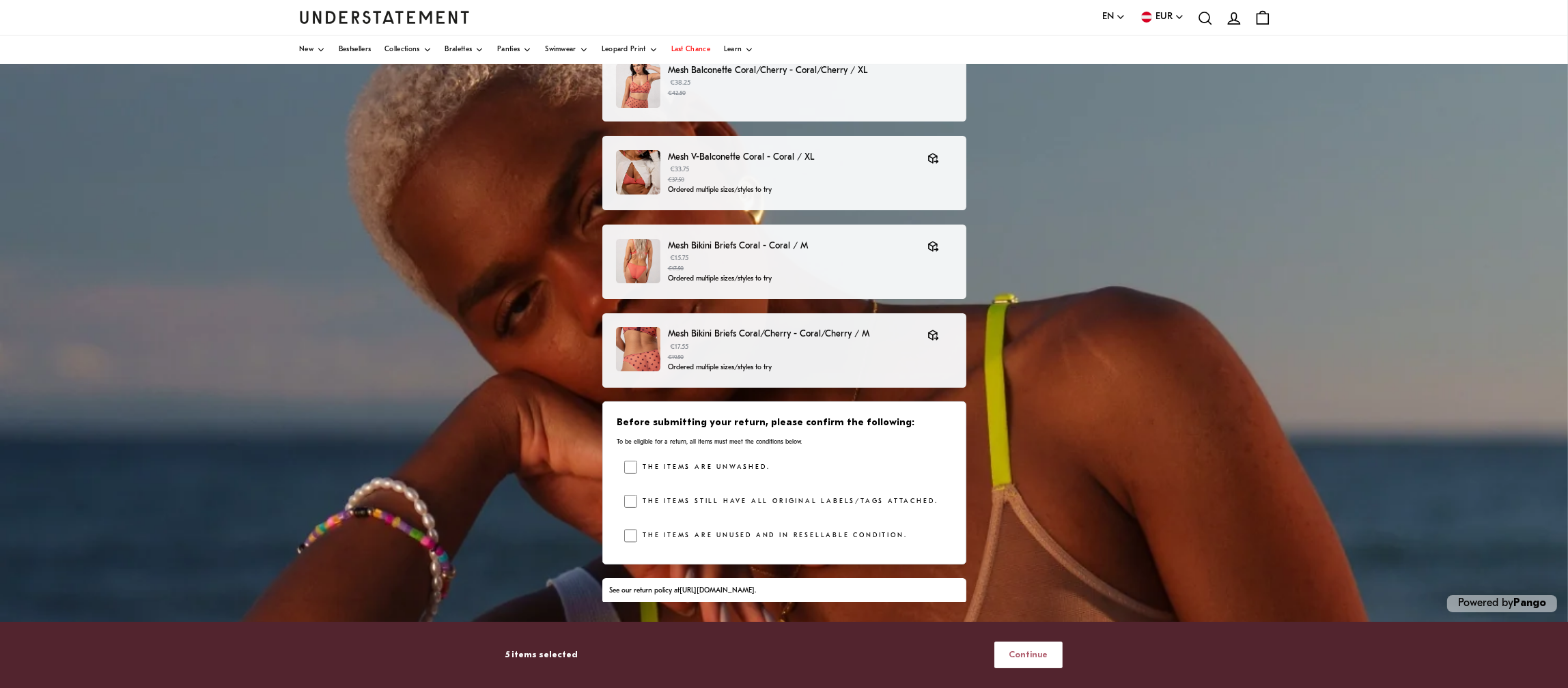
scroll to position [151, 0]
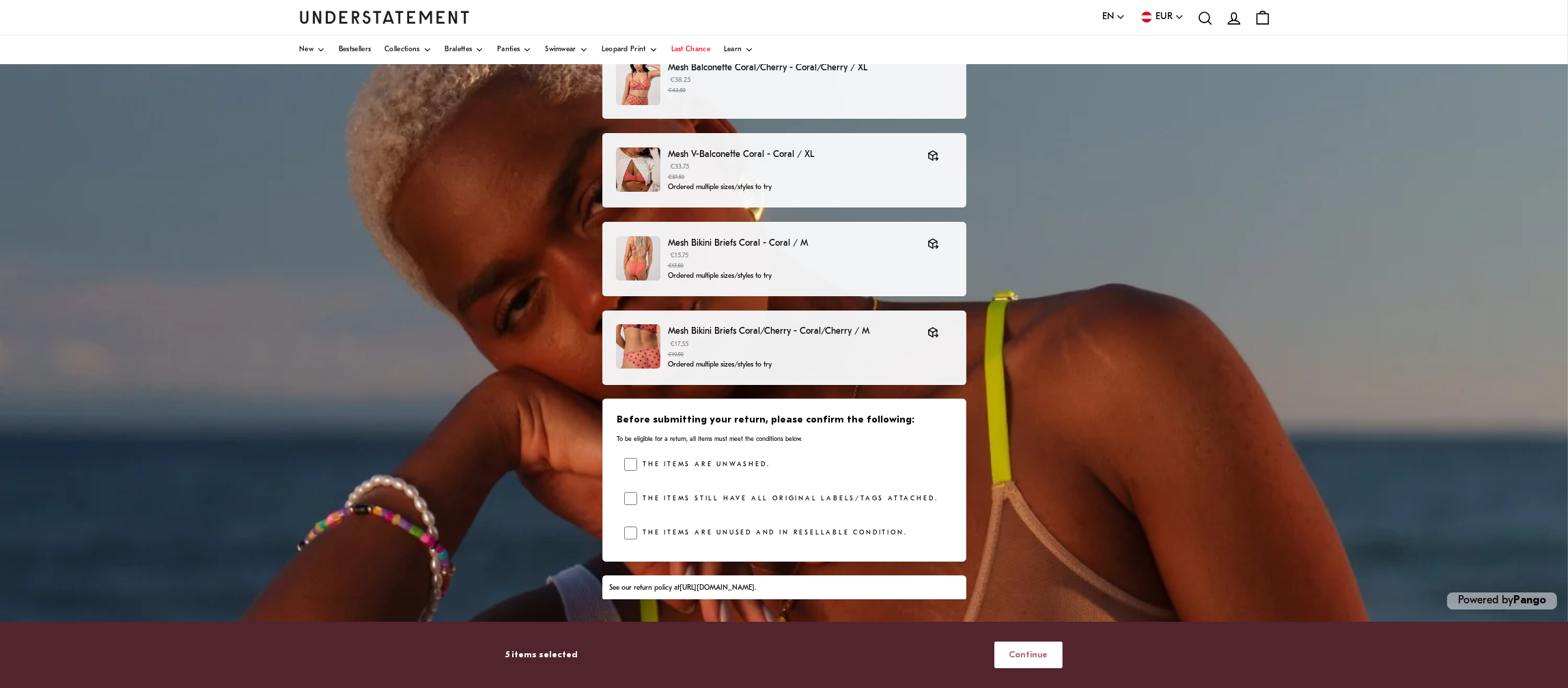
click at [783, 344] on span "Continue" at bounding box center [1028, 655] width 39 height 25
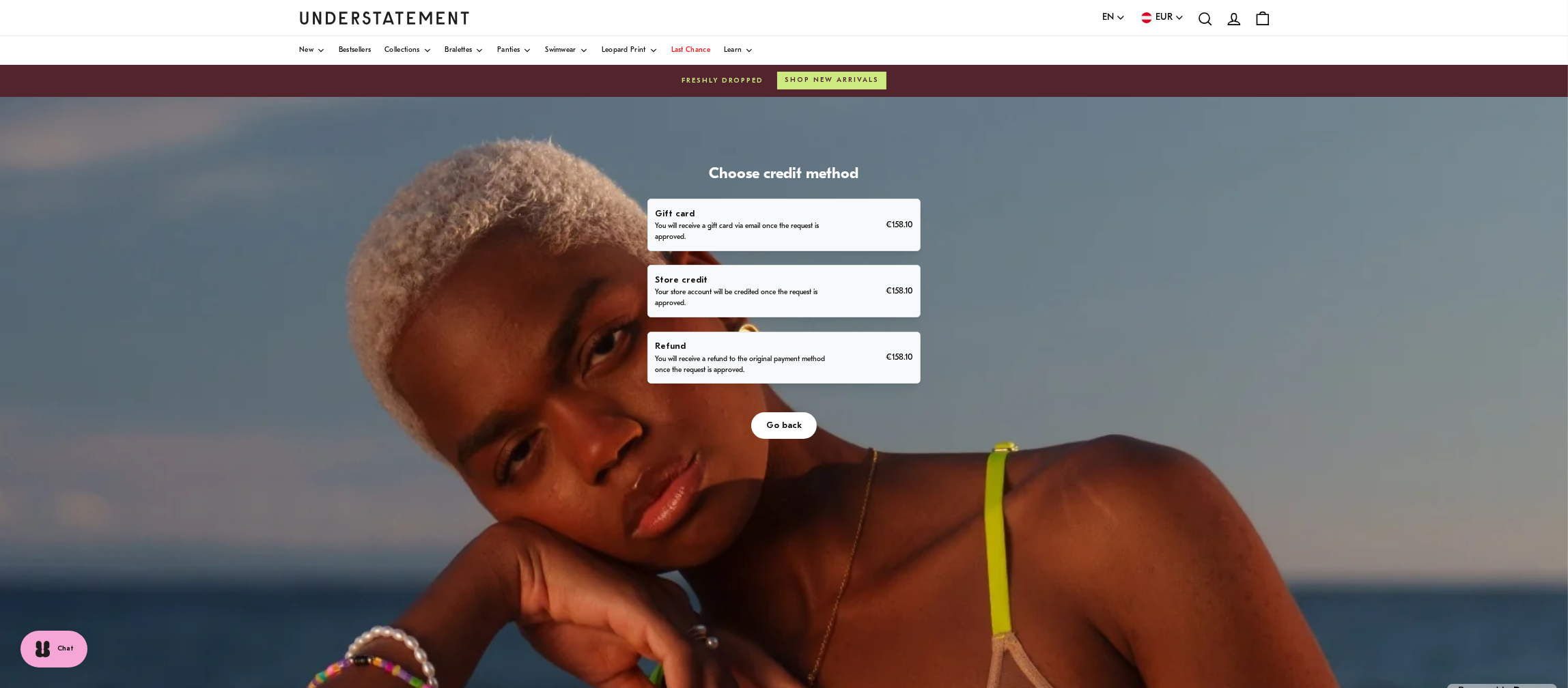
click at [783, 344] on p "Refund" at bounding box center [742, 346] width 174 height 14
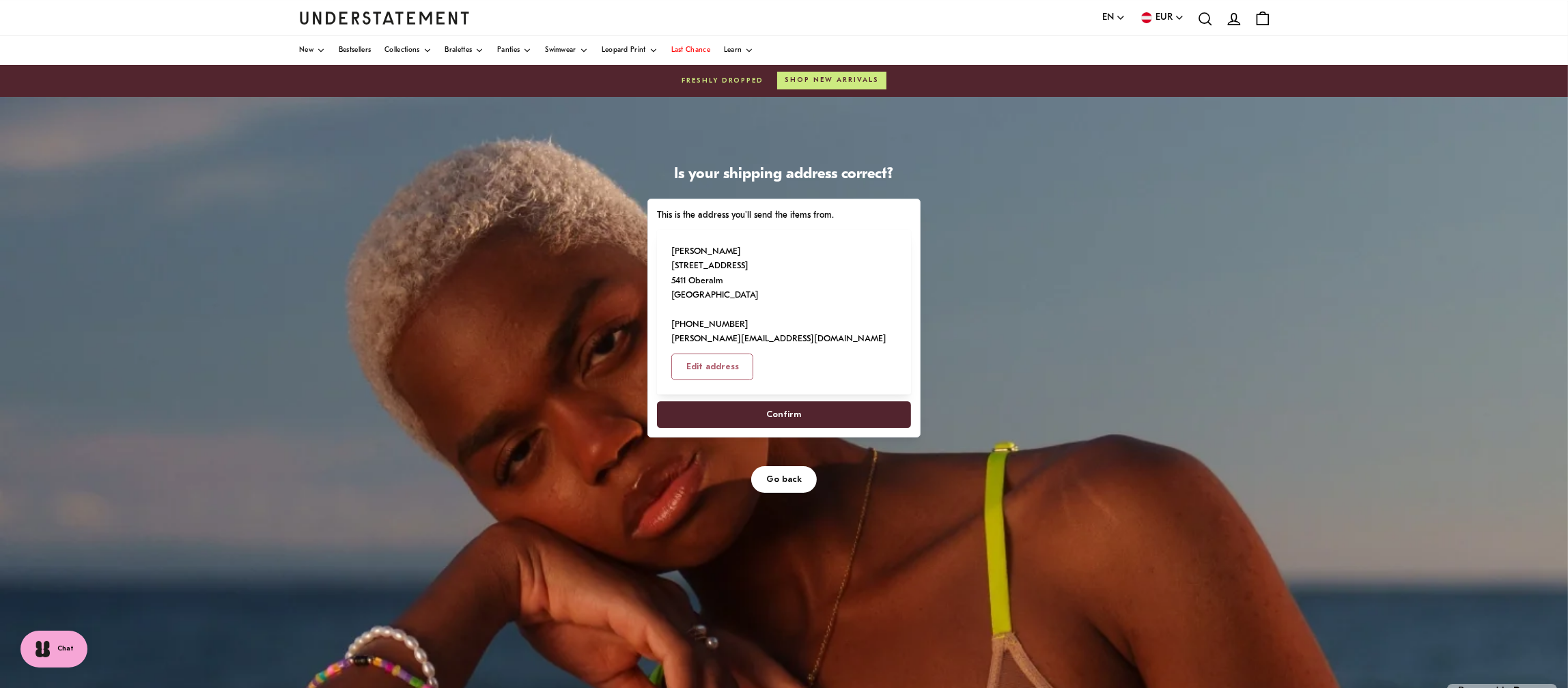
click at [783, 344] on span "Confirm" at bounding box center [785, 415] width 35 height 25
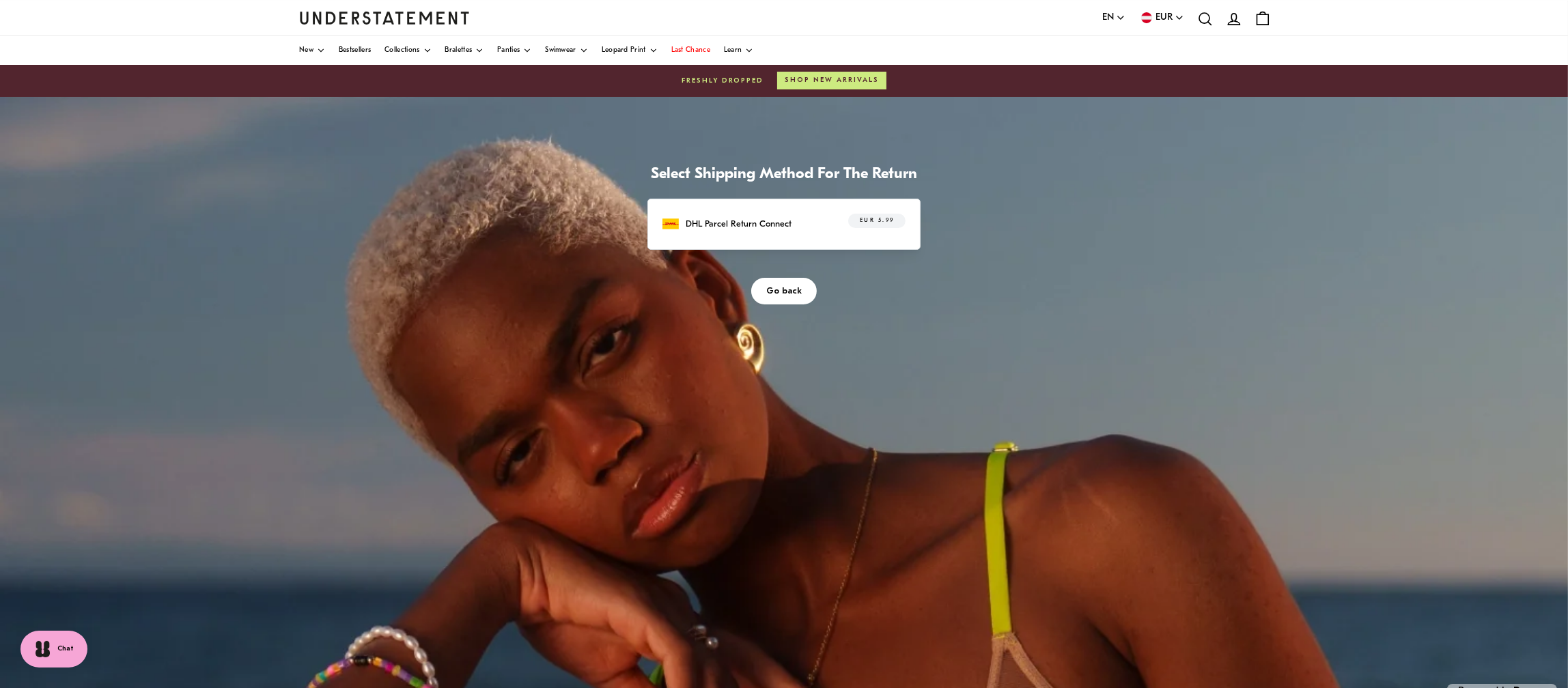
click at [783, 219] on p "DHL Parcel Return Connect" at bounding box center [738, 224] width 106 height 14
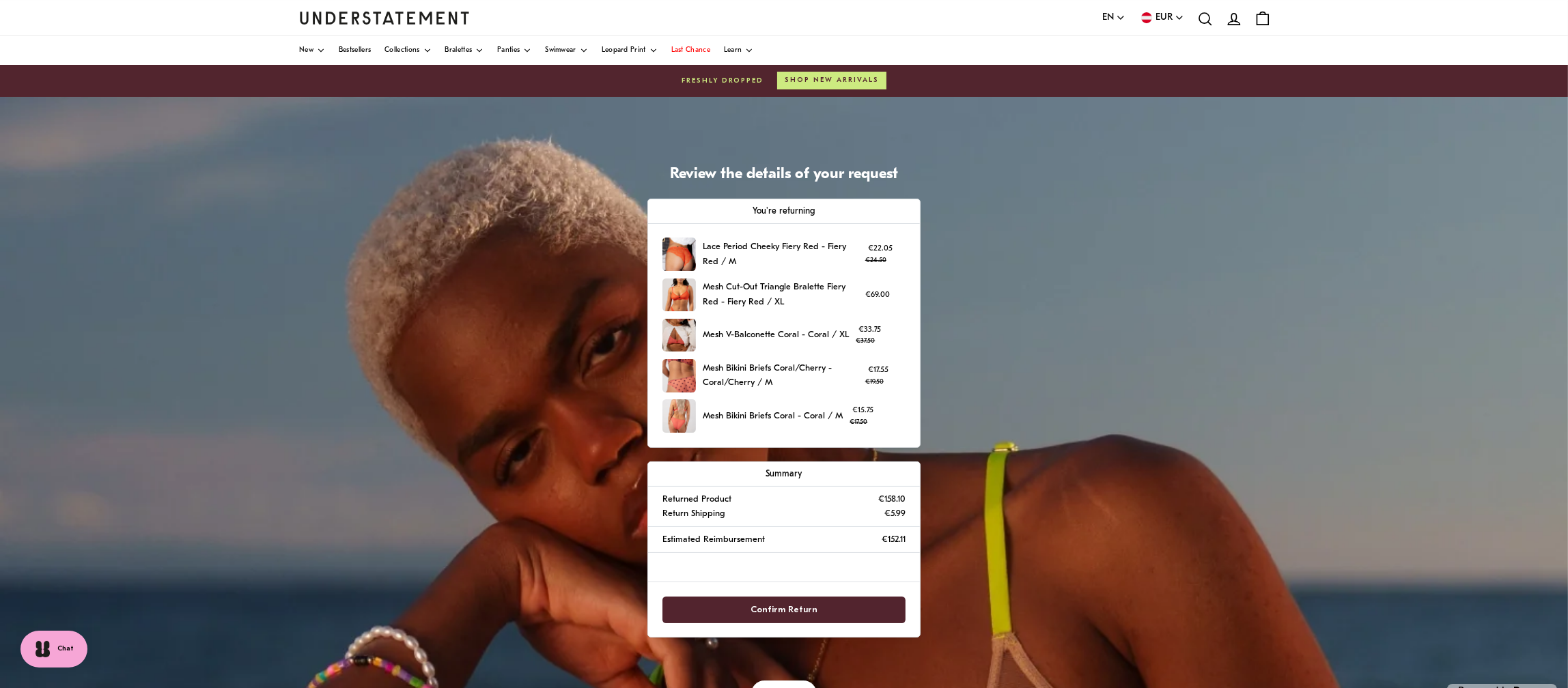
click at [783, 344] on span "Confirm Return" at bounding box center [784, 609] width 67 height 25
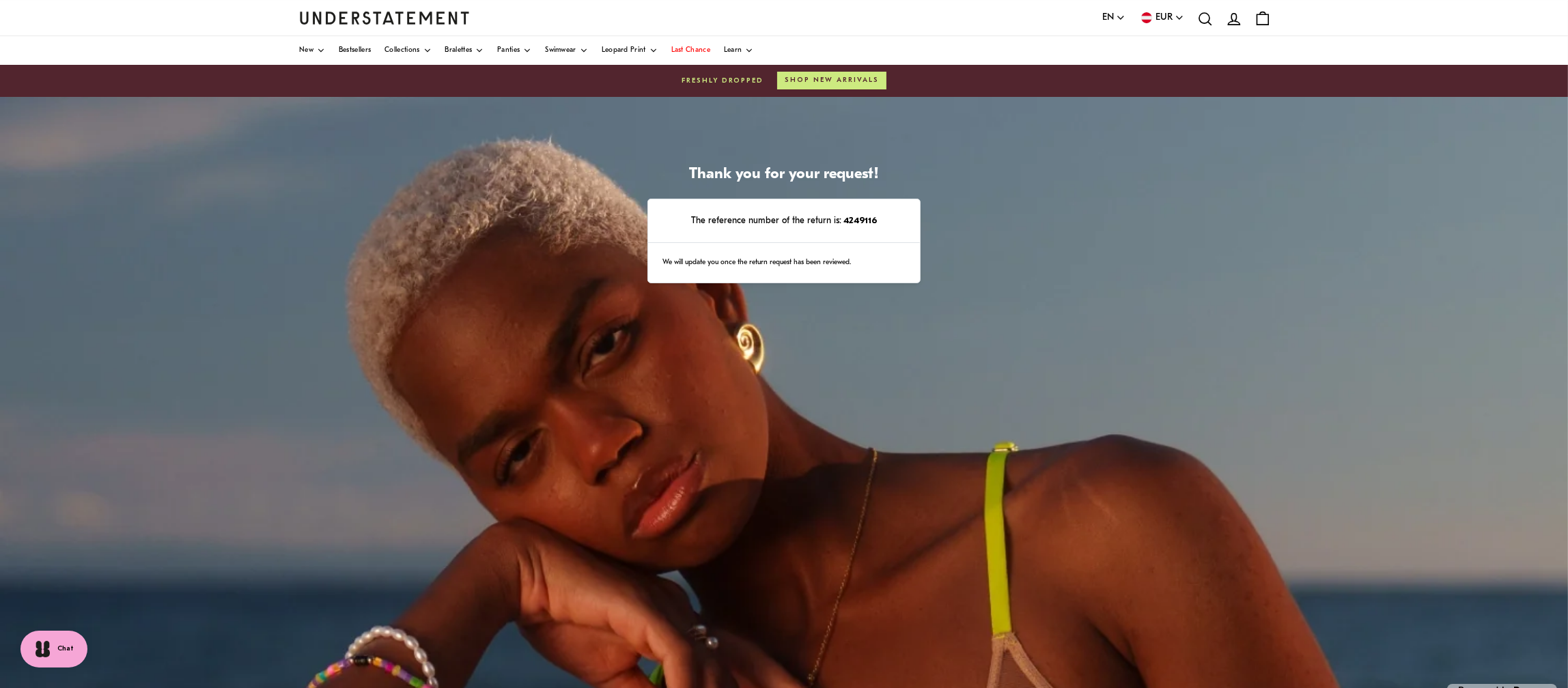
click at [783, 11] on icon "account" at bounding box center [1234, 19] width 18 height 18
